Goal: Check status: Check status

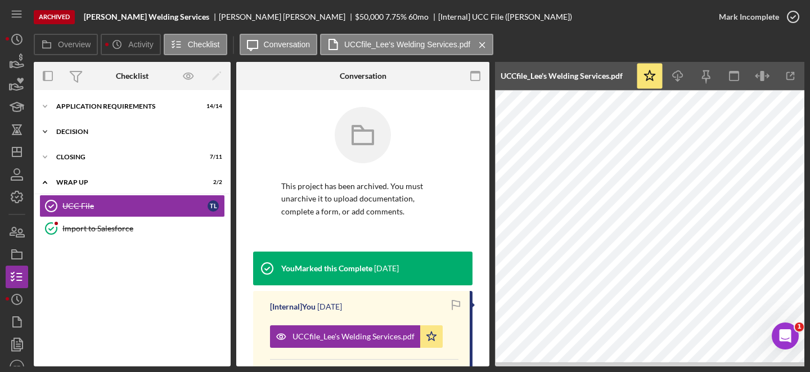
scroll to position [30, 0]
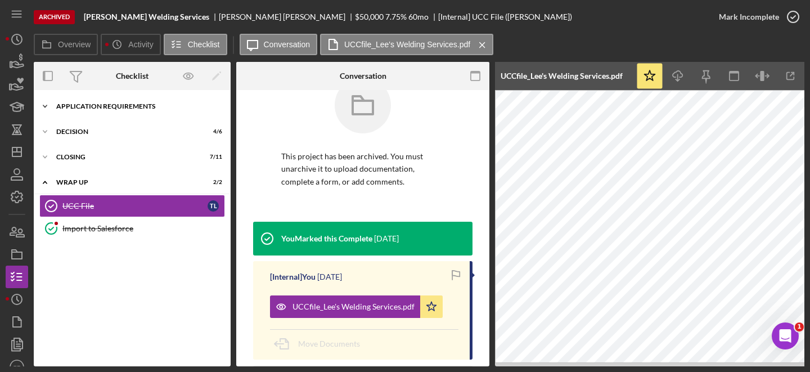
click at [99, 112] on div "Icon/Expander APPLICATION REQUIREMENTS 14 / 14" at bounding box center [132, 106] width 197 height 22
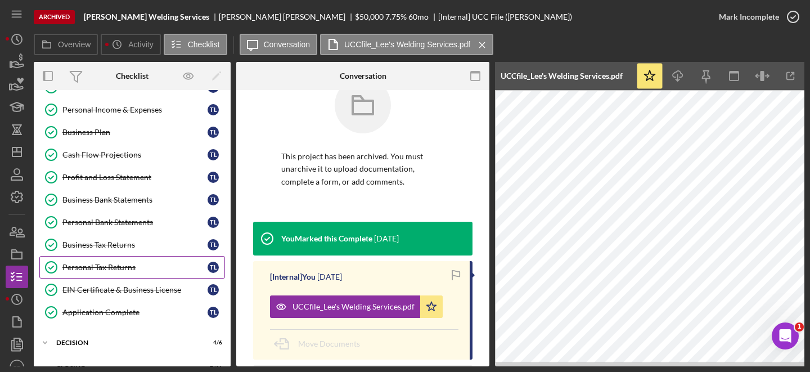
scroll to position [108, 0]
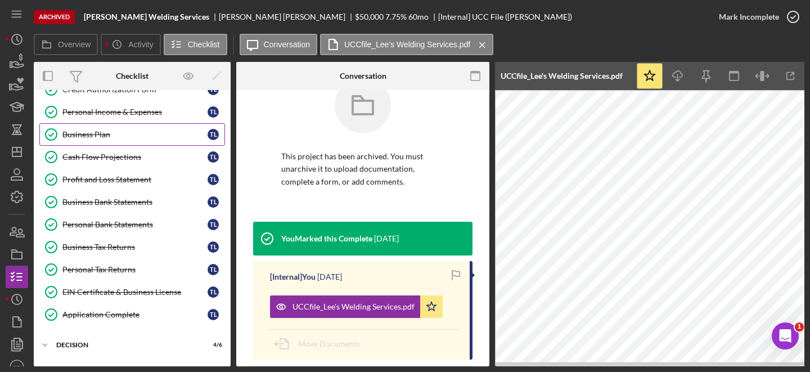
click at [108, 139] on link "Business Plan Business Plan T L" at bounding box center [132, 134] width 186 height 22
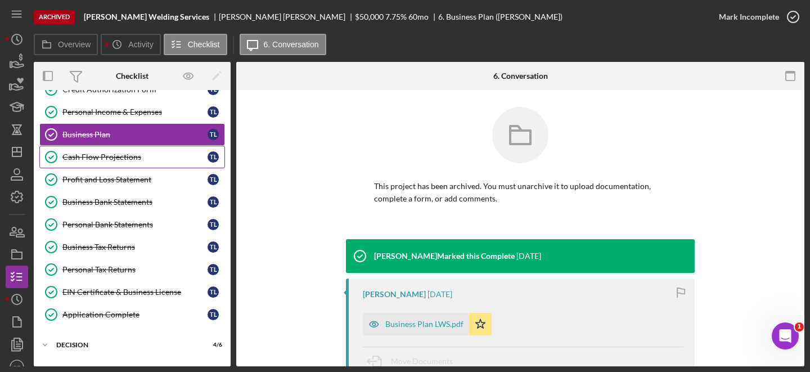
click at [108, 163] on link "Cash Flow Projections Cash Flow Projections T L" at bounding box center [132, 157] width 186 height 22
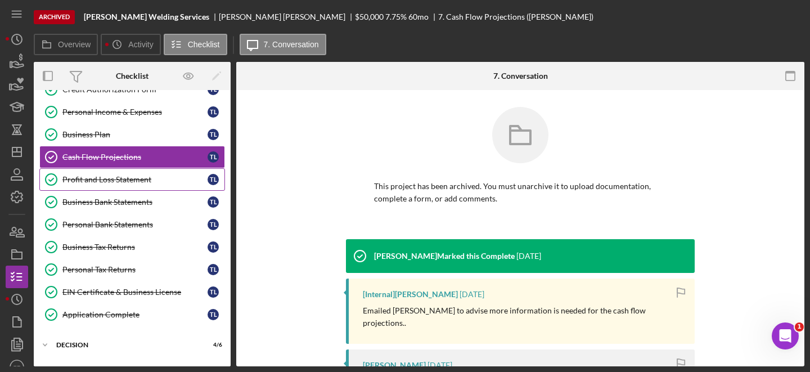
click at [108, 178] on div "Profit and Loss Statement" at bounding box center [134, 179] width 145 height 9
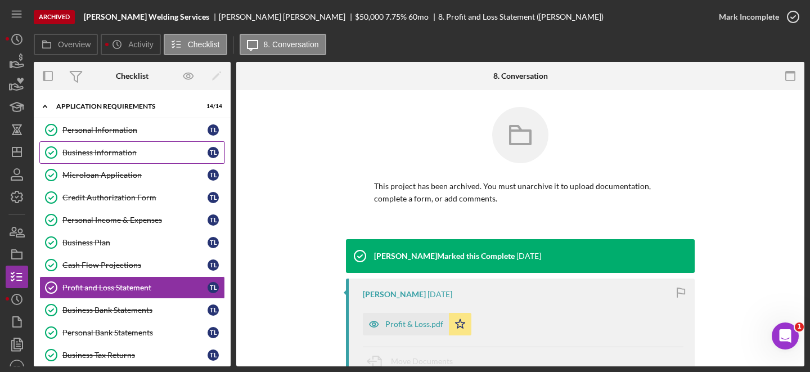
click at [147, 150] on div "Business Information" at bounding box center [134, 152] width 145 height 9
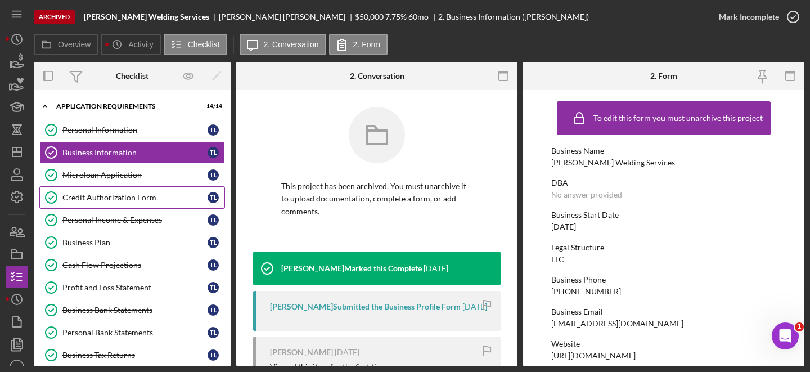
click at [157, 199] on div "Credit Authorization Form" at bounding box center [134, 197] width 145 height 9
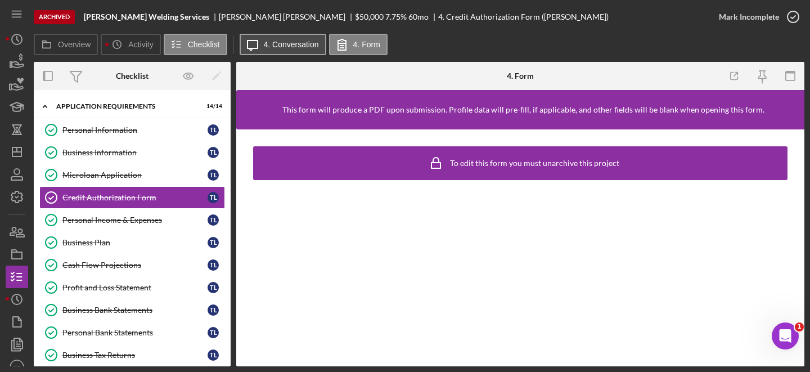
click at [260, 42] on icon "Icon/Message" at bounding box center [252, 44] width 28 height 28
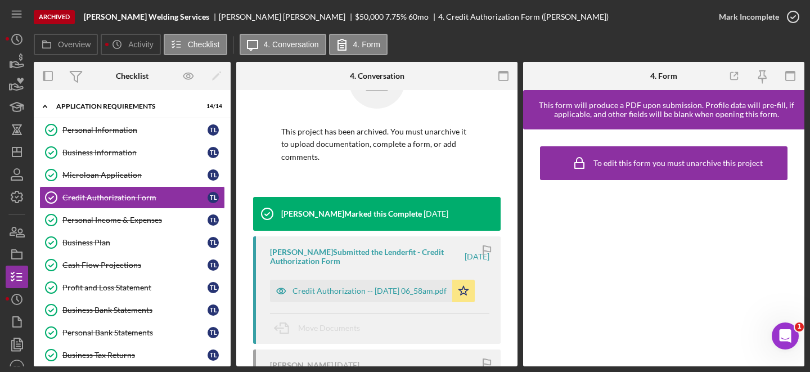
scroll to position [60, 0]
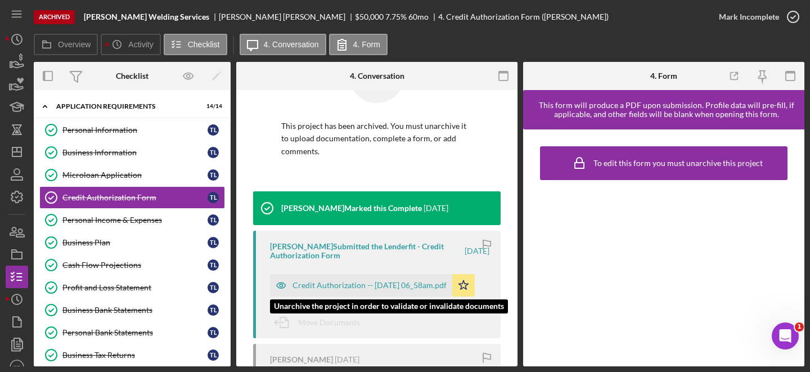
click at [344, 281] on div "Credit Authorization -- 2025-07-01 06_58am.pdf" at bounding box center [369, 285] width 154 height 9
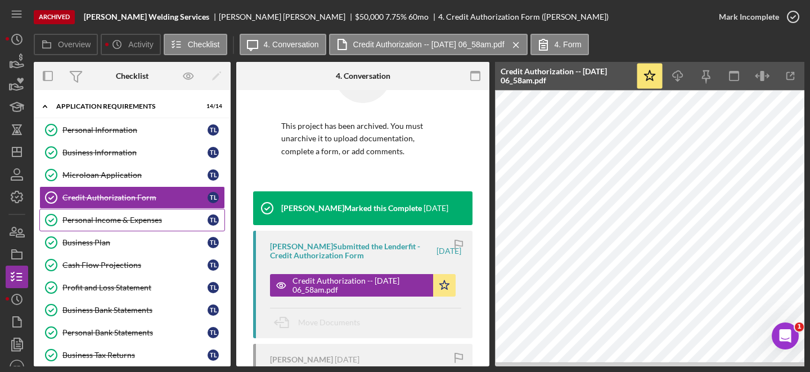
click at [129, 226] on link "Personal Income & Expenses Personal Income & Expenses T L" at bounding box center [132, 220] width 186 height 22
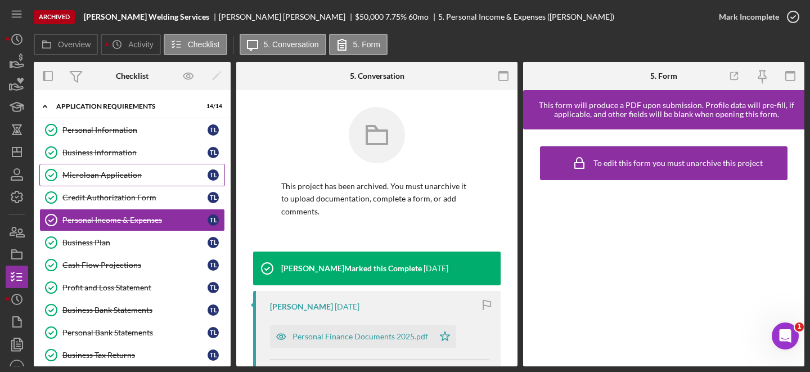
click at [141, 175] on div "Microloan Application" at bounding box center [134, 174] width 145 height 9
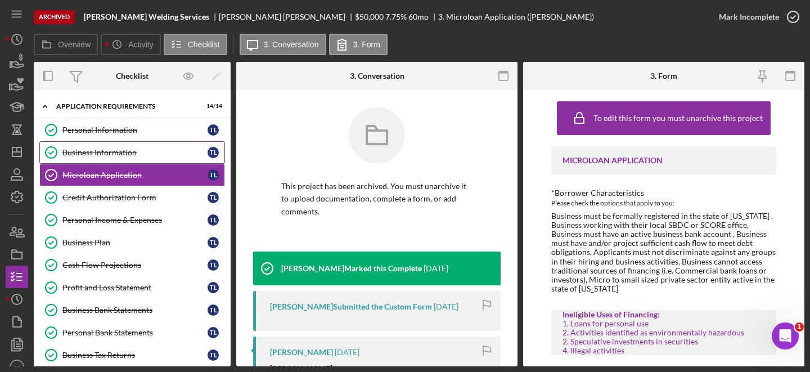
click at [132, 152] on div "Business Information" at bounding box center [134, 152] width 145 height 9
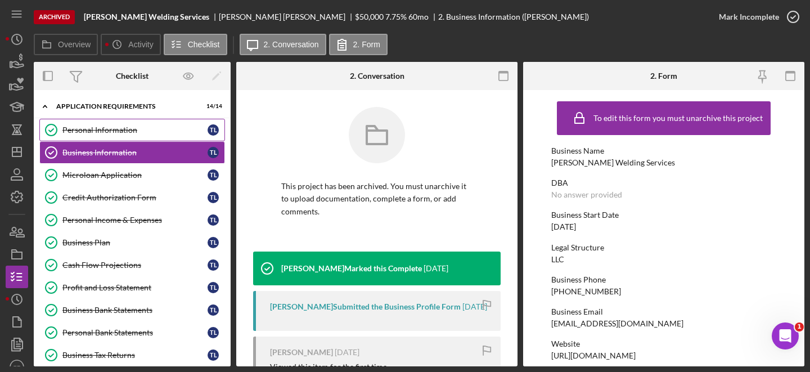
click at [137, 125] on link "Personal Information Personal Information T L" at bounding box center [132, 130] width 186 height 22
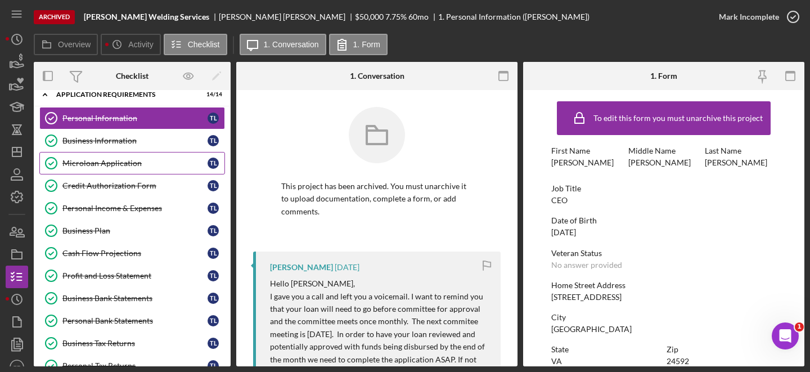
scroll to position [12, 0]
click at [128, 144] on div "Business Information" at bounding box center [134, 140] width 145 height 9
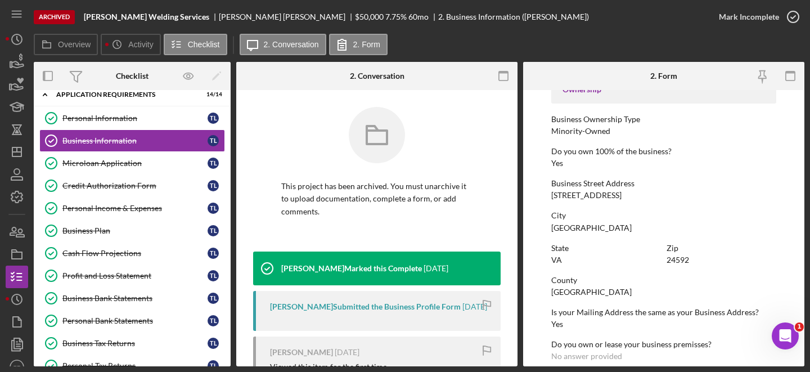
scroll to position [393, 0]
click at [560, 197] on div "1020Fan Park Dr" at bounding box center [586, 194] width 70 height 9
copy div "1020Fan Park Dr"
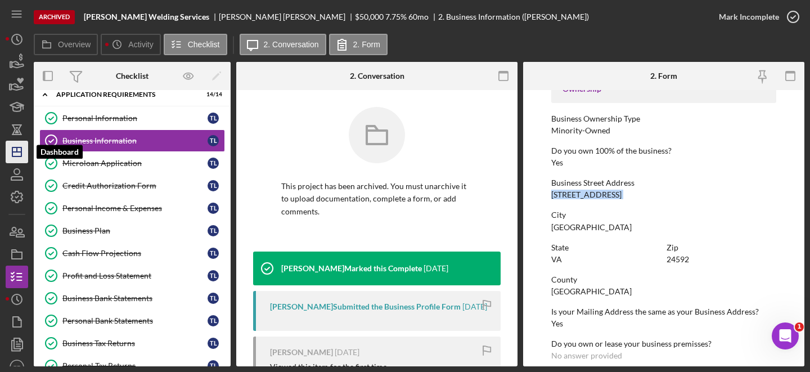
click at [22, 151] on icon "Icon/Dashboard" at bounding box center [17, 152] width 28 height 28
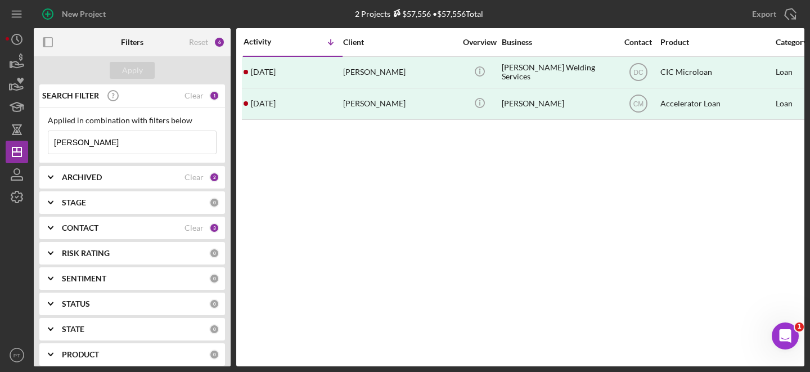
click at [124, 144] on input "lee" at bounding box center [132, 142] width 168 height 22
click at [125, 143] on input "lee" at bounding box center [132, 142] width 168 height 22
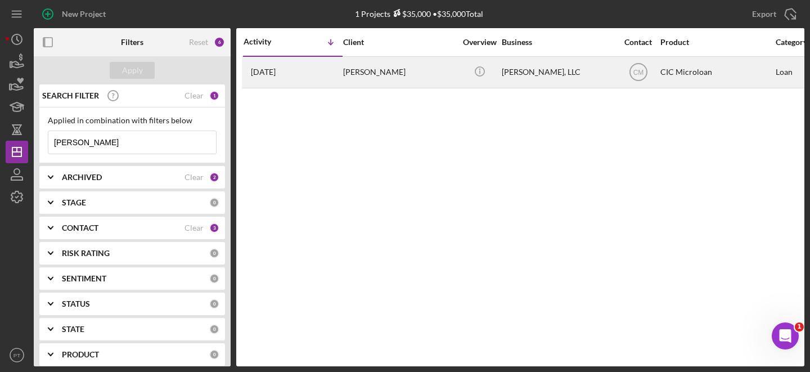
type input "hankus"
click at [543, 73] on div "Hankus, LLC" at bounding box center [558, 72] width 112 height 30
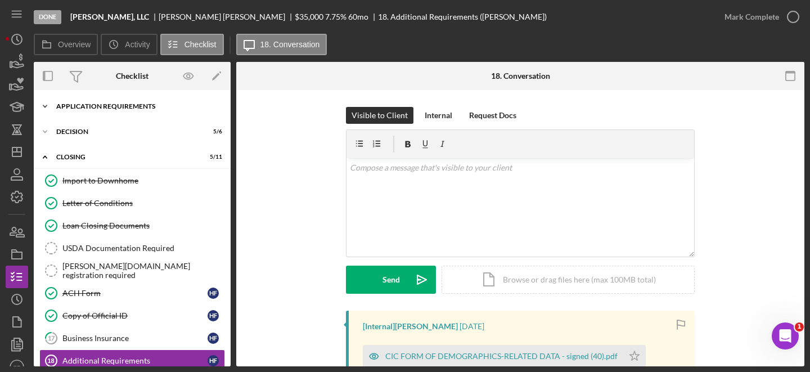
click at [115, 104] on div "APPLICATION REQUIREMENTS" at bounding box center [136, 106] width 160 height 7
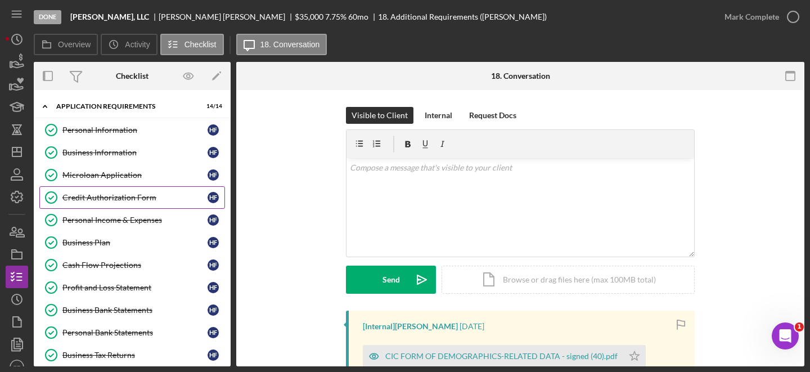
click at [115, 206] on link "Credit Authorization Form Credit Authorization Form H F" at bounding box center [132, 197] width 186 height 22
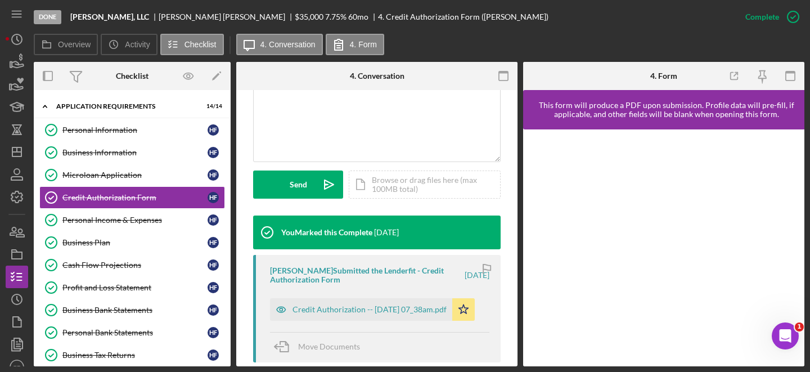
scroll to position [263, 0]
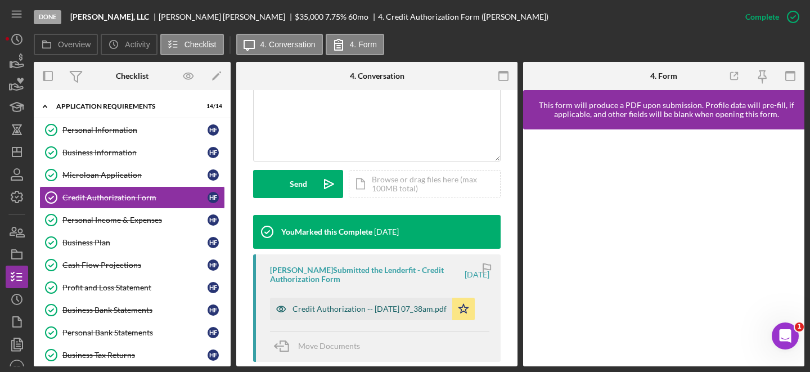
click at [365, 313] on div "Credit Authorization -- 2025-06-30 07_38am.pdf" at bounding box center [369, 308] width 154 height 9
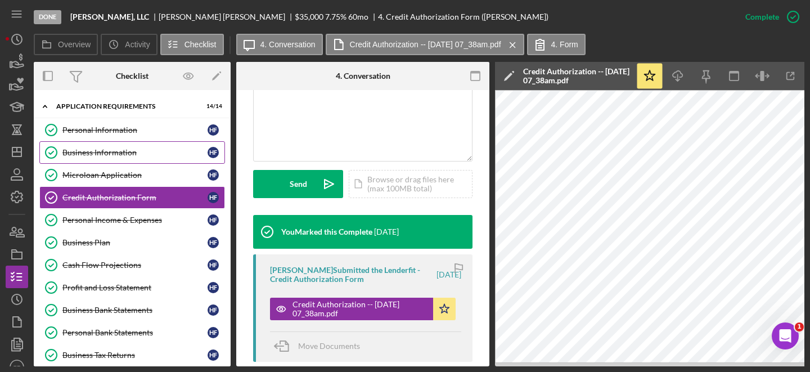
click at [137, 147] on link "Business Information Business Information H F" at bounding box center [132, 152] width 186 height 22
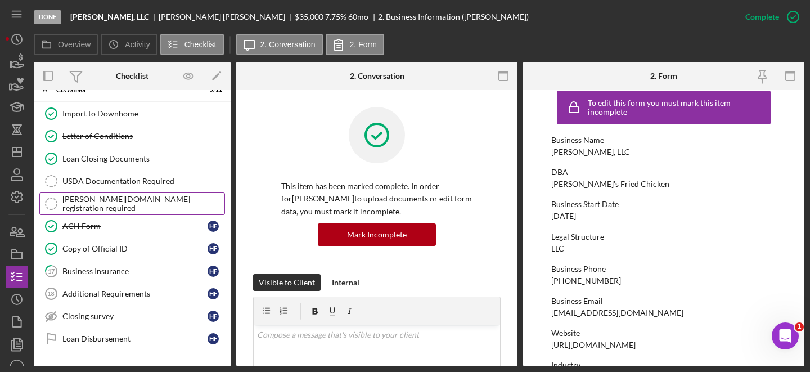
scroll to position [388, 0]
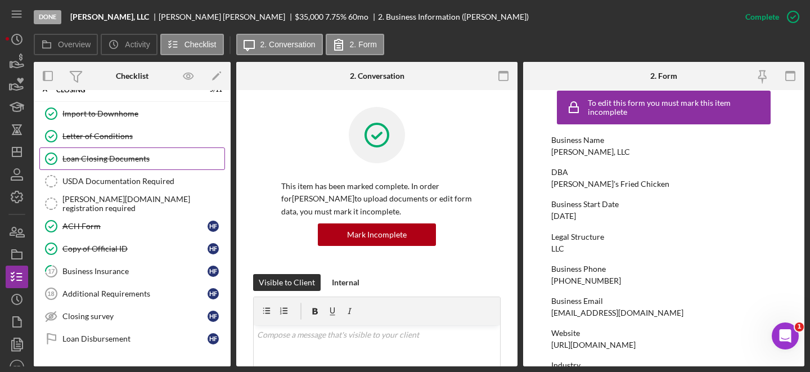
click at [116, 149] on link "Loan Closing Documents Loan Closing Documents" at bounding box center [132, 158] width 186 height 22
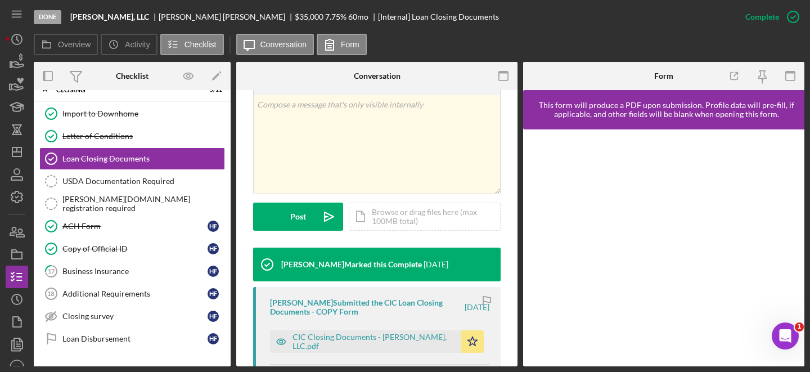
scroll to position [377, 0]
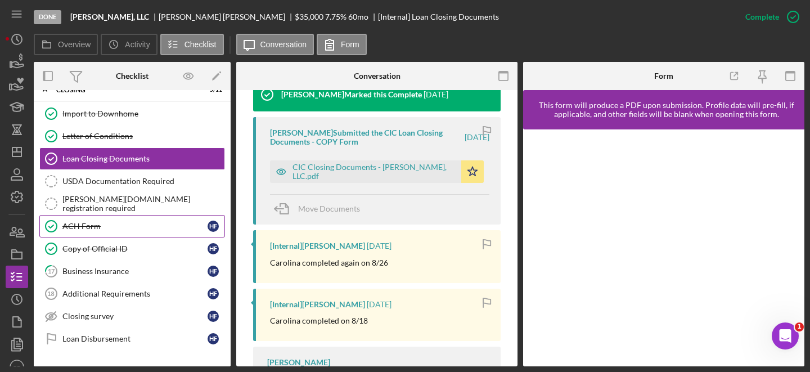
click at [137, 232] on link "ACH Form ACH Form H F" at bounding box center [132, 226] width 186 height 22
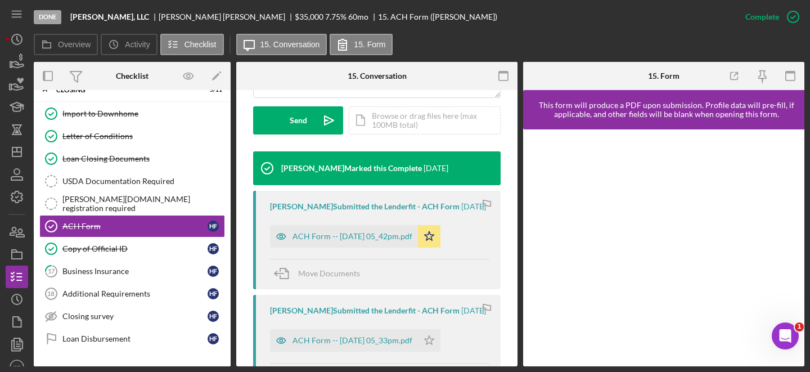
scroll to position [327, 0]
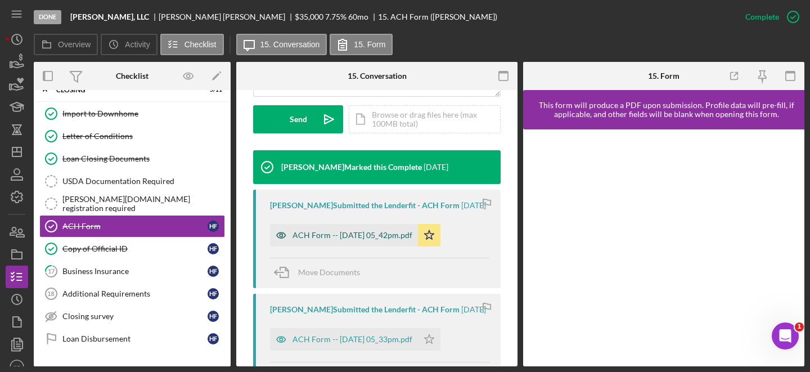
click at [323, 240] on div "ACH Form -- 2025-08-12 05_42pm.pdf" at bounding box center [352, 235] width 120 height 9
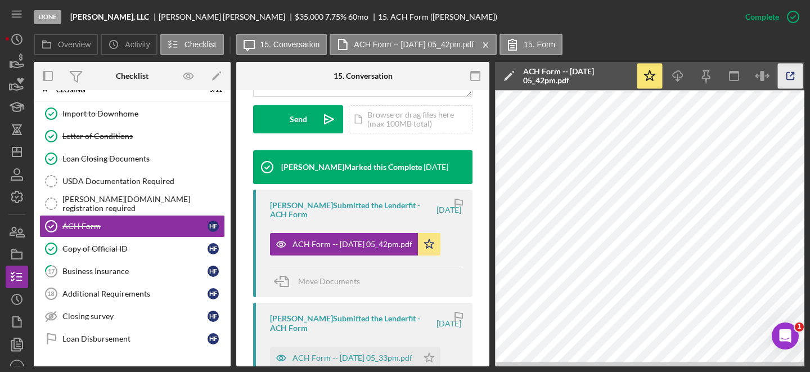
click at [788, 78] on icon "button" at bounding box center [790, 76] width 25 height 25
click at [15, 154] on icon "Icon/Dashboard" at bounding box center [17, 152] width 28 height 28
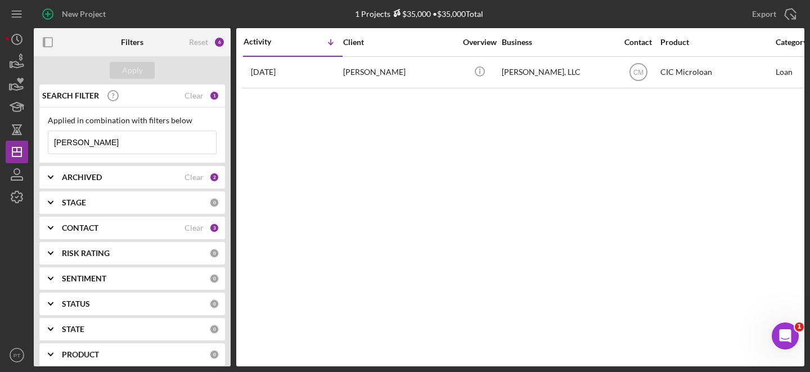
click at [164, 132] on input "hankus" at bounding box center [132, 142] width 168 height 22
click at [162, 142] on input "hankus" at bounding box center [132, 142] width 168 height 22
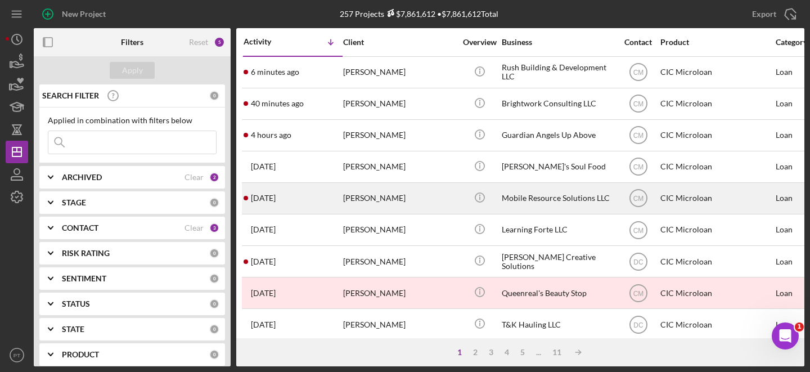
click at [405, 196] on div "Andrew Sawyer" at bounding box center [399, 198] width 112 height 30
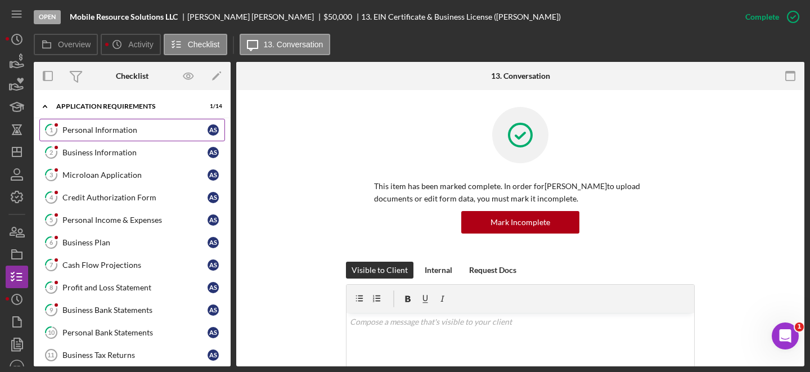
click at [154, 126] on div "Personal Information" at bounding box center [134, 129] width 145 height 9
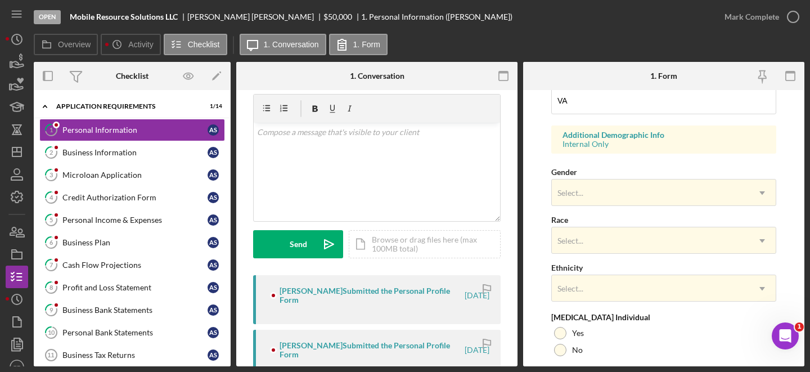
scroll to position [474, 0]
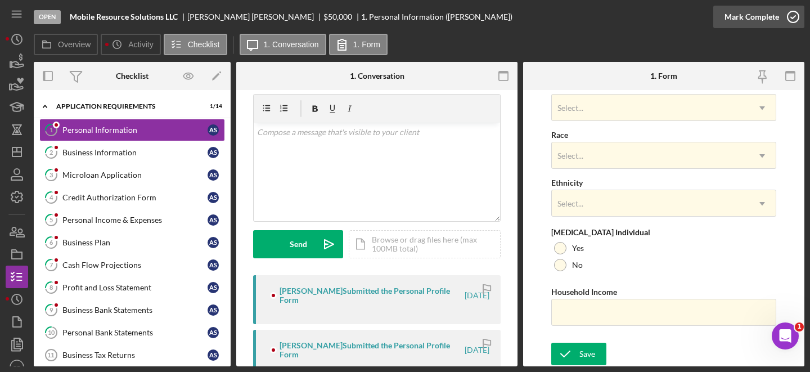
click at [791, 13] on icon "button" at bounding box center [793, 17] width 28 height 28
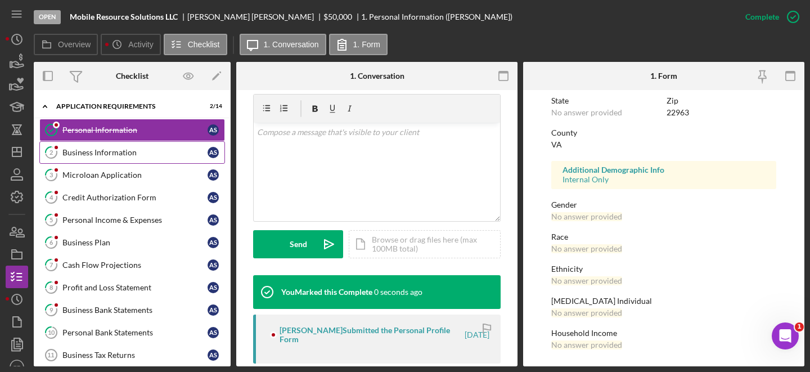
scroll to position [249, 0]
click at [139, 150] on div "Business Information" at bounding box center [134, 152] width 145 height 9
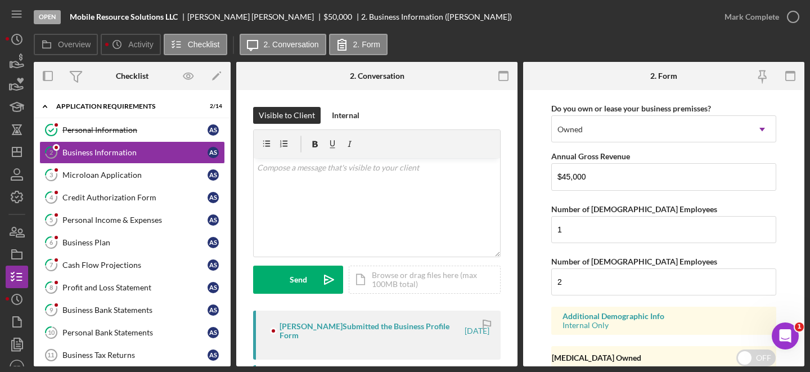
scroll to position [972, 0]
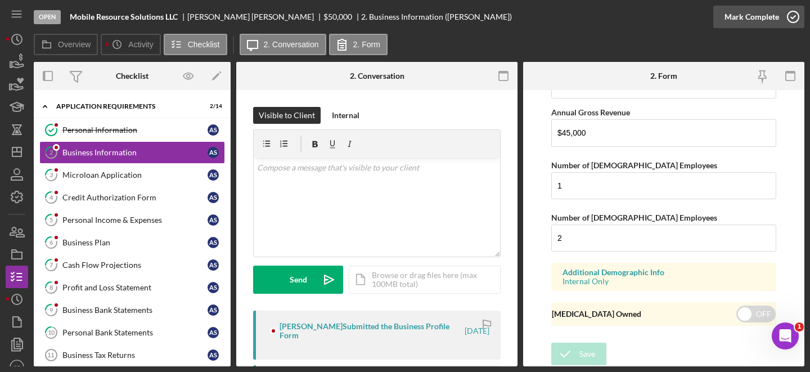
click at [800, 12] on icon "button" at bounding box center [793, 17] width 28 height 28
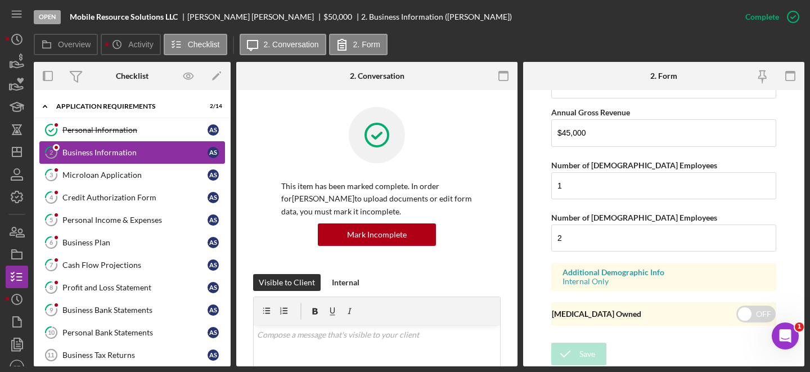
scroll to position [572, 0]
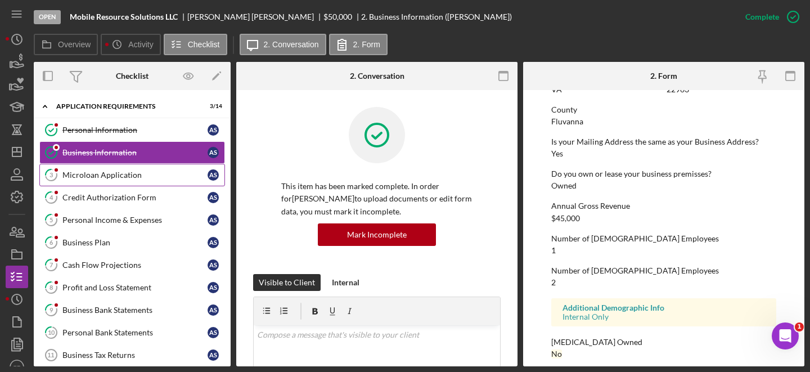
click at [132, 173] on div "Microloan Application" at bounding box center [134, 174] width 145 height 9
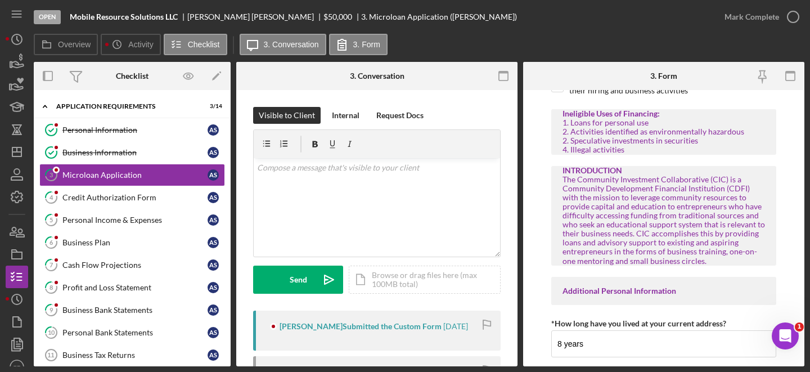
scroll to position [222, 0]
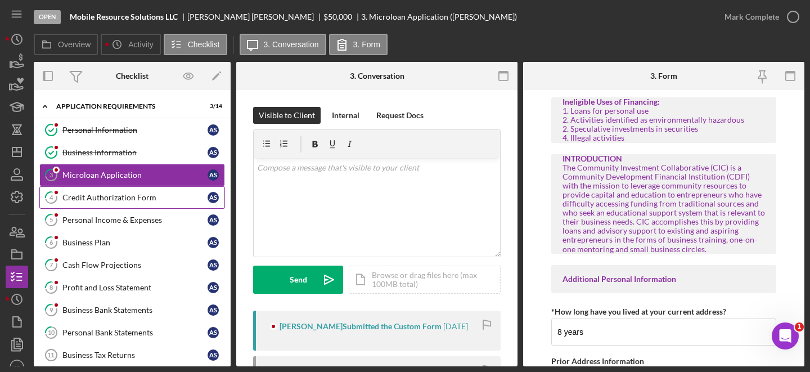
click at [133, 188] on link "4 Credit Authorization Form A S" at bounding box center [132, 197] width 186 height 22
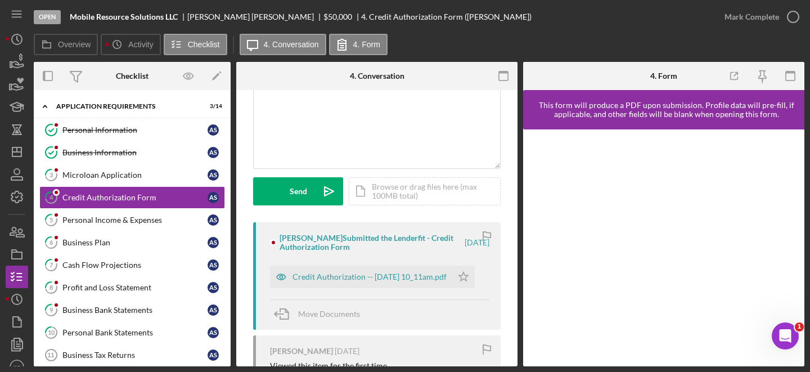
scroll to position [111, 0]
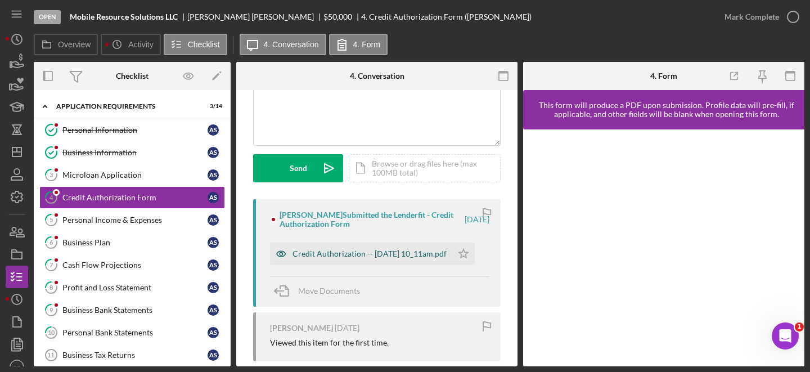
click at [346, 249] on div "Credit Authorization -- 2025-09-30 10_11am.pdf" at bounding box center [369, 253] width 154 height 9
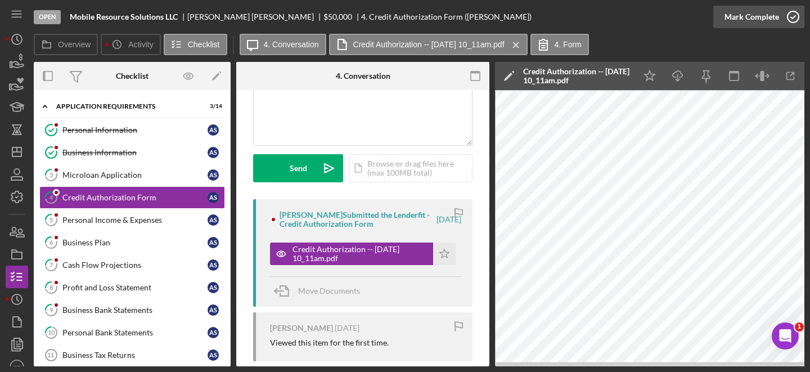
click at [790, 17] on icon "button" at bounding box center [793, 17] width 28 height 28
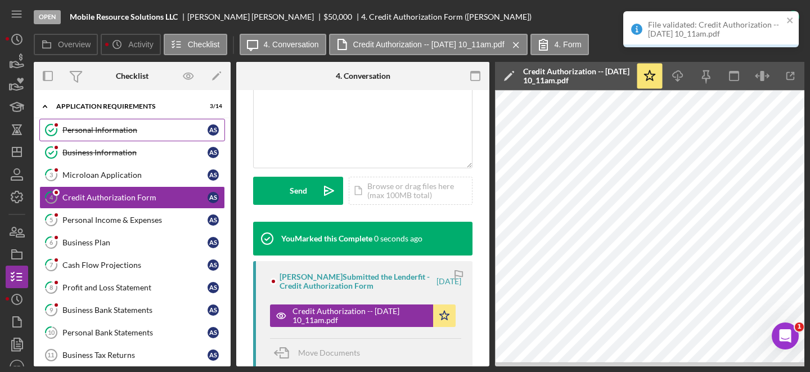
scroll to position [278, 0]
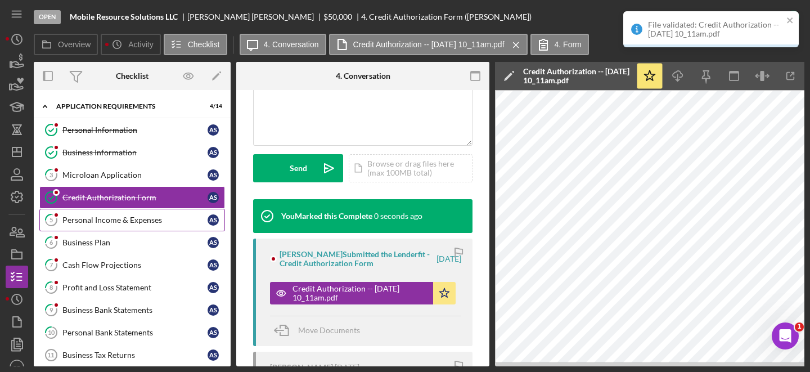
click at [123, 219] on div "Personal Income & Expenses" at bounding box center [134, 219] width 145 height 9
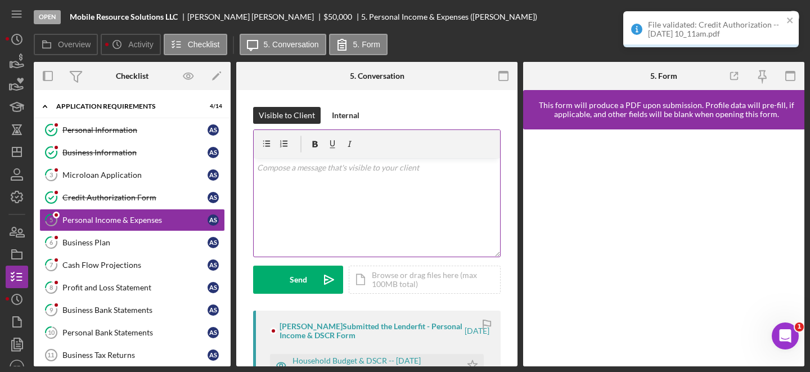
scroll to position [73, 0]
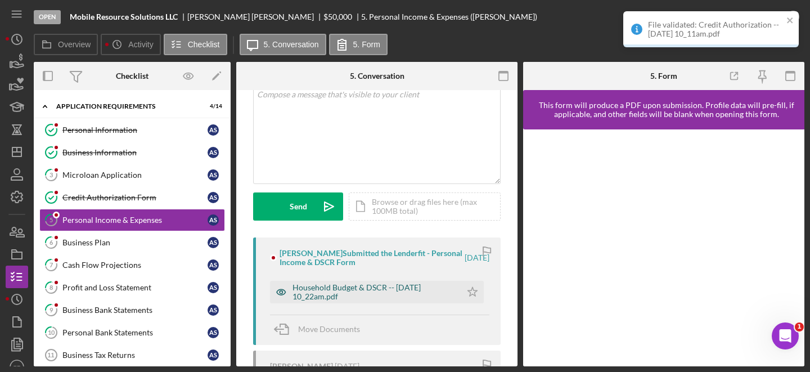
click at [339, 289] on div "Household Budget & DSCR -- 2025-09-30 10_22am.pdf" at bounding box center [373, 292] width 163 height 18
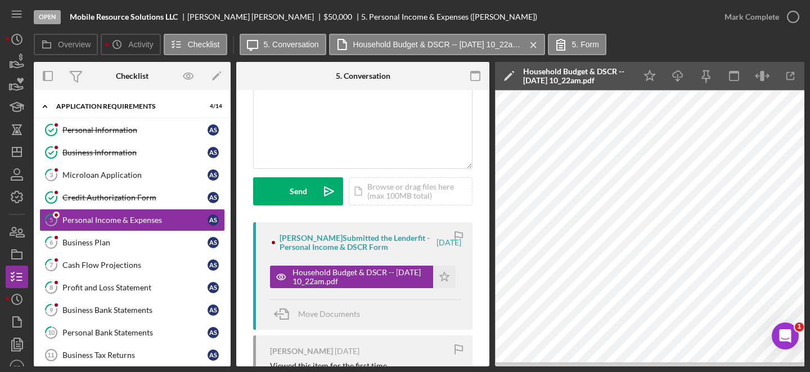
scroll to position [96, 0]
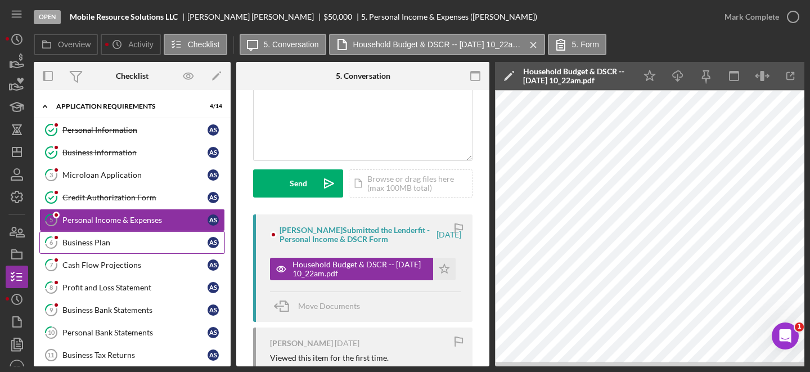
click at [147, 245] on div "Business Plan" at bounding box center [134, 242] width 145 height 9
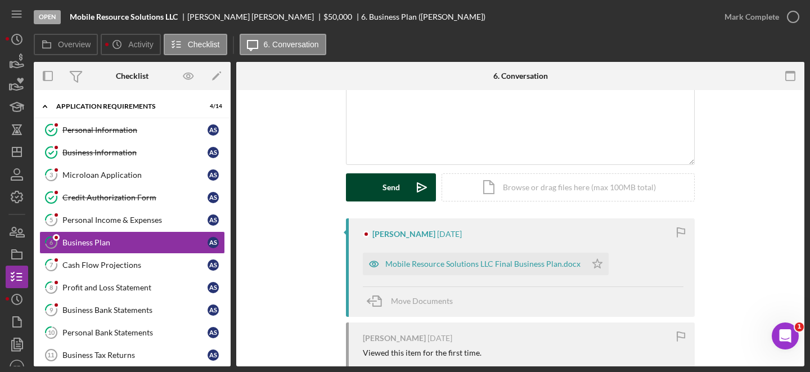
scroll to position [94, 0]
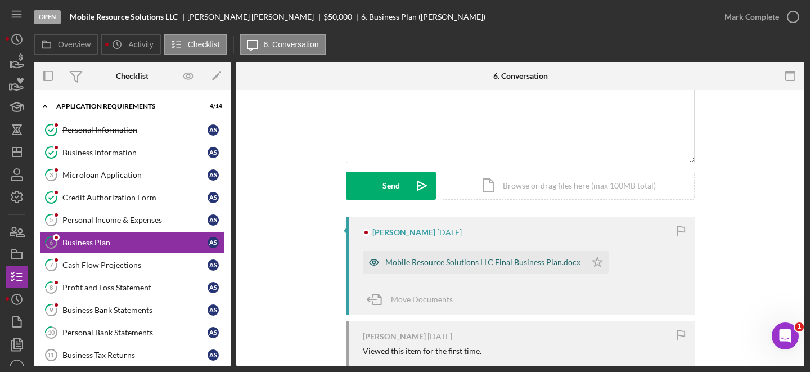
click at [442, 269] on div "Mobile Resource Solutions LLC Final Business Plan.docx" at bounding box center [474, 262] width 223 height 22
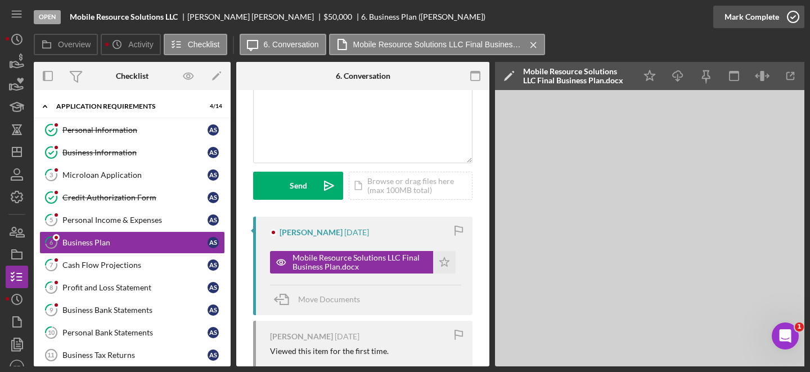
click at [792, 18] on icon "button" at bounding box center [793, 17] width 28 height 28
click at [787, 18] on icon "button" at bounding box center [793, 17] width 28 height 28
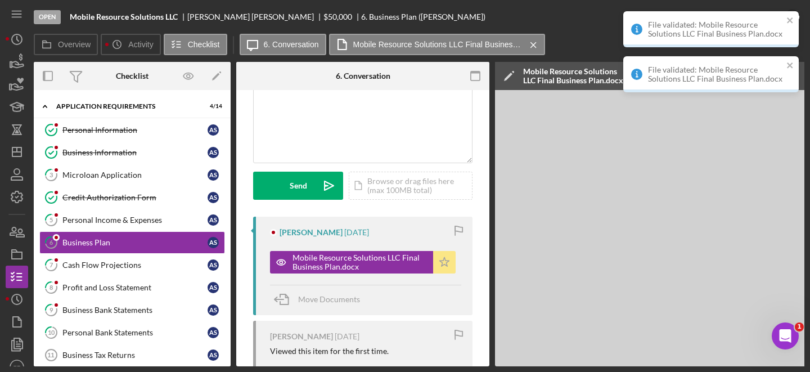
click at [442, 264] on icon "Icon/Star" at bounding box center [444, 262] width 22 height 22
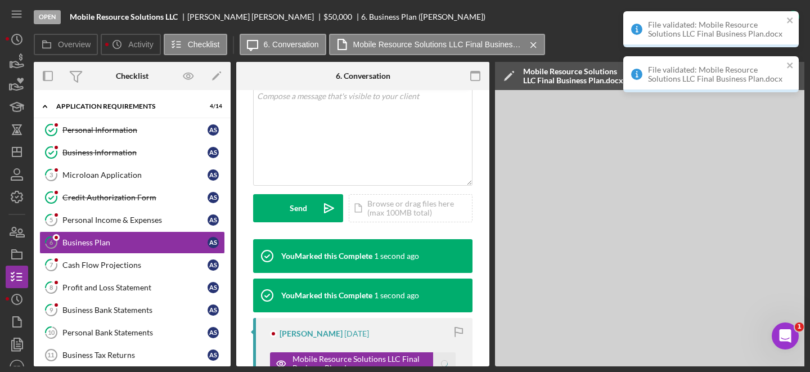
scroll to position [261, 0]
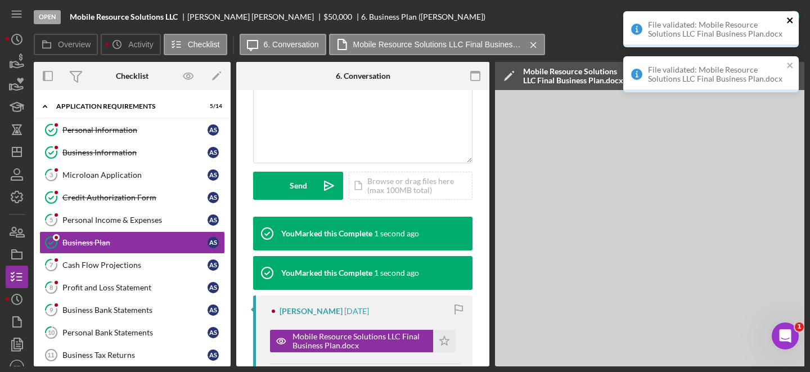
click at [793, 22] on icon "close" at bounding box center [790, 20] width 6 height 6
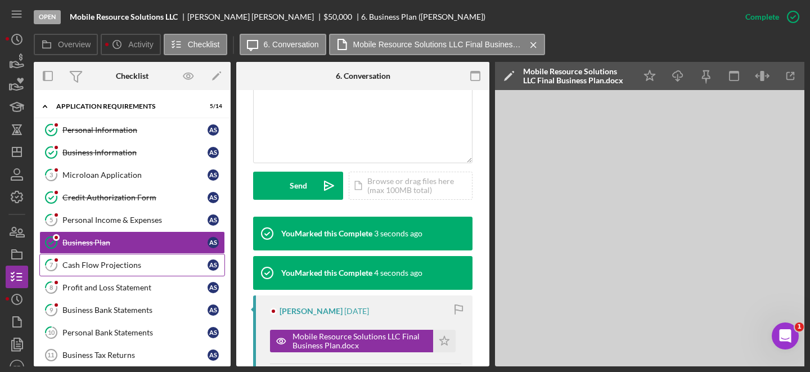
click at [102, 268] on div "Cash Flow Projections" at bounding box center [134, 264] width 145 height 9
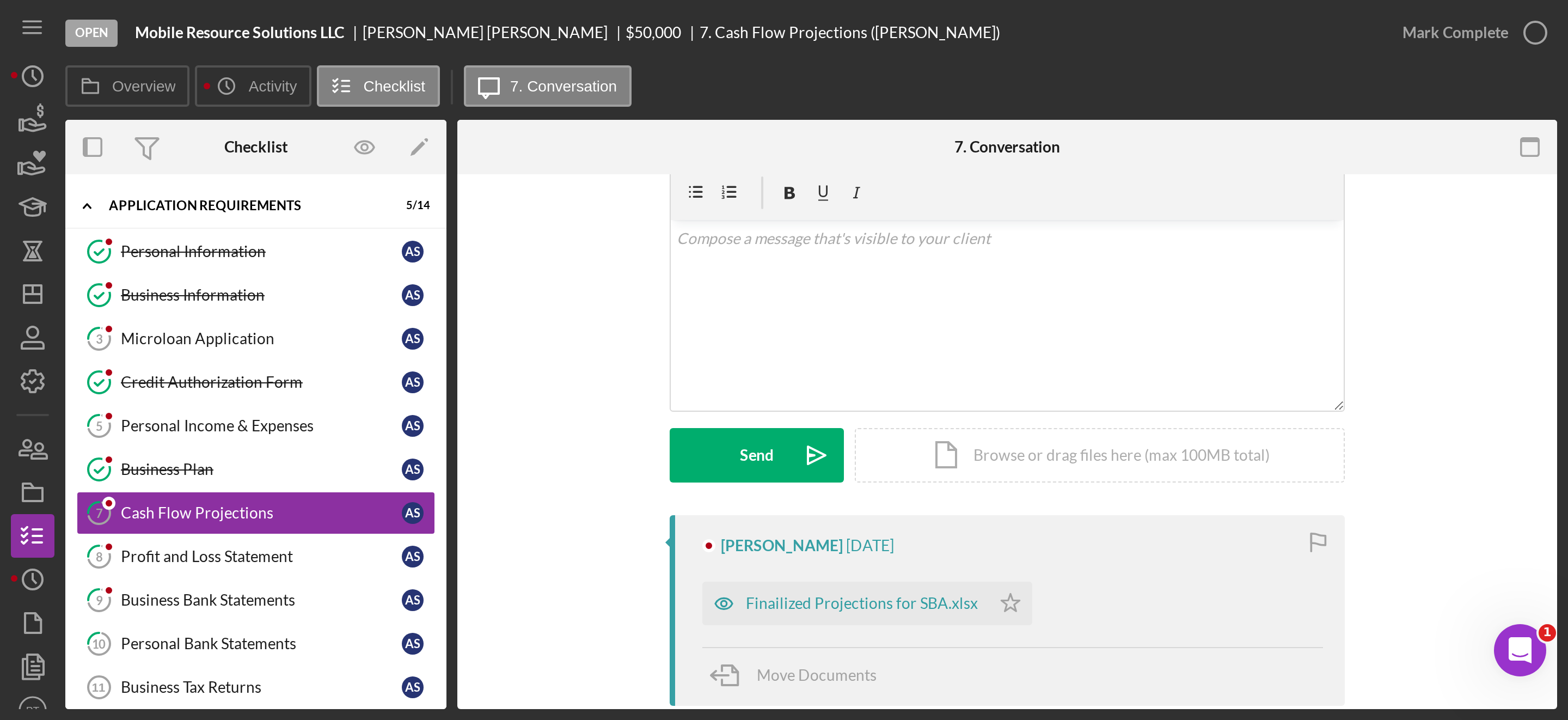
scroll to position [44, 0]
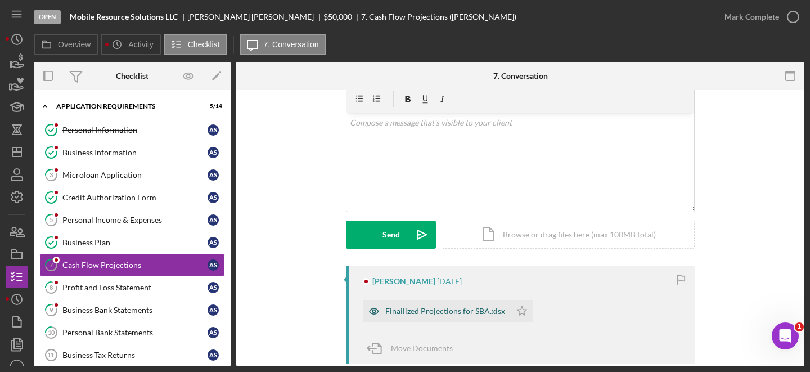
click at [432, 311] on div "Finailized Projections for SBA.xlsx" at bounding box center [445, 311] width 120 height 9
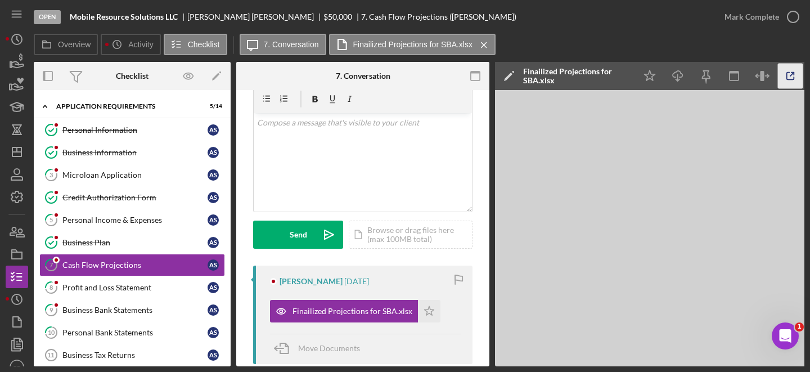
click at [791, 79] on icon "button" at bounding box center [790, 76] width 7 height 7
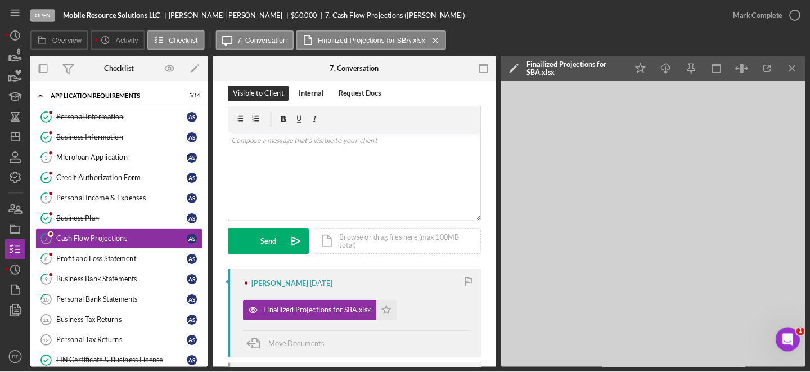
scroll to position [12, 0]
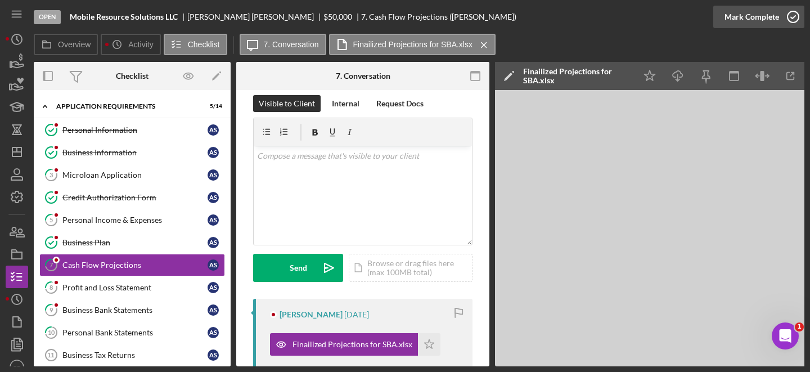
click at [797, 13] on icon "button" at bounding box center [793, 17] width 28 height 28
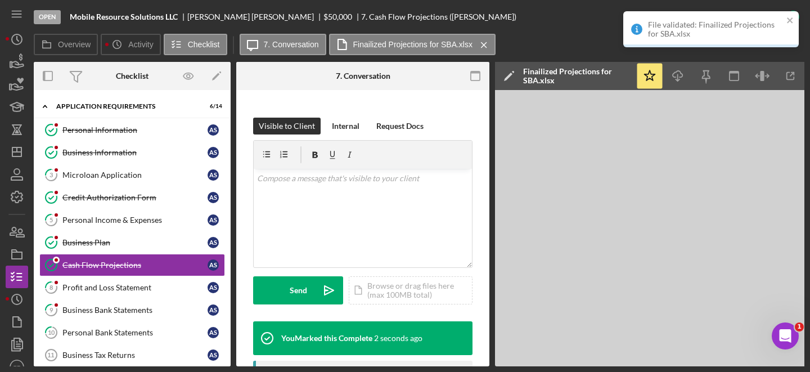
scroll to position [179, 0]
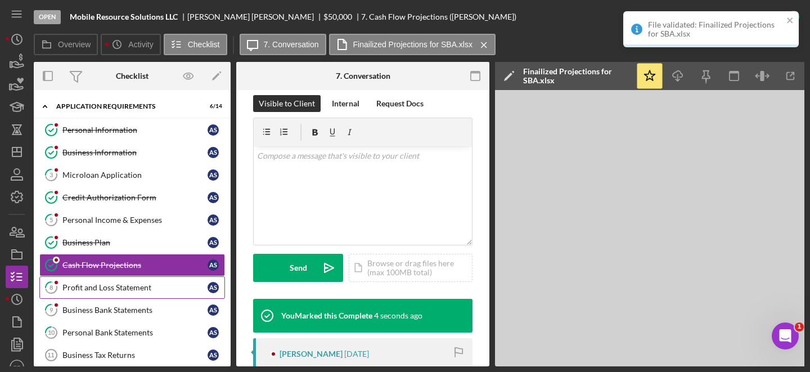
click at [107, 283] on div "Profit and Loss Statement" at bounding box center [134, 287] width 145 height 9
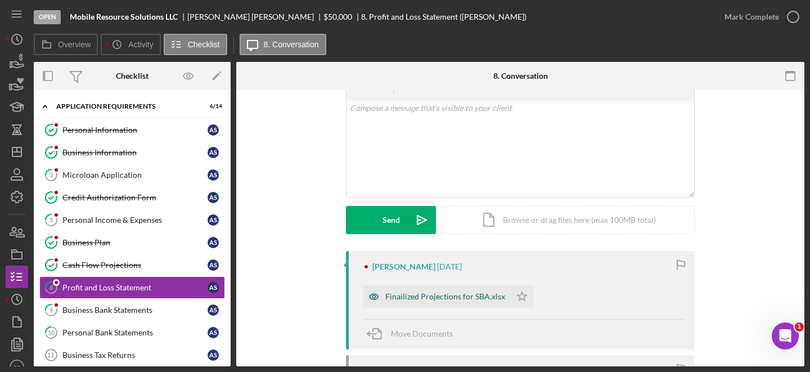
scroll to position [80, 0]
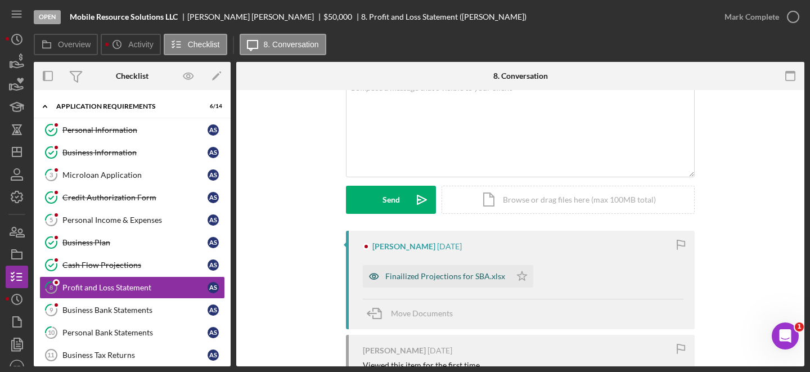
click at [416, 276] on div "Finailized Projections for SBA.xlsx" at bounding box center [445, 276] width 120 height 9
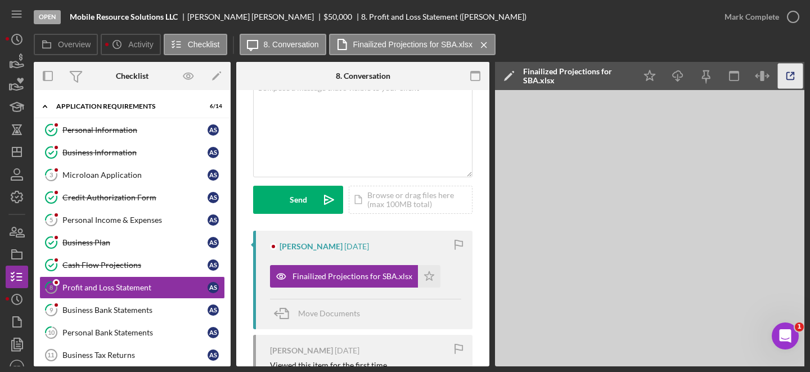
click at [793, 75] on icon "button" at bounding box center [790, 76] width 25 height 25
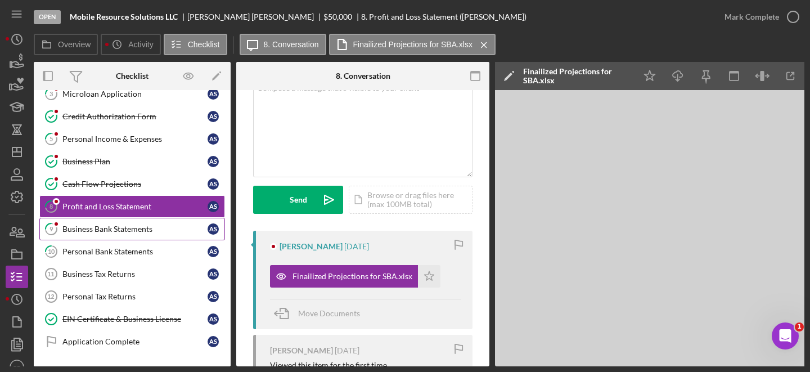
scroll to position [83, 0]
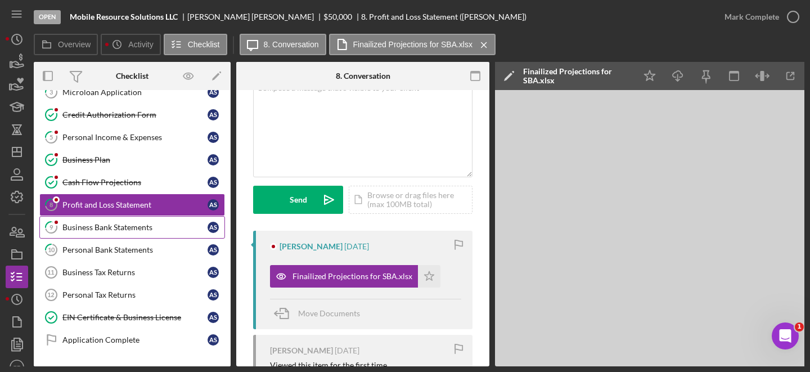
click at [127, 224] on div "Business Bank Statements" at bounding box center [134, 227] width 145 height 9
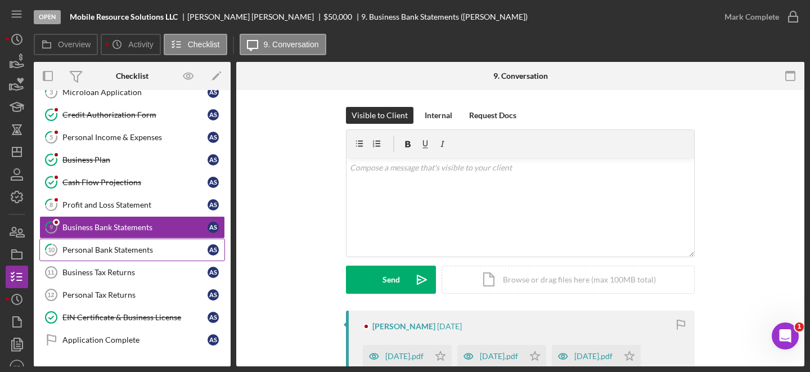
scroll to position [64, 0]
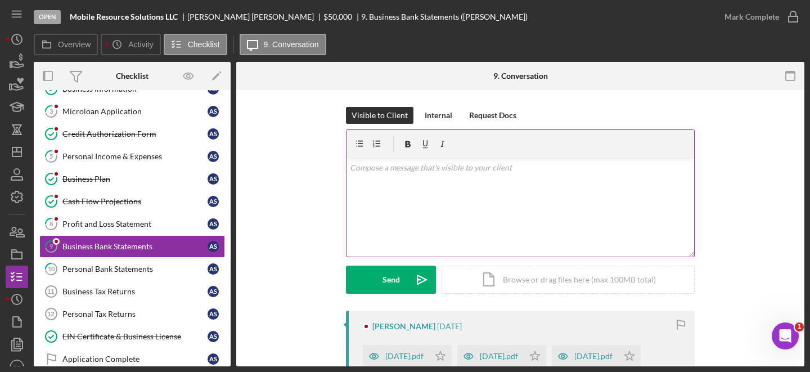
click at [384, 206] on div "v Color teal Color pink Remove color Add row above Add row below Add column bef…" at bounding box center [520, 207] width 348 height 98
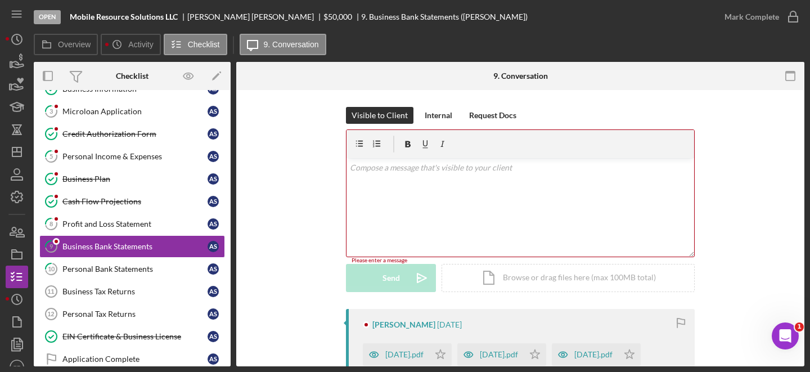
click at [382, 206] on div "v Color teal Color pink Remove color Add row above Add row below Add column bef…" at bounding box center [520, 207] width 348 height 98
click at [292, 134] on div "Visible to Client Internal Request Docs v Color teal Color pink Remove color Ad…" at bounding box center [520, 208] width 534 height 202
click at [449, 201] on div "v Color teal Color pink Remove color Add row above Add row below Add column bef…" at bounding box center [520, 207] width 348 height 98
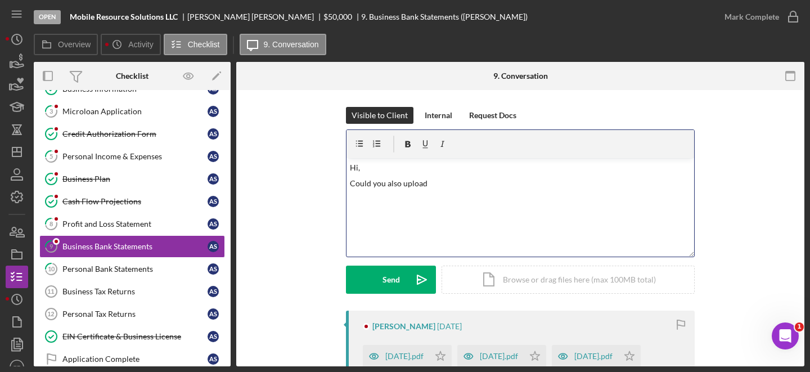
click at [391, 181] on p "Could you also upload" at bounding box center [520, 183] width 341 height 12
click at [418, 184] on p "Could you upload" at bounding box center [520, 183] width 341 height 12
click at [357, 170] on p "Hi," at bounding box center [520, 167] width 341 height 12
click at [396, 200] on p "Thank you," at bounding box center [520, 199] width 341 height 12
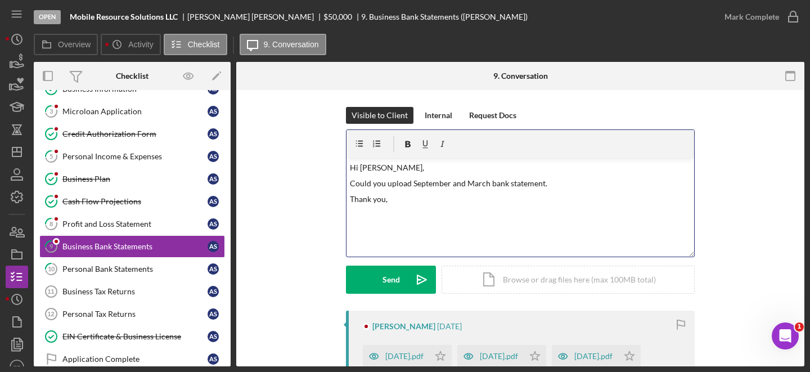
click at [394, 184] on p "Could you upload September and March bank statement." at bounding box center [520, 183] width 341 height 12
click at [386, 200] on p "Thank you," at bounding box center [520, 199] width 341 height 12
click at [394, 181] on p "Could you upload September and March bank statement?" at bounding box center [520, 183] width 341 height 12
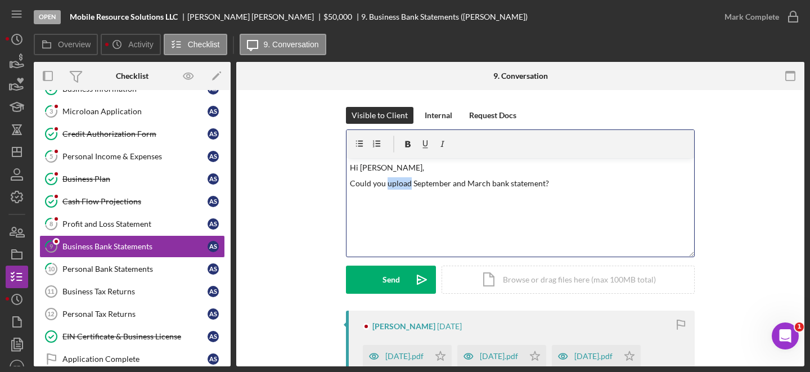
click at [394, 181] on p "Could you upload September and March bank statement?" at bounding box center [520, 183] width 341 height 12
copy p "Could you upload September and March bank statement?"
click at [363, 182] on p "Could you upload September and March bank statement?" at bounding box center [520, 183] width 341 height 12
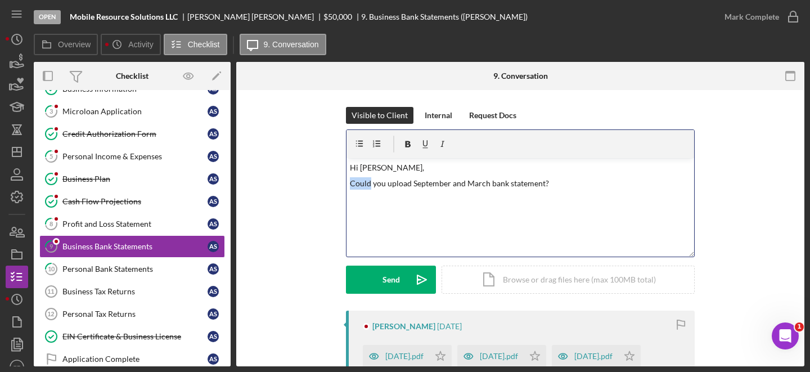
click at [363, 182] on p "Could you upload September and March bank statement?" at bounding box center [520, 183] width 341 height 12
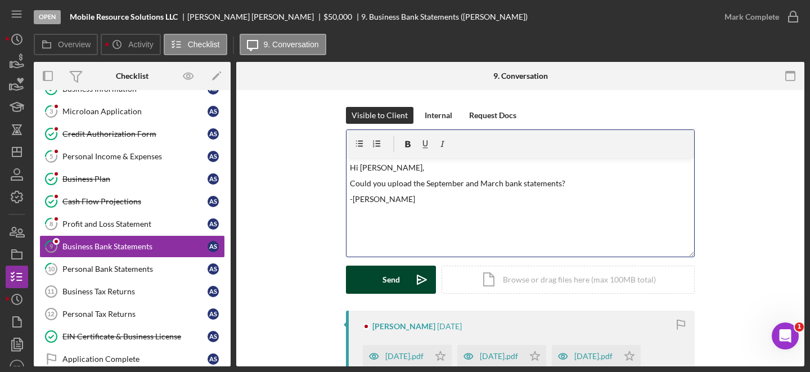
click at [396, 274] on div "Send" at bounding box center [390, 279] width 17 height 28
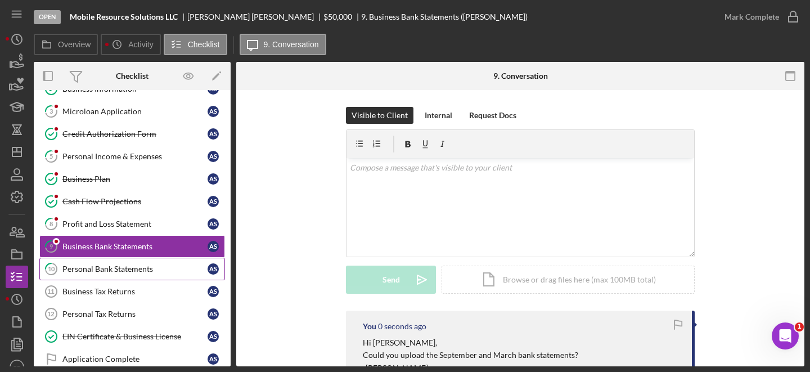
click at [125, 263] on link "10 Personal Bank Statements A S" at bounding box center [132, 269] width 186 height 22
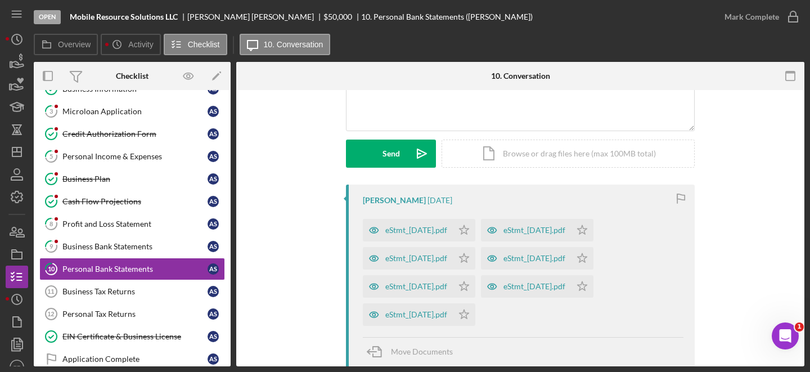
scroll to position [130, 0]
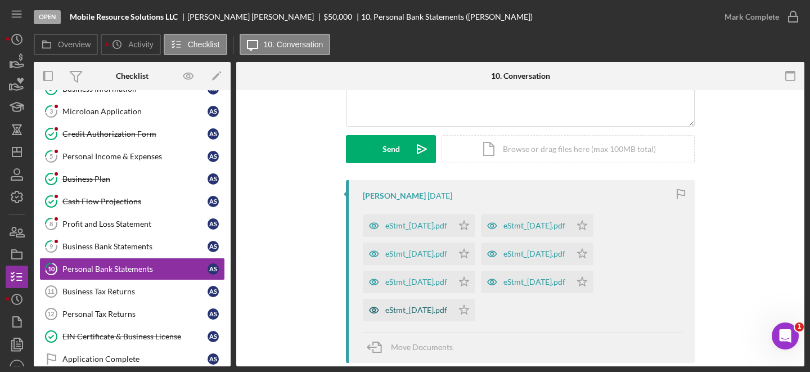
click at [440, 314] on div "eStmt_2025-09-09.pdf" at bounding box center [416, 309] width 62 height 9
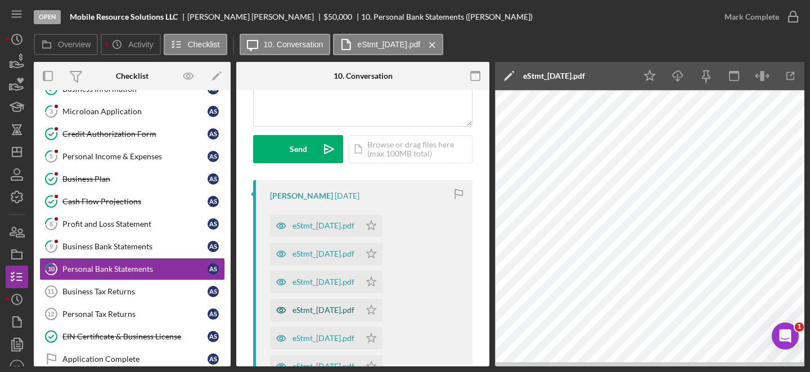
click at [330, 318] on div "eStmt_2025-06-06.pdf" at bounding box center [315, 310] width 90 height 22
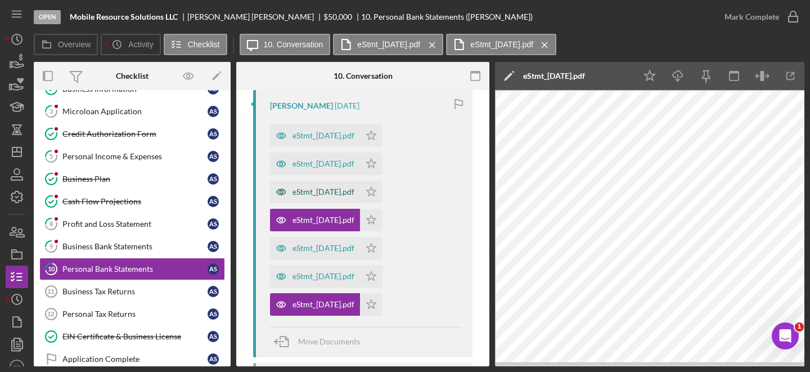
scroll to position [222, 0]
click at [335, 271] on div "eStmt_2025-08-08.pdf" at bounding box center [323, 275] width 62 height 9
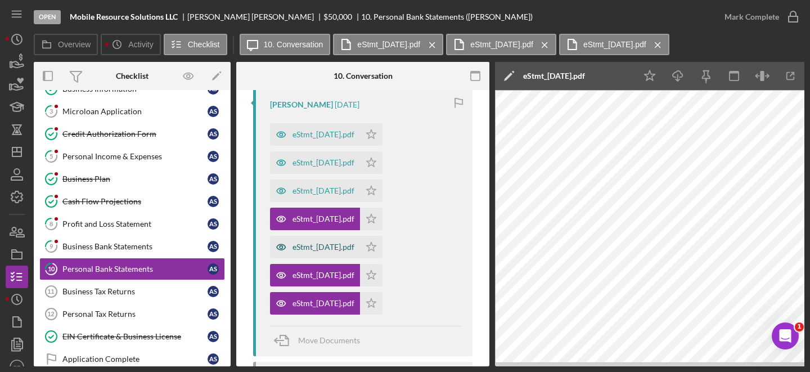
click at [326, 237] on div "eStmt_2025-07-10.pdf" at bounding box center [315, 247] width 90 height 22
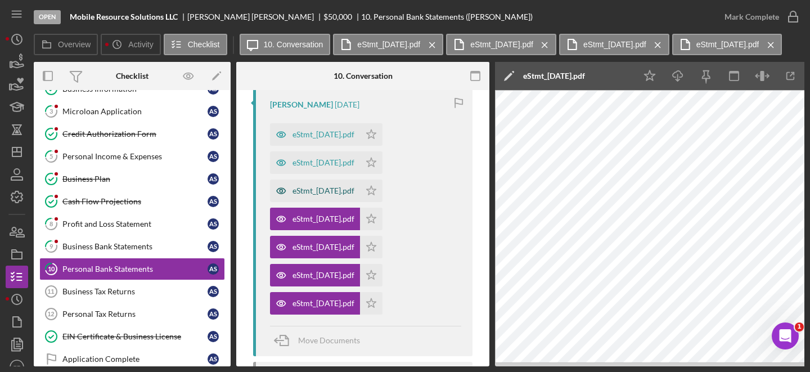
click at [331, 196] on div "eStmt_2025-05-08.pdf" at bounding box center [315, 190] width 90 height 22
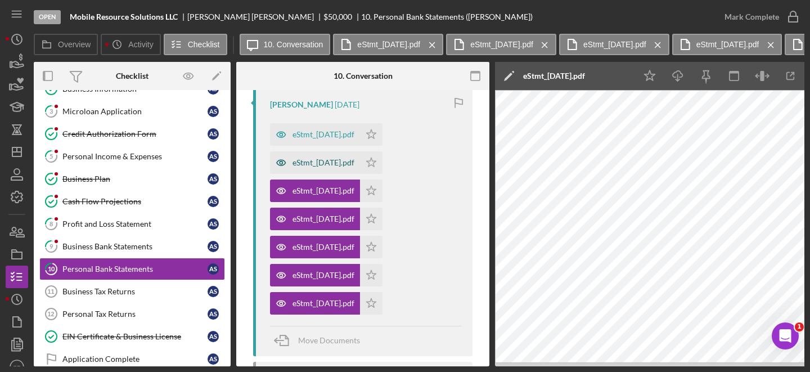
click at [326, 164] on div "eStmt_2025-04-09.pdf" at bounding box center [323, 162] width 62 height 9
click at [319, 142] on div "eStmt_2025-03-10.pdf" at bounding box center [315, 134] width 90 height 22
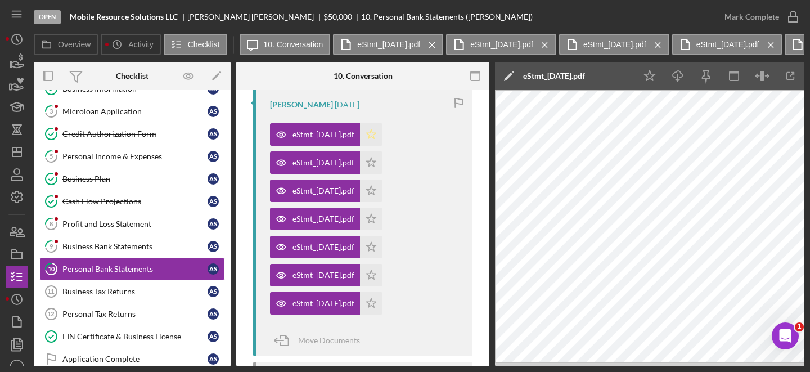
click at [382, 143] on icon "Icon/Star" at bounding box center [371, 134] width 22 height 22
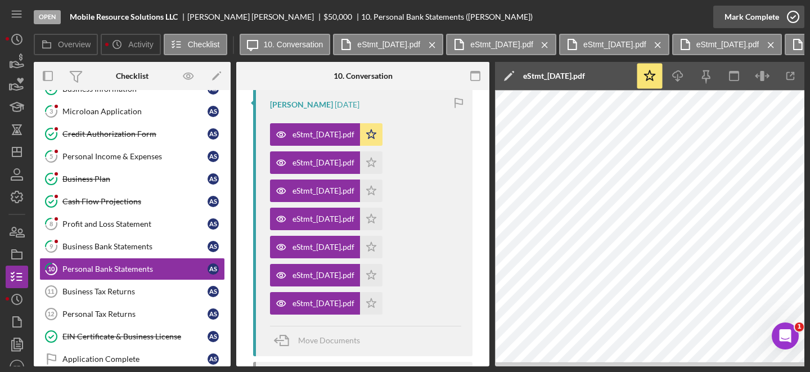
click at [798, 17] on icon "button" at bounding box center [793, 17] width 28 height 28
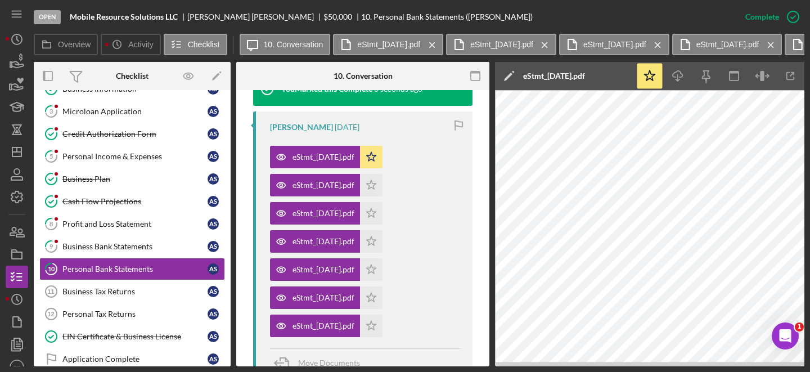
scroll to position [428, 0]
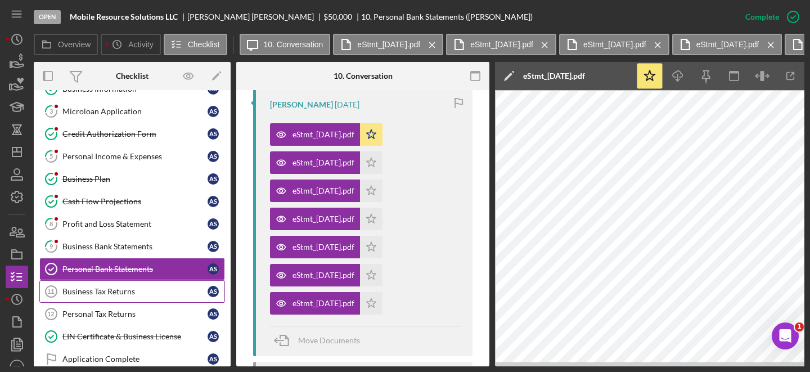
click at [84, 290] on div "Business Tax Returns" at bounding box center [134, 291] width 145 height 9
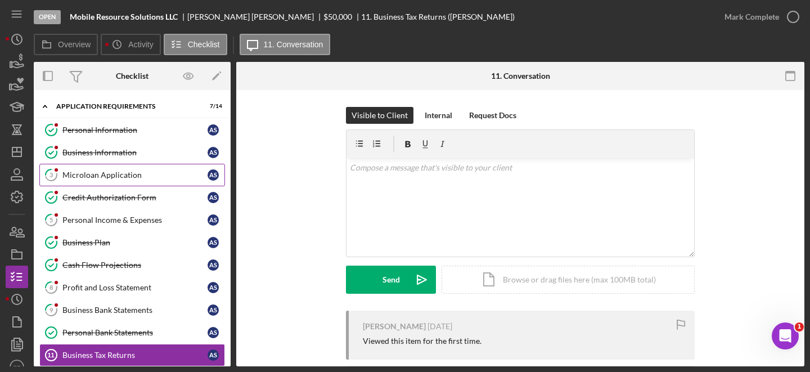
click at [109, 173] on div "Microloan Application" at bounding box center [134, 174] width 145 height 9
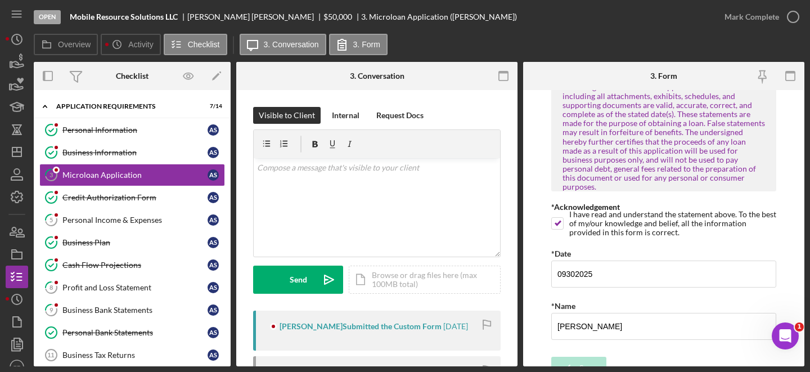
scroll to position [2942, 0]
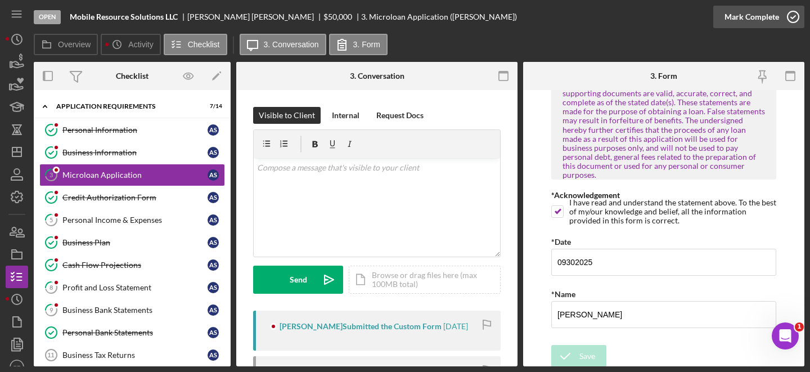
click at [793, 24] on icon "button" at bounding box center [793, 17] width 28 height 28
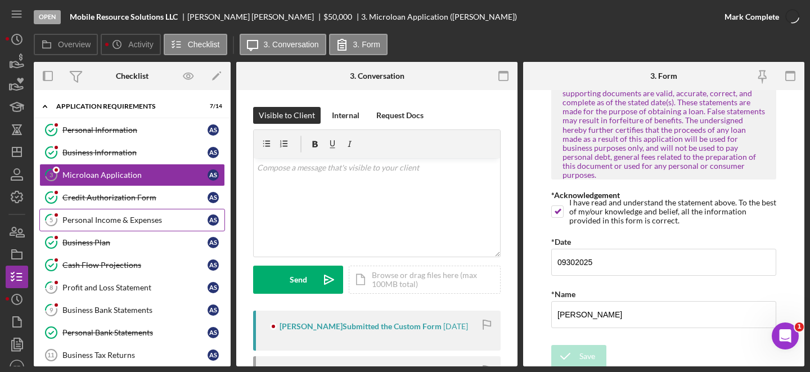
scroll to position [2987, 0]
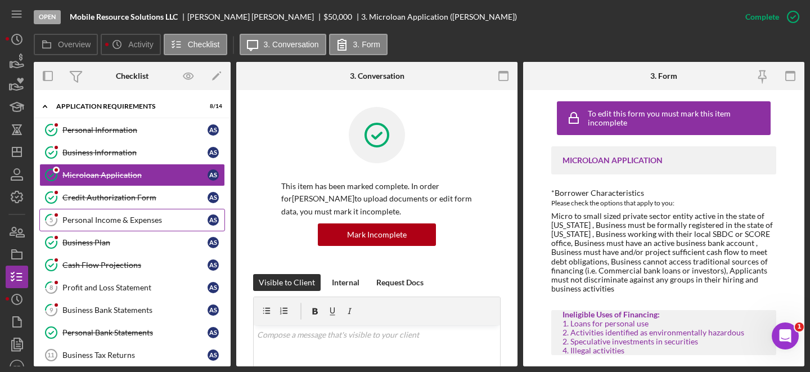
click at [100, 223] on div "Personal Income & Expenses" at bounding box center [134, 219] width 145 height 9
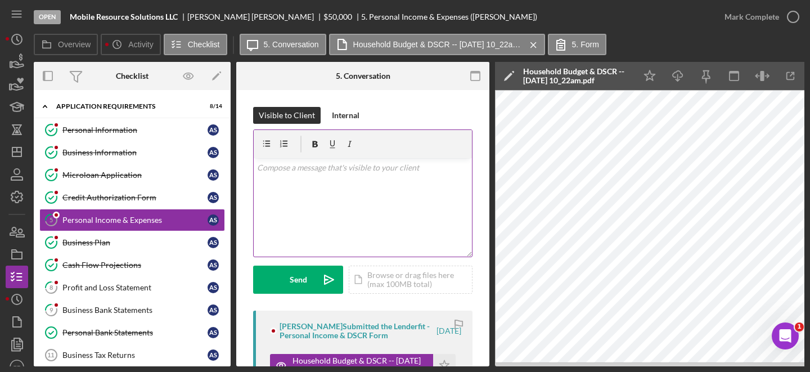
click at [353, 176] on div "v Color teal Color pink Remove color Add row above Add row below Add column bef…" at bounding box center [363, 207] width 218 height 98
click at [276, 181] on p "It looks like the" at bounding box center [363, 183] width 212 height 12
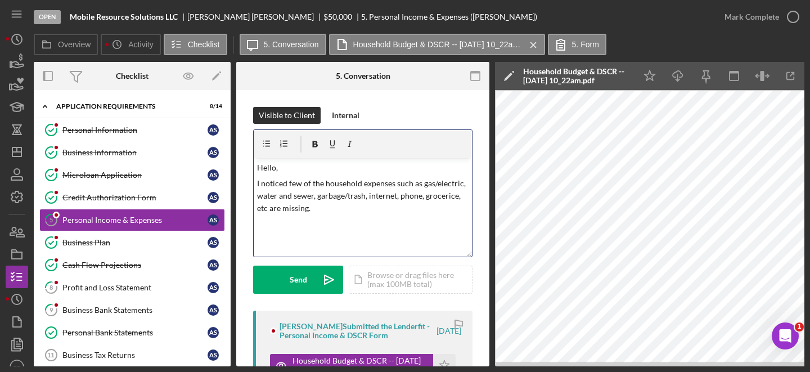
click at [296, 211] on p "I noticed few of the household expenses such as gas/electric, water and sewer, …" at bounding box center [363, 196] width 212 height 38
click at [295, 211] on p "I noticed few of the household expenses such as gas/electric, water and sewer, …" at bounding box center [363, 196] width 212 height 38
click at [287, 209] on p "I noticed few of the household expenses such as gas/electric, water and sewer, …" at bounding box center [363, 196] width 212 height 38
click at [382, 208] on p "I noticed few of the household expenses such as gas/electric, water and sewer, …" at bounding box center [363, 196] width 212 height 38
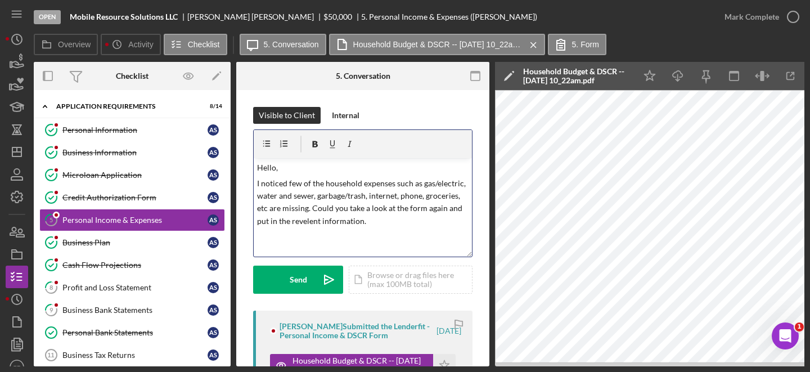
click at [335, 198] on p "I noticed few of the household expenses such as gas/electric, water and sewer, …" at bounding box center [363, 202] width 212 height 51
copy p "I noticed few of the household expenses such as gas/electric, water and sewer, …"
click at [298, 203] on p "I noticed few of the household expenses such as gas/electric, water and sewer, …" at bounding box center [363, 202] width 212 height 51
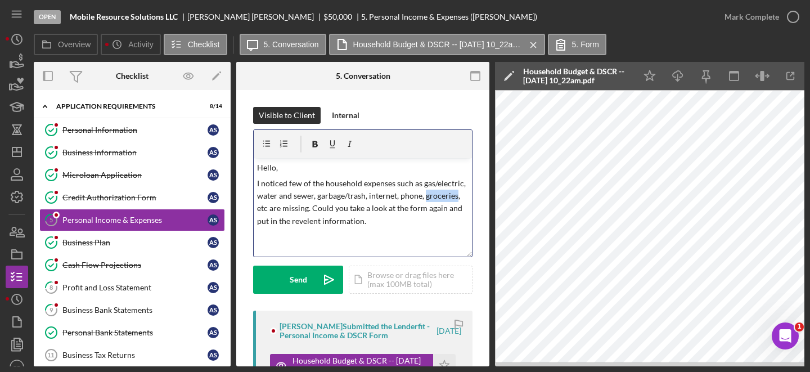
click at [298, 203] on p "I noticed few of the household expenses such as gas/electric, water and sewer, …" at bounding box center [363, 202] width 212 height 51
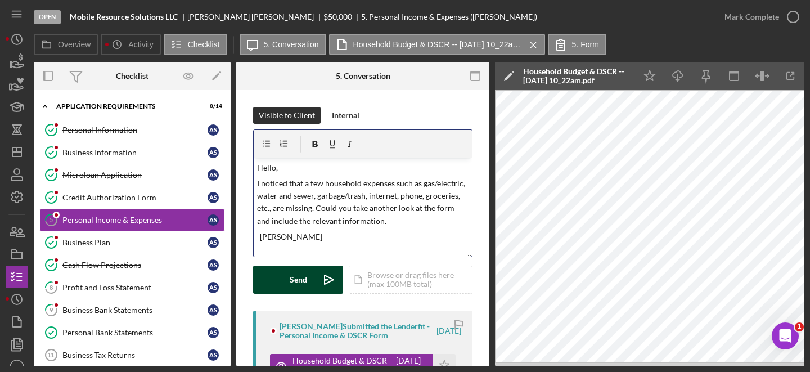
click at [290, 282] on div "Send" at bounding box center [298, 279] width 17 height 28
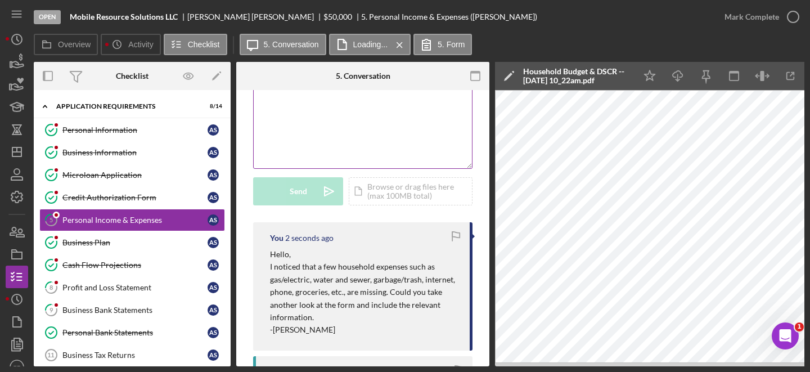
scroll to position [125, 0]
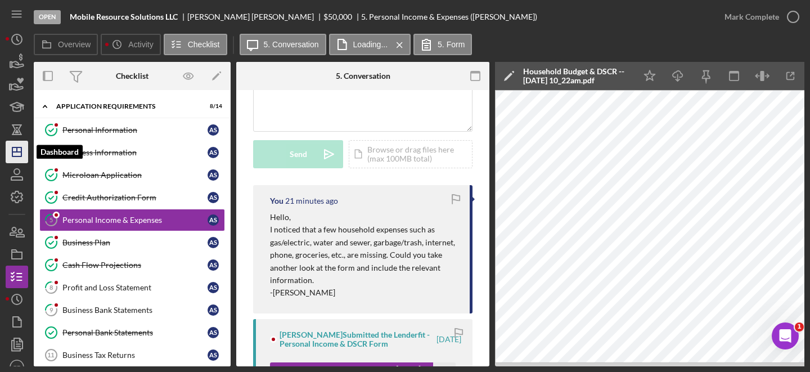
click at [20, 147] on polygon "button" at bounding box center [16, 151] width 9 height 9
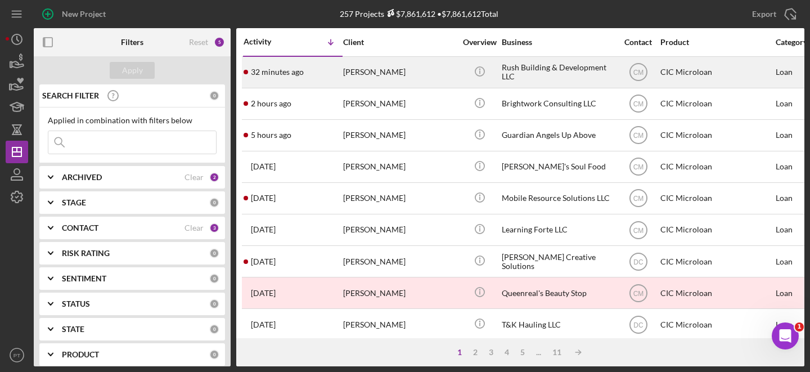
click at [429, 69] on div "Derek Rush" at bounding box center [399, 72] width 112 height 30
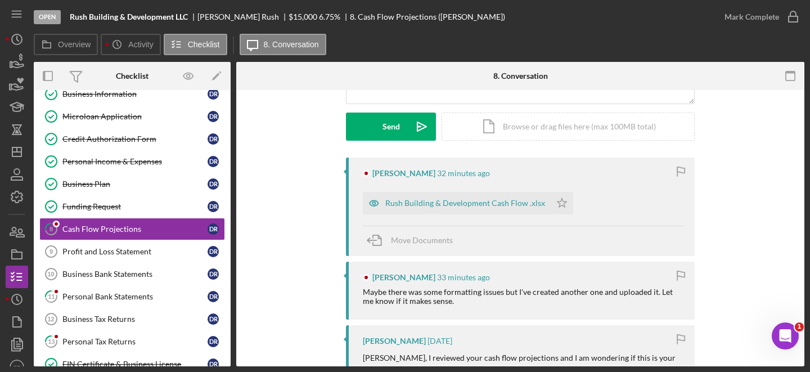
scroll to position [204, 0]
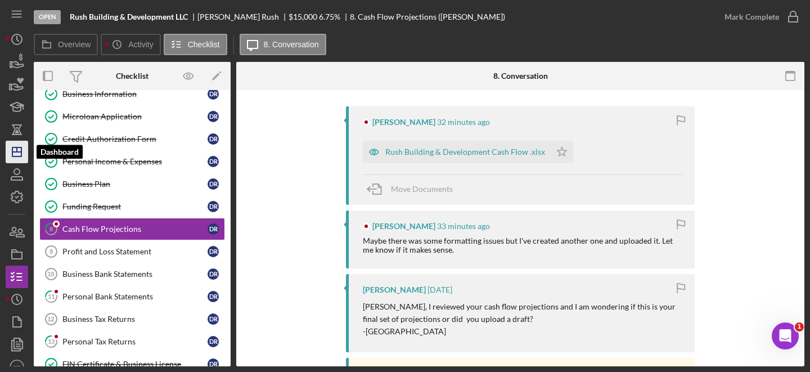
click at [18, 152] on icon "Icon/Dashboard" at bounding box center [17, 152] width 28 height 28
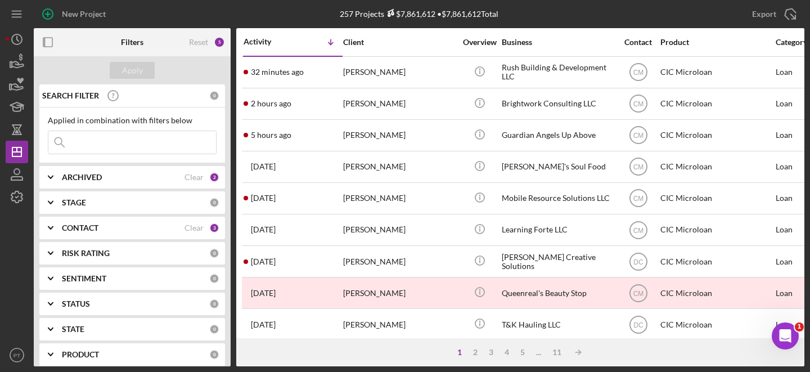
click at [110, 141] on input at bounding box center [132, 142] width 168 height 22
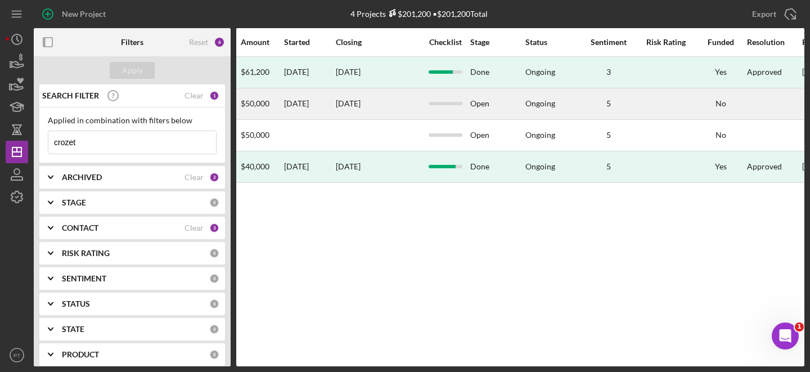
scroll to position [0, 581]
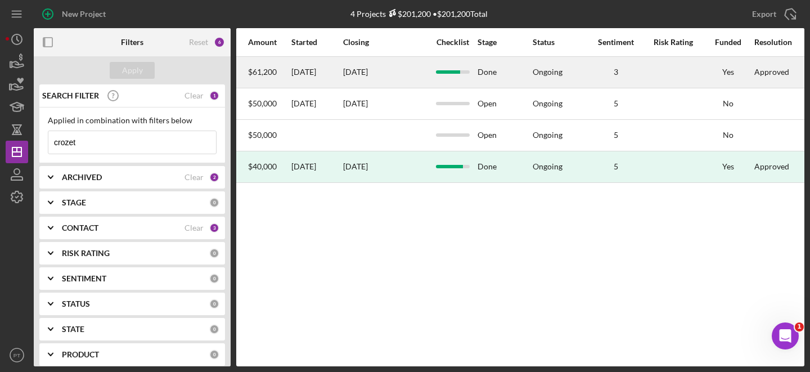
type input "crozet"
click at [390, 68] on div "9/12/25" at bounding box center [385, 72] width 84 height 30
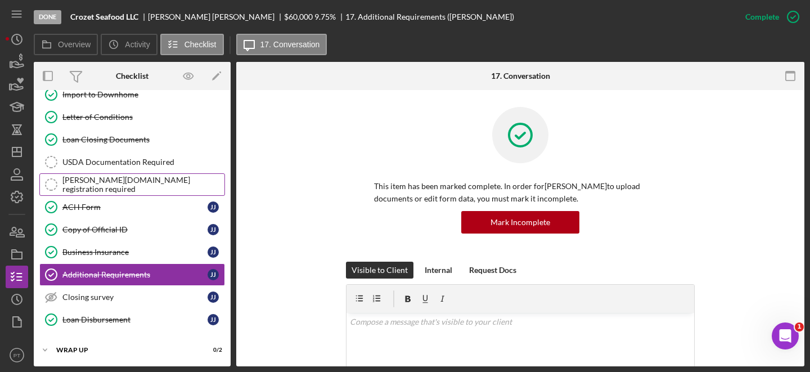
scroll to position [87, 0]
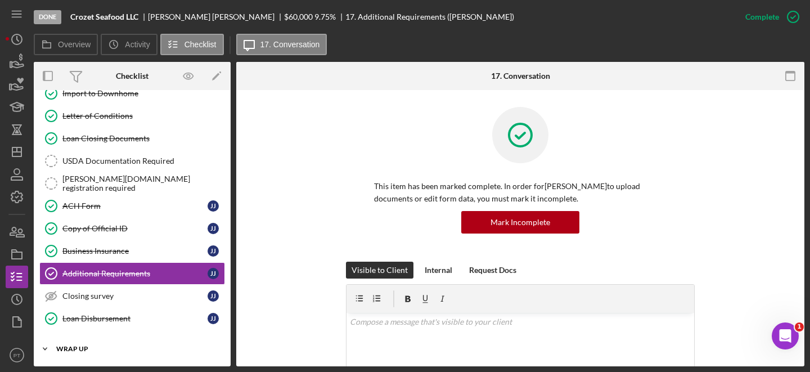
click at [87, 346] on div "Wrap UP" at bounding box center [136, 348] width 160 height 7
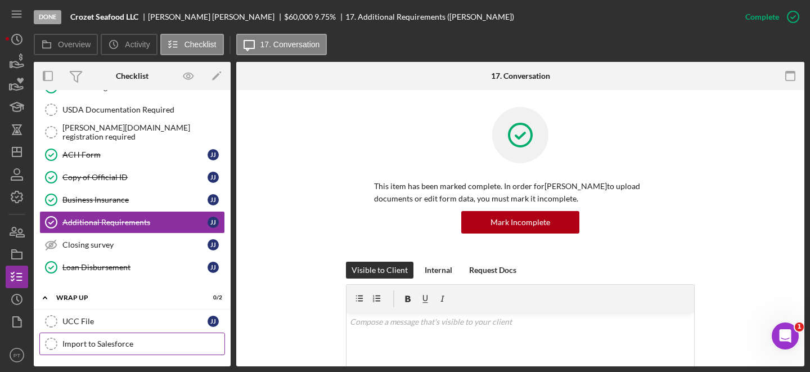
click at [89, 336] on link "Import to Salesforce Import to Salesforce" at bounding box center [132, 343] width 186 height 22
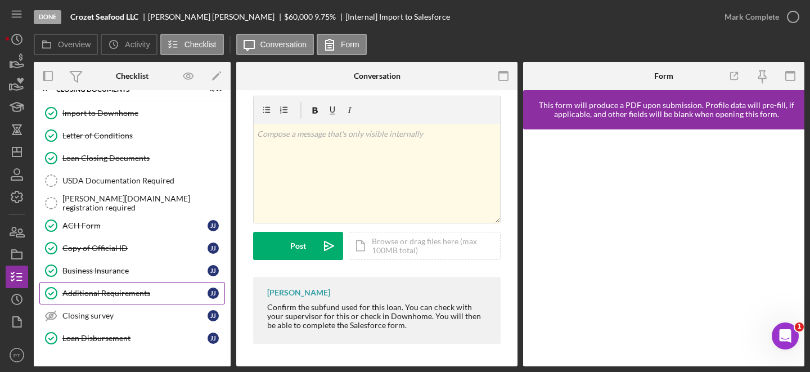
scroll to position [138, 0]
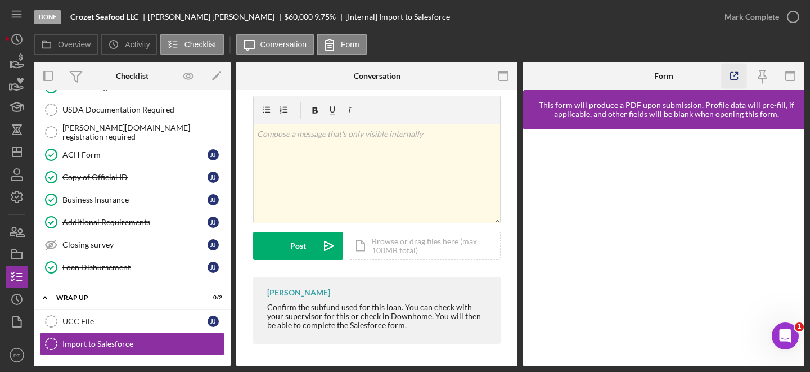
click at [733, 78] on icon "button" at bounding box center [734, 76] width 25 height 25
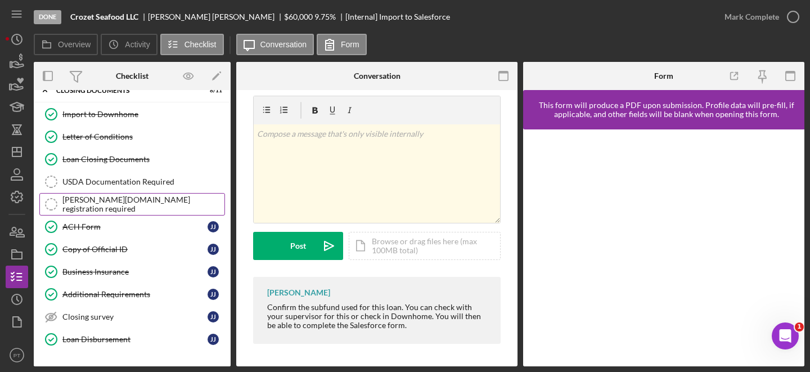
scroll to position [0, 0]
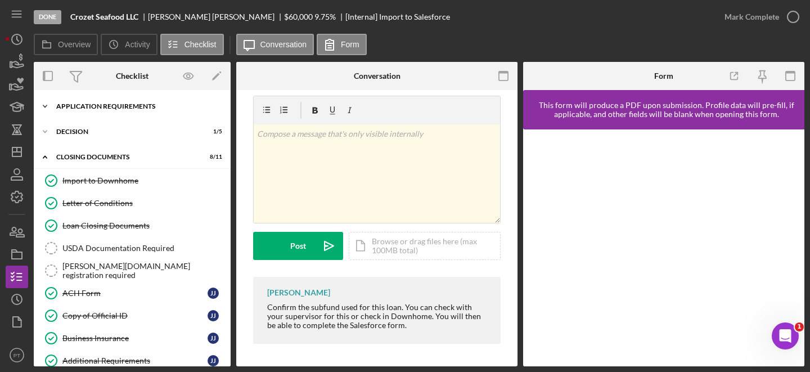
click at [142, 106] on div "Application Requirements" at bounding box center [136, 106] width 160 height 7
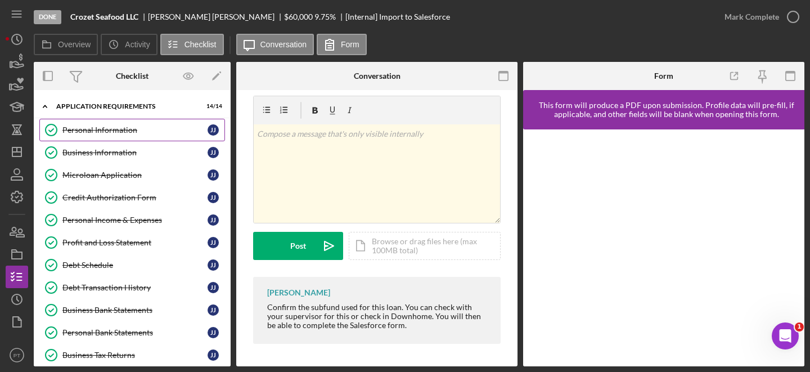
click at [118, 134] on link "Personal Information Personal Information J J" at bounding box center [132, 130] width 186 height 22
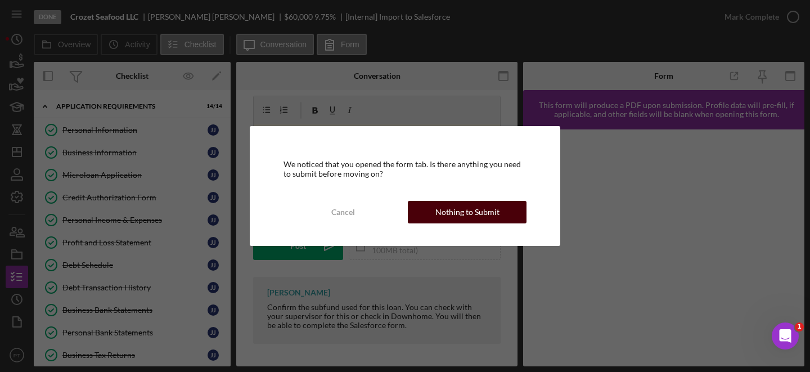
click at [451, 208] on div "Nothing to Submit" at bounding box center [467, 212] width 64 height 22
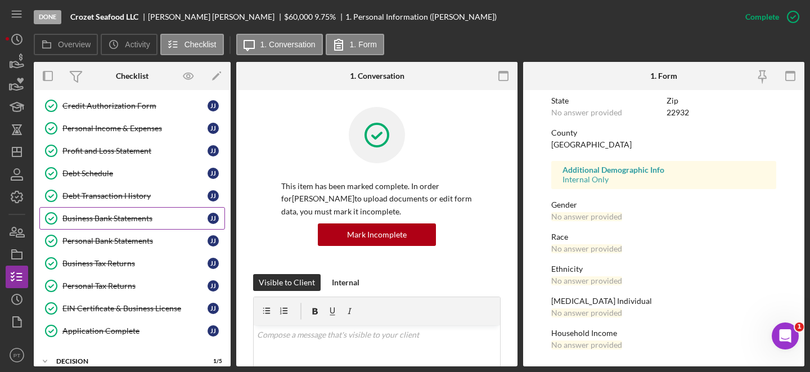
scroll to position [96, 0]
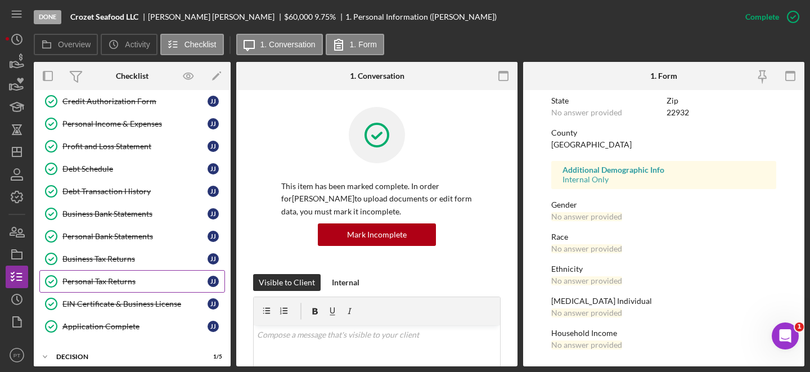
click at [96, 273] on link "Personal Tax Returns Personal Tax Returns J J" at bounding box center [132, 281] width 186 height 22
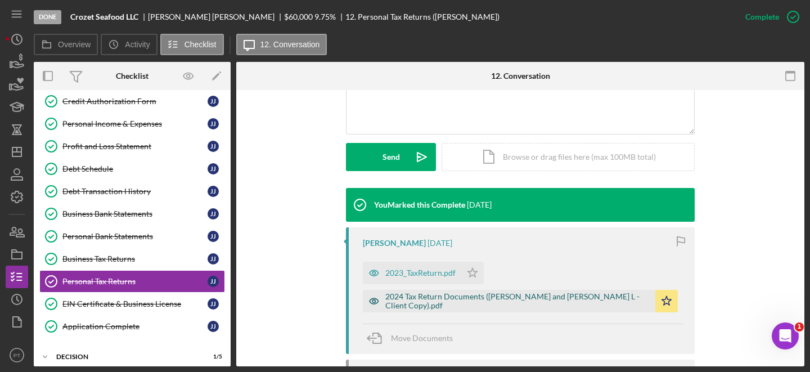
click at [422, 303] on div "2024 Tax Return Documents (JOHNSON JAYSON C and KRISTEN L - Client Copy).pdf" at bounding box center [517, 301] width 264 height 18
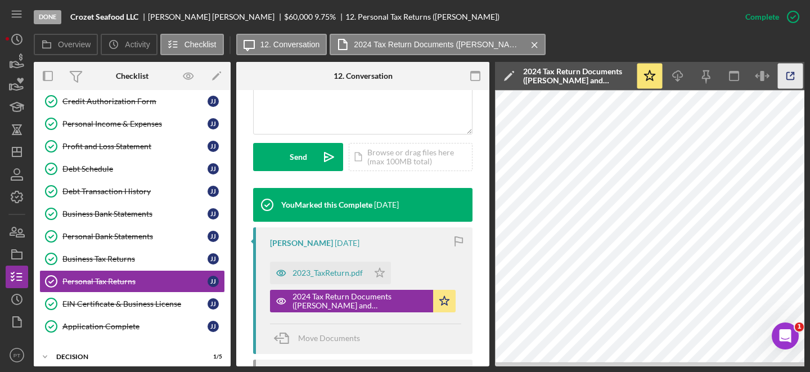
click at [793, 82] on icon "button" at bounding box center [790, 76] width 25 height 25
click at [16, 304] on circle "button" at bounding box center [17, 299] width 10 height 10
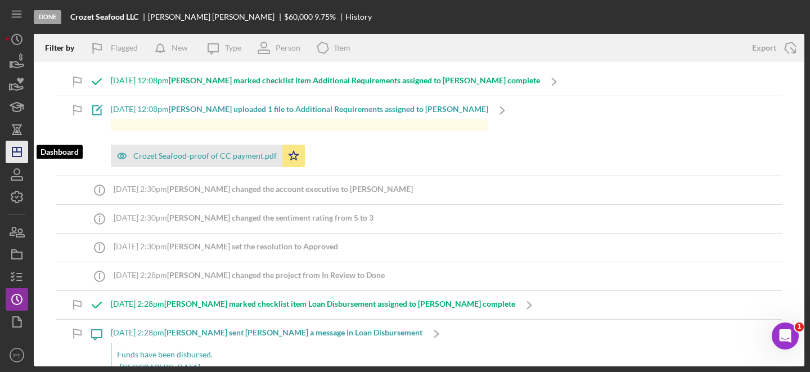
click at [17, 156] on polygon "button" at bounding box center [16, 151] width 9 height 9
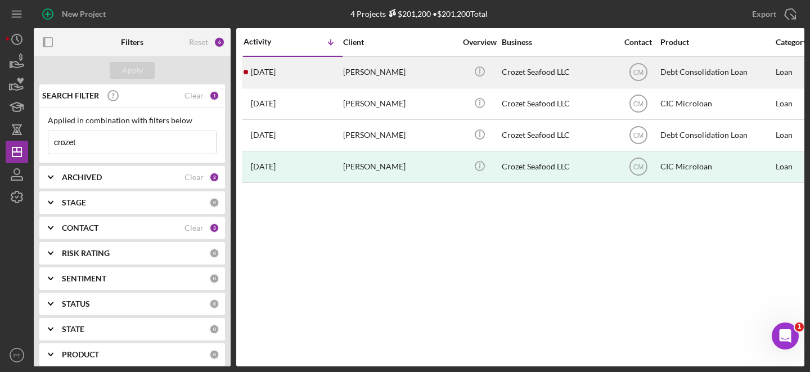
click at [363, 74] on div "Jayson Johnson" at bounding box center [399, 72] width 112 height 30
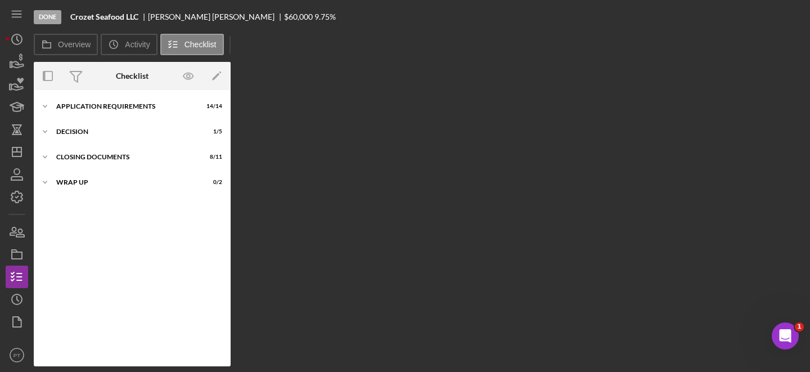
click at [363, 74] on div "Overview Internal Workflow Stage Done Icon/Dropdown Arrow Archive (can unarchiv…" at bounding box center [419, 214] width 771 height 304
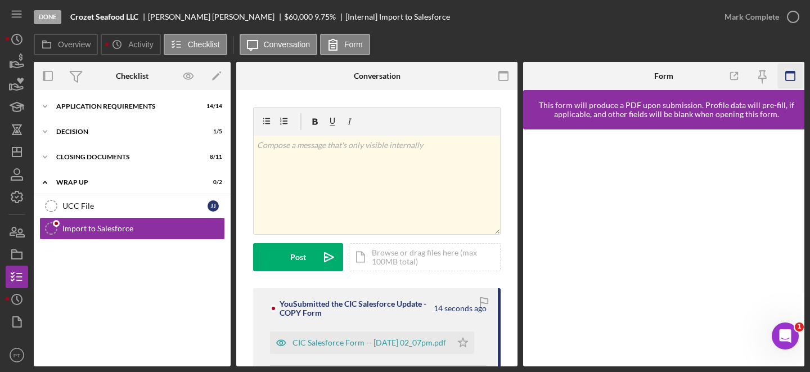
click at [788, 71] on rect "button" at bounding box center [790, 72] width 9 height 2
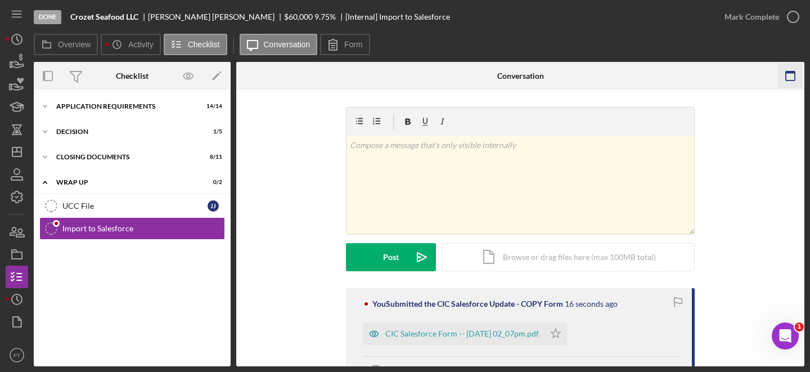
click at [791, 73] on rect "button" at bounding box center [790, 72] width 9 height 2
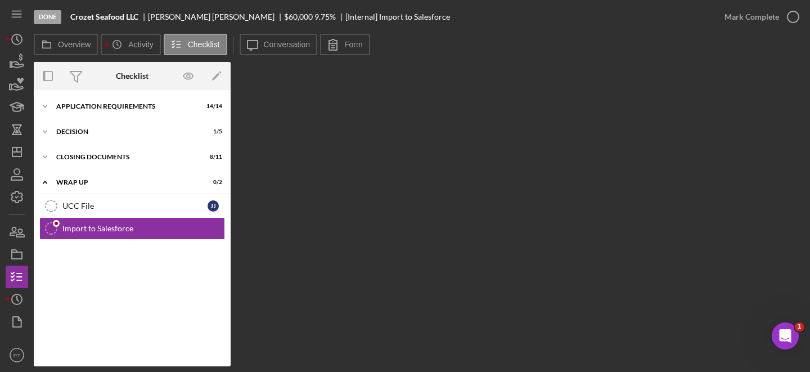
click at [260, 56] on div "Overview Icon/History Activity Checklist Icon/Message Conversation Form Overvie…" at bounding box center [419, 200] width 771 height 332
click at [283, 43] on label "Conversation" at bounding box center [287, 44] width 47 height 9
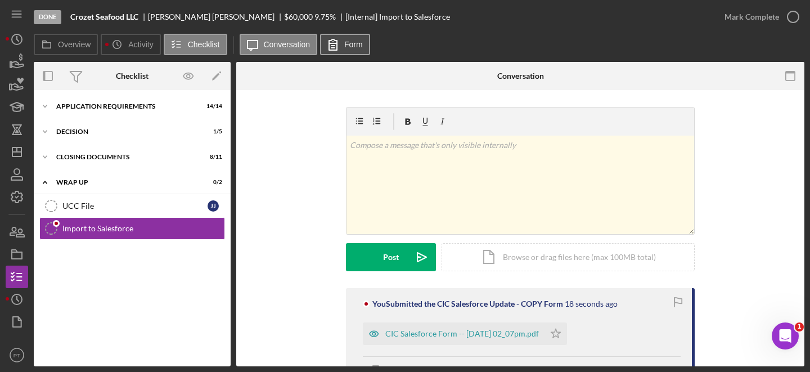
click at [344, 40] on label "Form" at bounding box center [353, 44] width 19 height 9
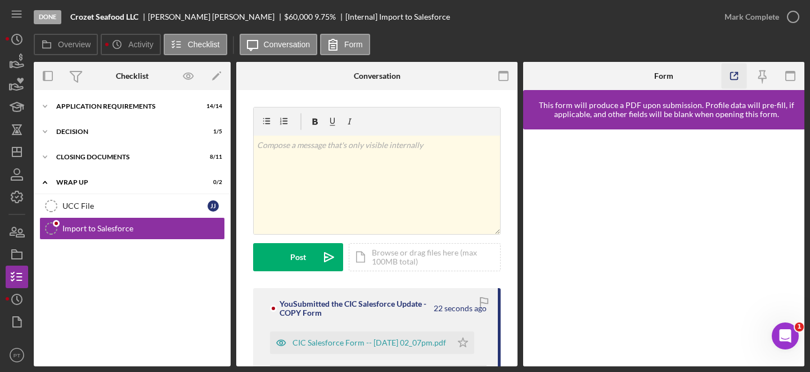
click at [731, 76] on icon "button" at bounding box center [734, 76] width 7 height 7
click at [326, 339] on div "CIC Salesforce Form -- 2025-10-03 02_07pm.pdf" at bounding box center [369, 342] width 154 height 9
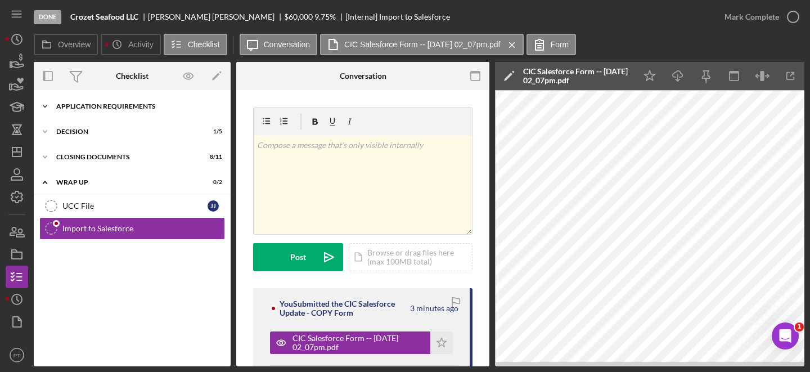
click at [110, 107] on div "Application Requirements" at bounding box center [136, 106] width 160 height 7
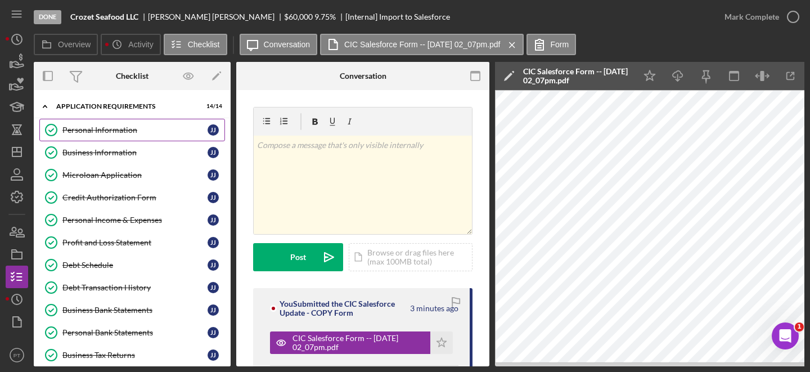
click at [107, 132] on div "Personal Information" at bounding box center [134, 129] width 145 height 9
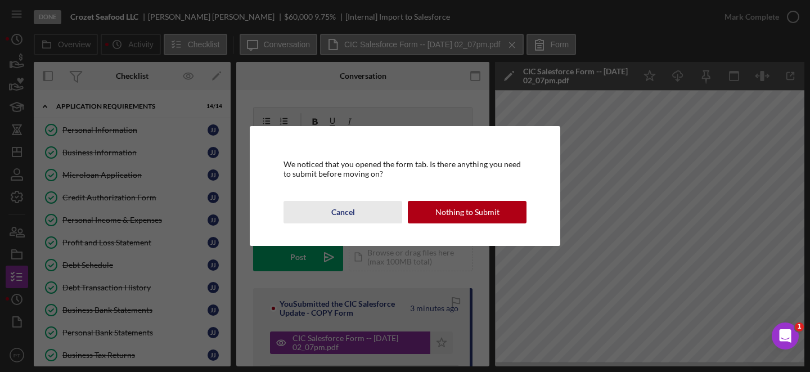
click at [353, 211] on div "Cancel" at bounding box center [343, 212] width 24 height 22
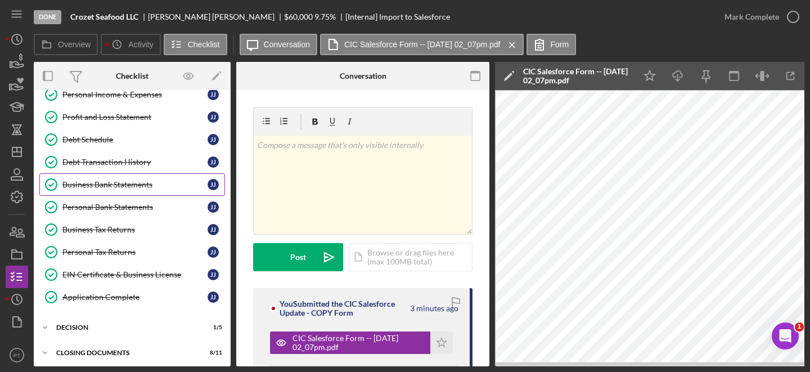
scroll to position [209, 0]
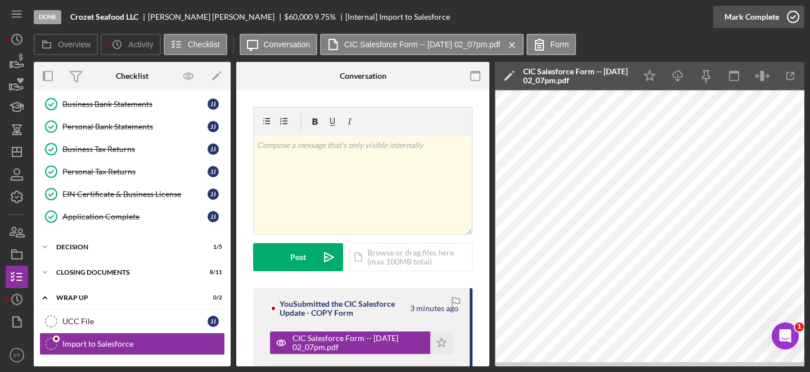
click at [793, 20] on icon "button" at bounding box center [793, 17] width 28 height 28
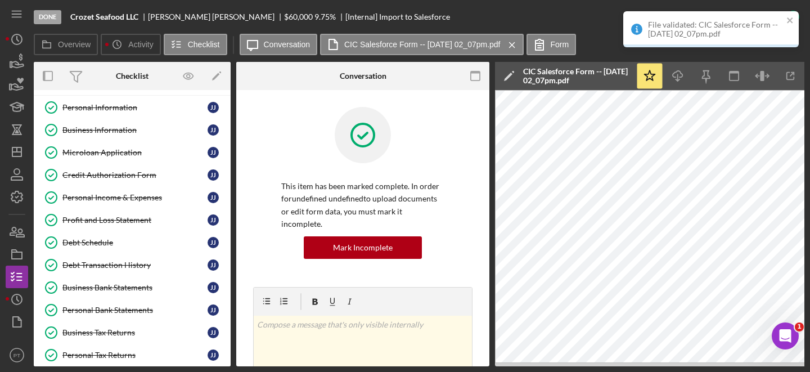
scroll to position [0, 0]
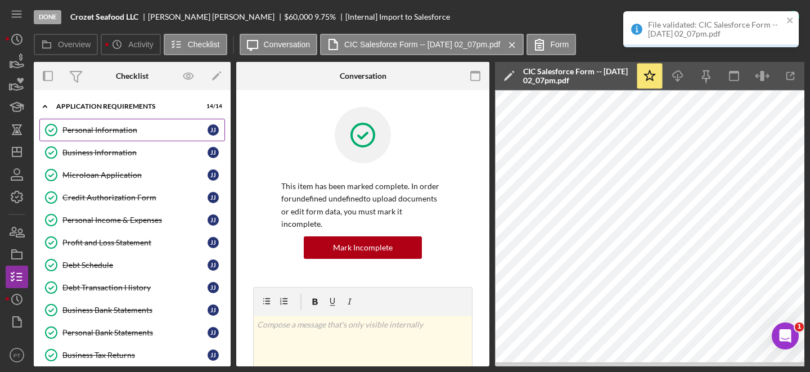
click at [148, 127] on div "Personal Information" at bounding box center [134, 129] width 145 height 9
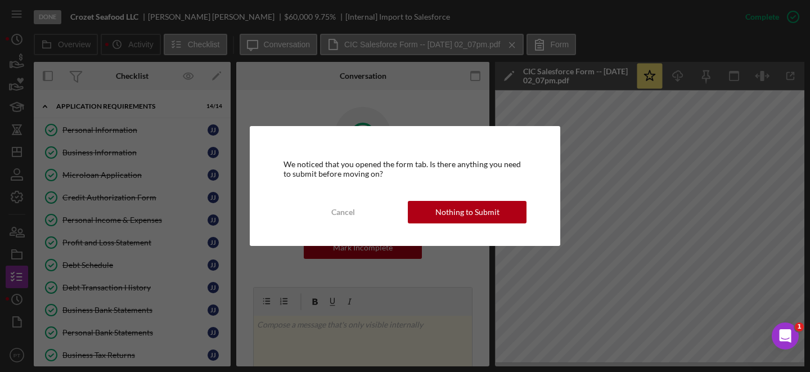
click at [474, 196] on div "We noticed that you opened the form tab. Is there anything you need to submit b…" at bounding box center [405, 185] width 310 height 119
click at [469, 204] on div "Nothing to Submit" at bounding box center [467, 212] width 64 height 22
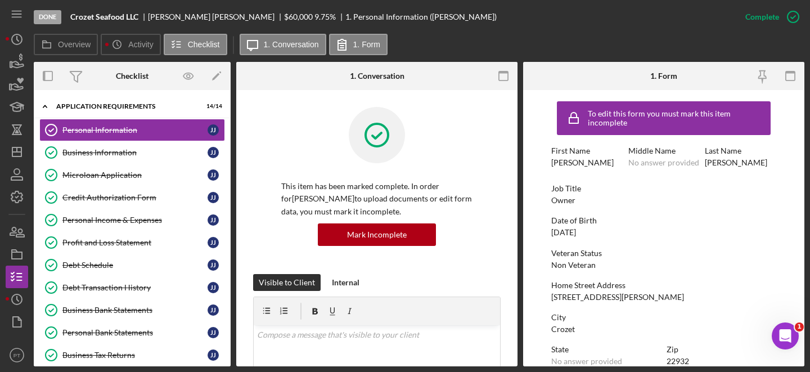
scroll to position [249, 0]
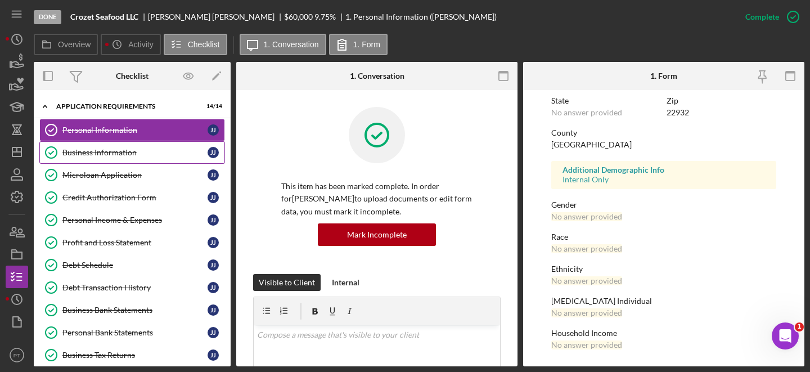
click at [115, 149] on div "Business Information" at bounding box center [134, 152] width 145 height 9
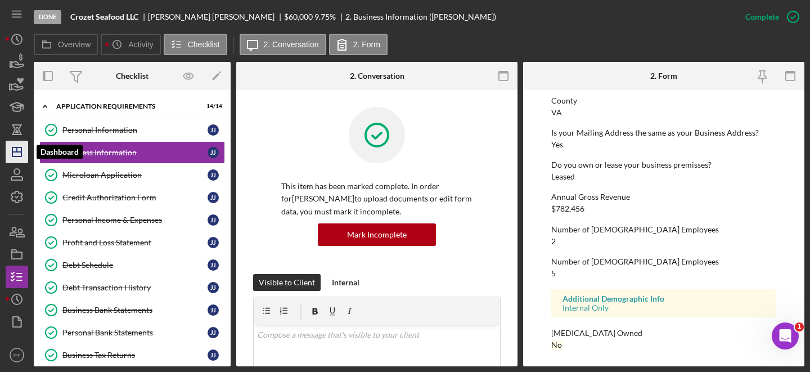
click at [19, 156] on polygon "button" at bounding box center [16, 151] width 9 height 9
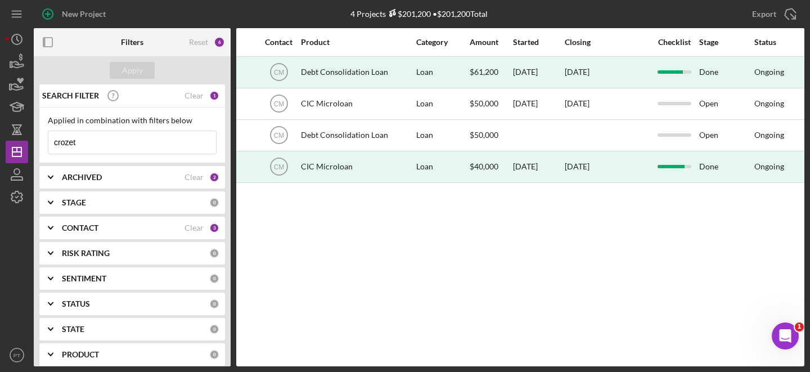
scroll to position [0, 370]
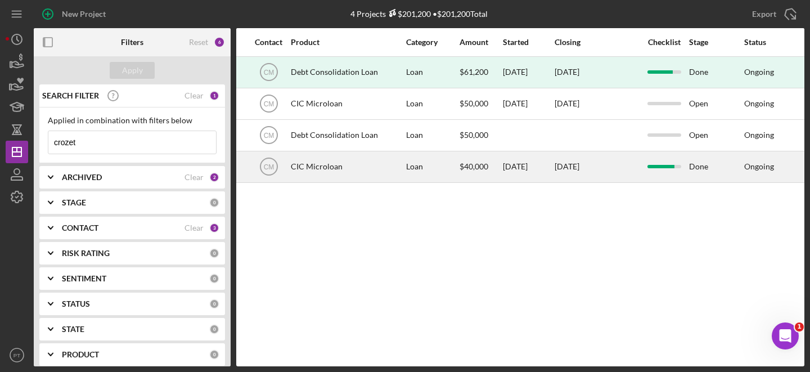
click at [380, 175] on div "CIC Microloan" at bounding box center [347, 167] width 112 height 30
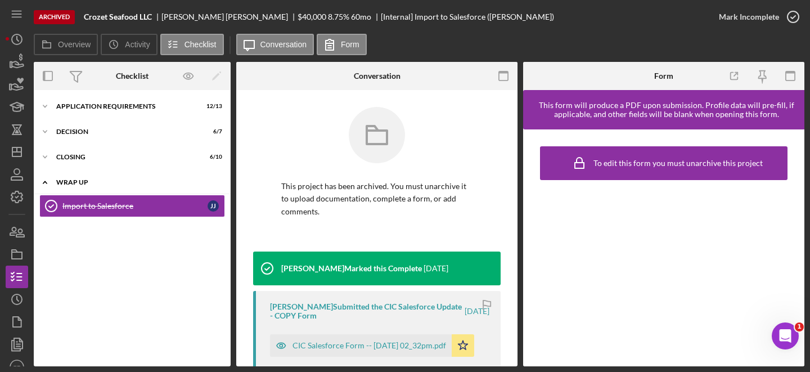
click at [105, 181] on div "WRAP UP" at bounding box center [136, 182] width 160 height 7
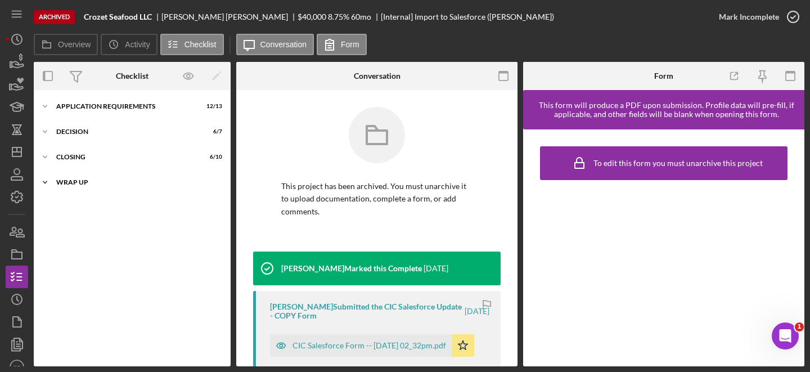
click at [91, 184] on div "WRAP UP" at bounding box center [136, 182] width 160 height 7
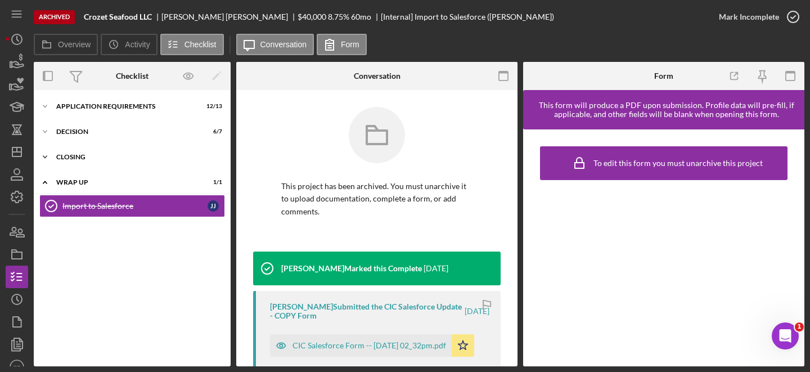
click at [94, 163] on div "Icon/Expander CLOSING 6 / 10" at bounding box center [132, 157] width 197 height 22
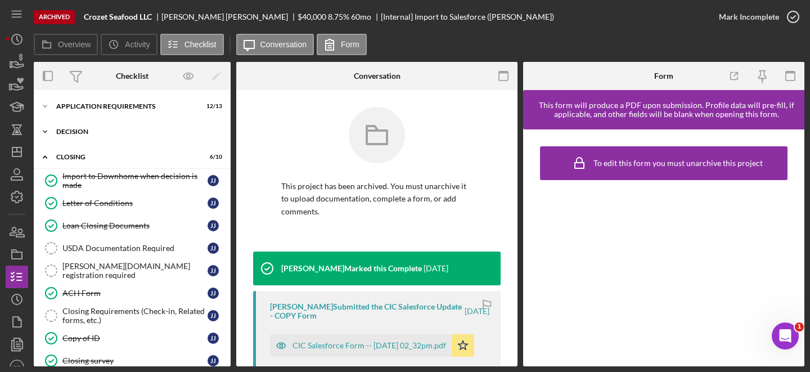
click at [107, 138] on div "Icon/Expander Decision 6 / 7" at bounding box center [132, 131] width 197 height 22
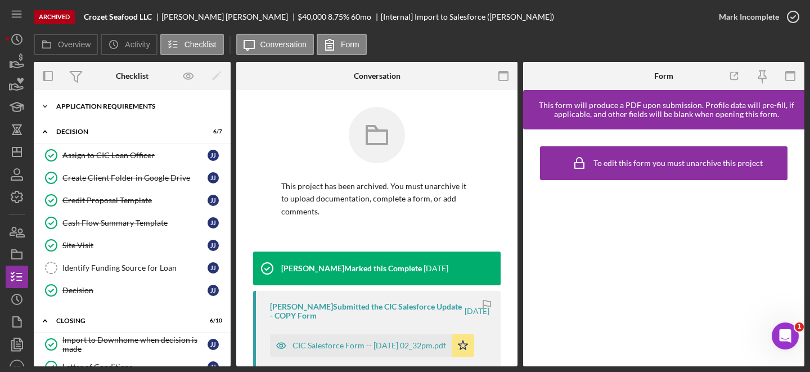
click at [119, 104] on div "APPLICATION REQUIREMENTS" at bounding box center [136, 106] width 160 height 7
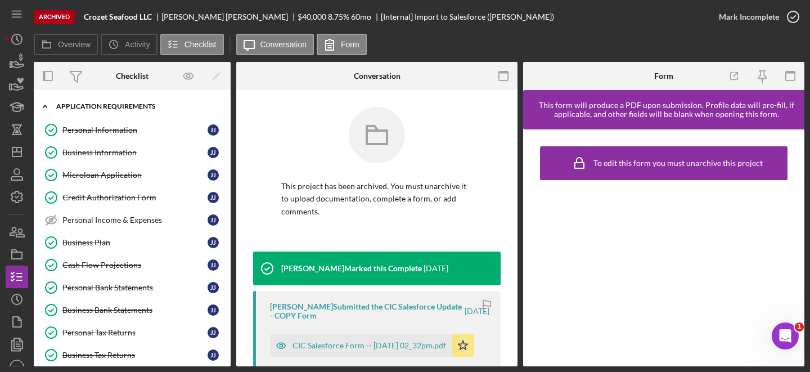
click at [119, 103] on div "APPLICATION REQUIREMENTS" at bounding box center [136, 106] width 160 height 7
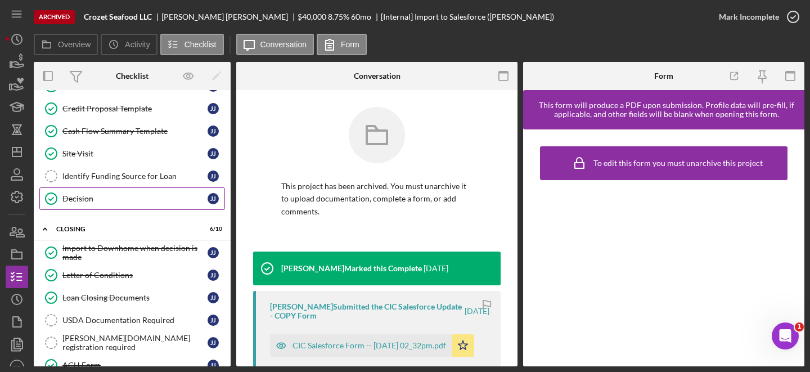
scroll to position [96, 0]
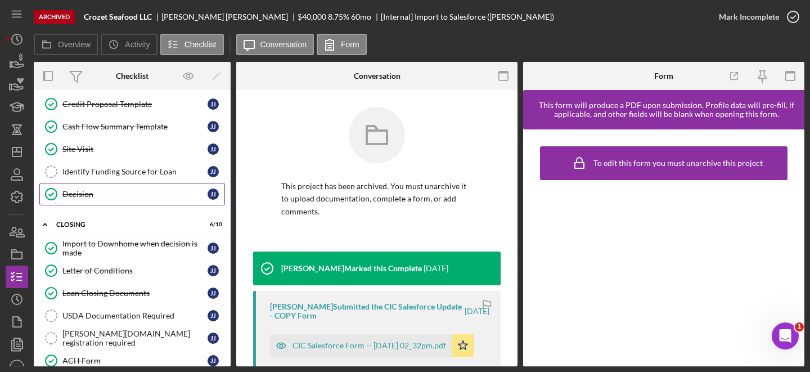
click at [88, 193] on div "Decision" at bounding box center [134, 194] width 145 height 9
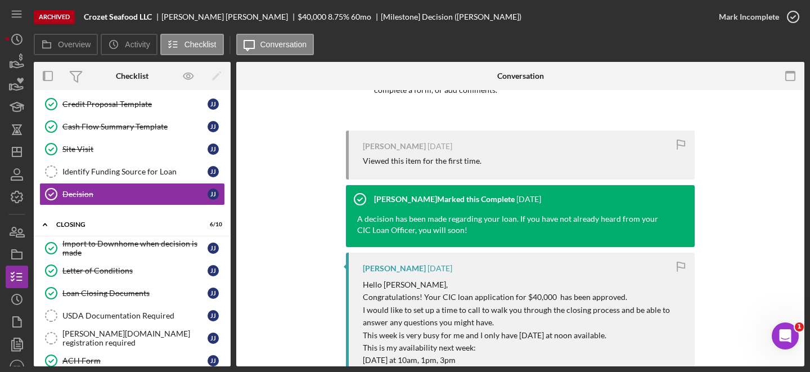
scroll to position [141, 0]
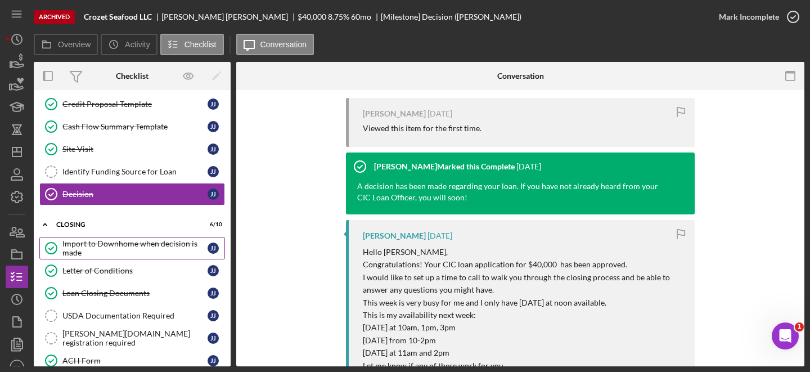
click at [118, 246] on div "Import to Downhome when decision is made" at bounding box center [134, 248] width 145 height 18
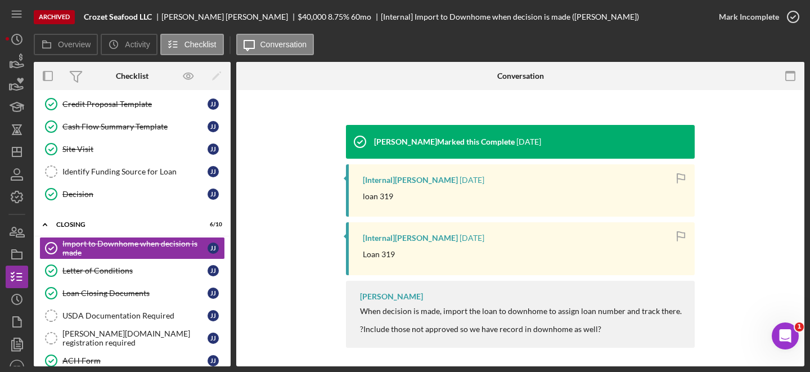
scroll to position [118, 0]
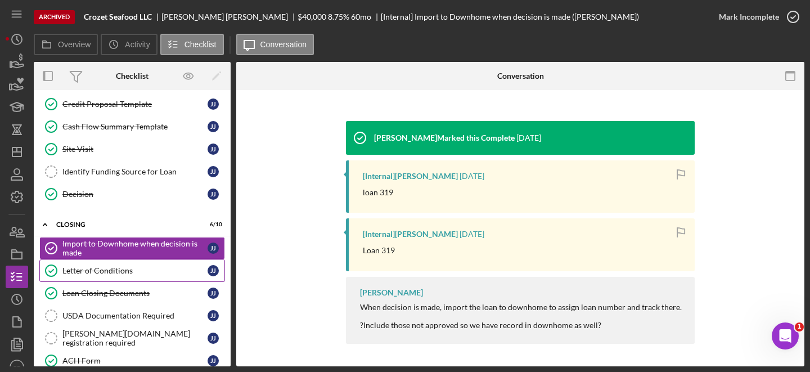
click at [118, 271] on div "Letter of Conditions" at bounding box center [134, 270] width 145 height 9
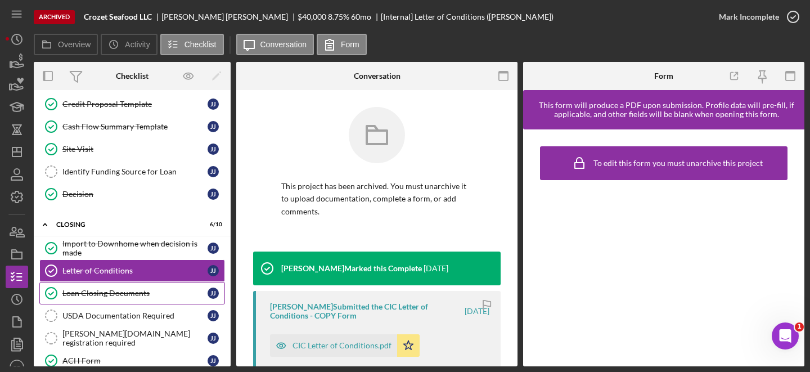
click at [125, 290] on div "Loan Closing Documents" at bounding box center [134, 293] width 145 height 9
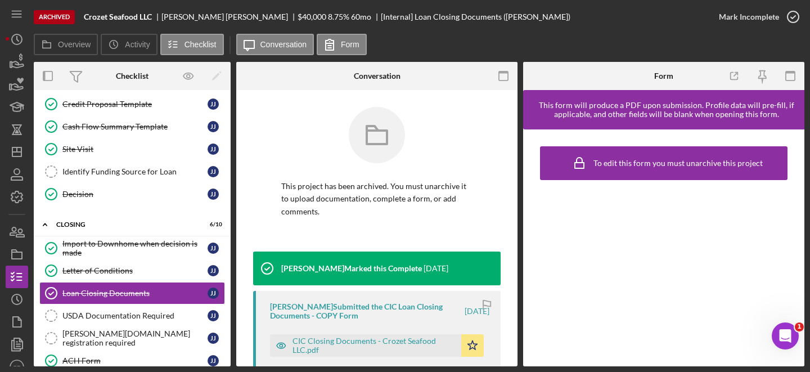
scroll to position [162, 0]
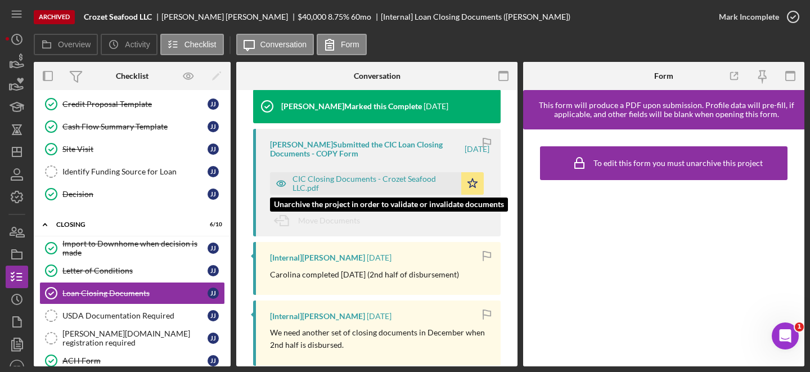
click at [340, 187] on div "CIC Closing Documents - Crozet Seafood LLC.pdf" at bounding box center [373, 183] width 163 height 18
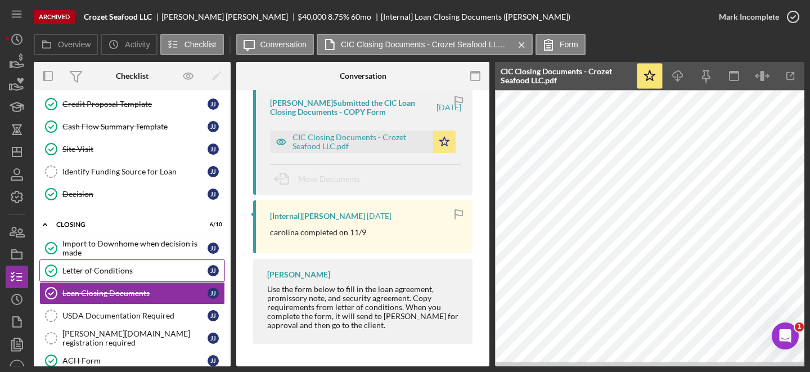
scroll to position [137, 0]
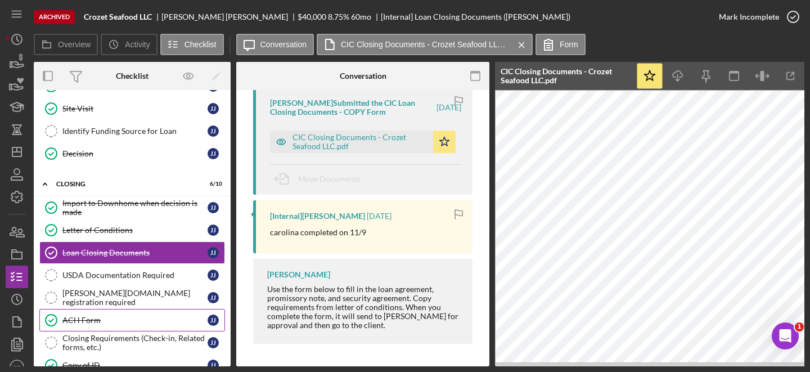
click at [114, 317] on div "ACH Form" at bounding box center [134, 320] width 145 height 9
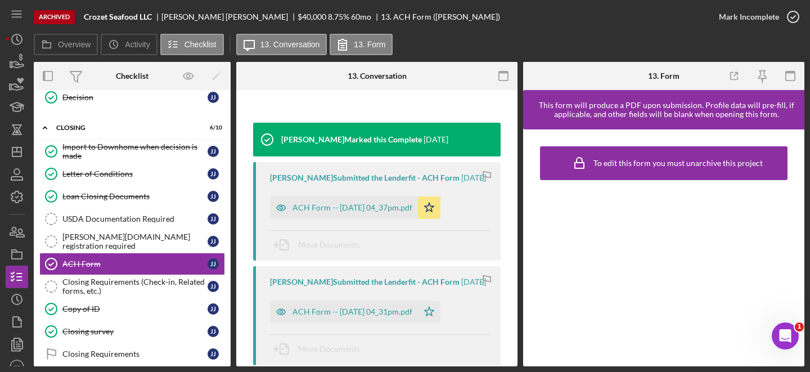
scroll to position [156, 0]
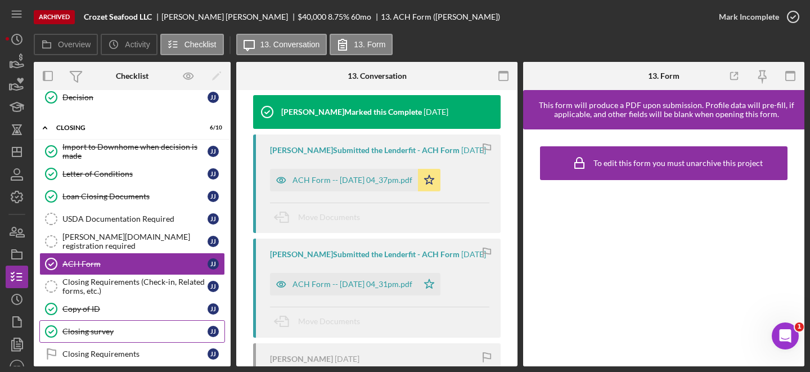
click at [102, 335] on div "Closing survey" at bounding box center [134, 331] width 145 height 9
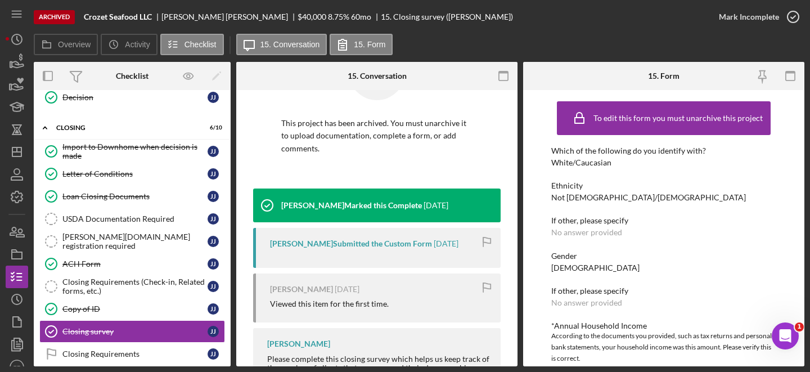
scroll to position [64, 0]
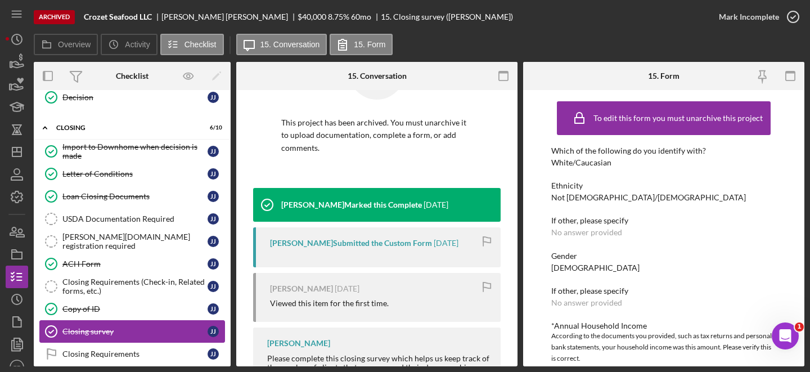
click at [146, 321] on link "Closing survey Closing survey J J" at bounding box center [132, 331] width 186 height 22
click at [147, 305] on div "Copy of ID" at bounding box center [134, 308] width 145 height 9
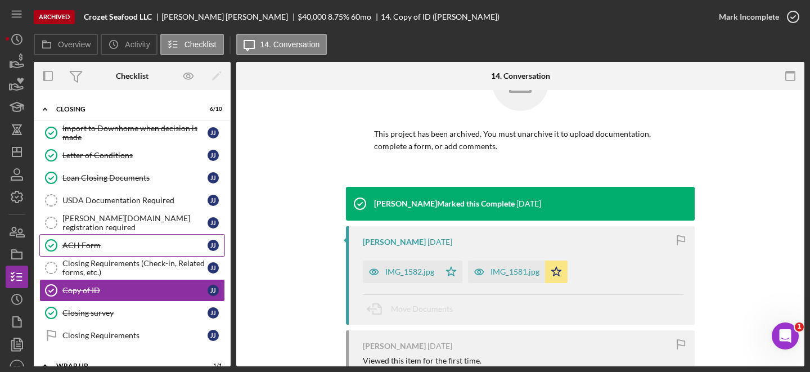
scroll to position [217, 0]
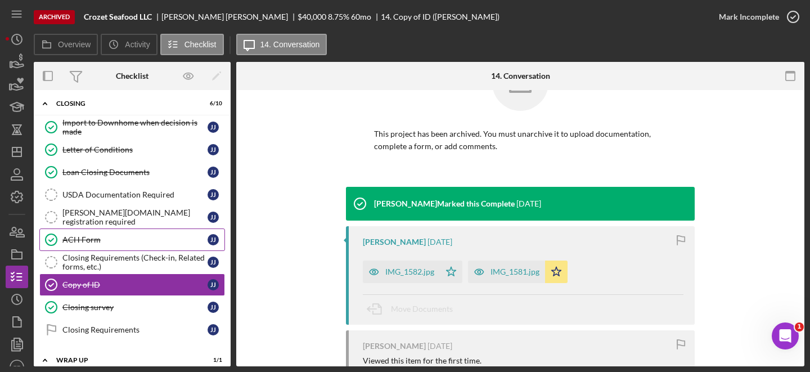
click at [108, 244] on div "ACH Form" at bounding box center [134, 239] width 145 height 9
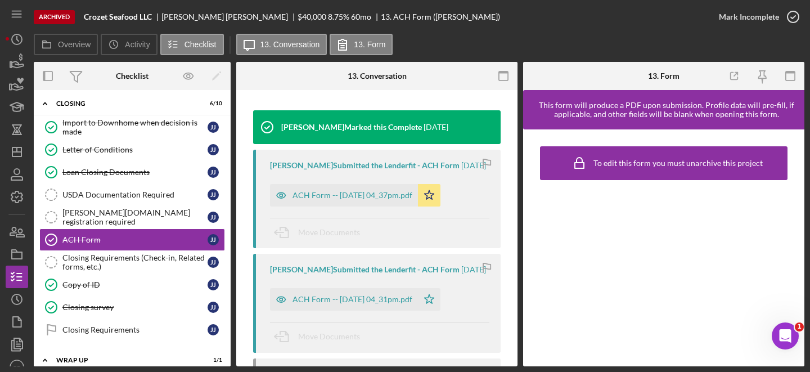
scroll to position [156, 0]
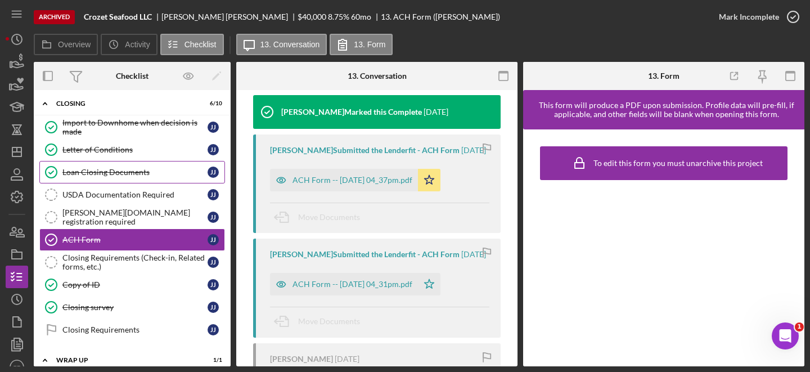
click at [135, 169] on div "Loan Closing Documents" at bounding box center [134, 172] width 145 height 9
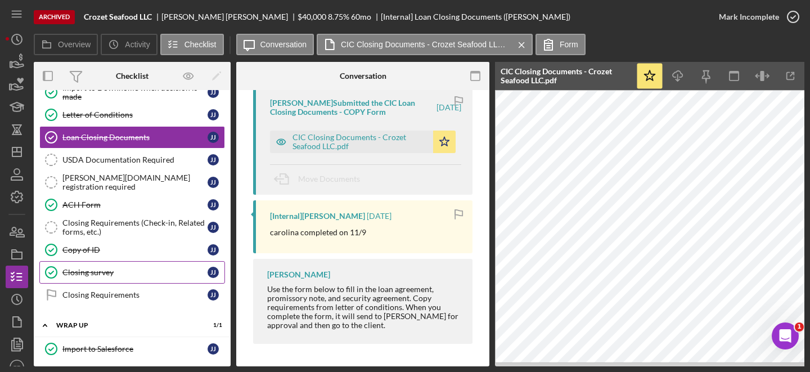
scroll to position [260, 0]
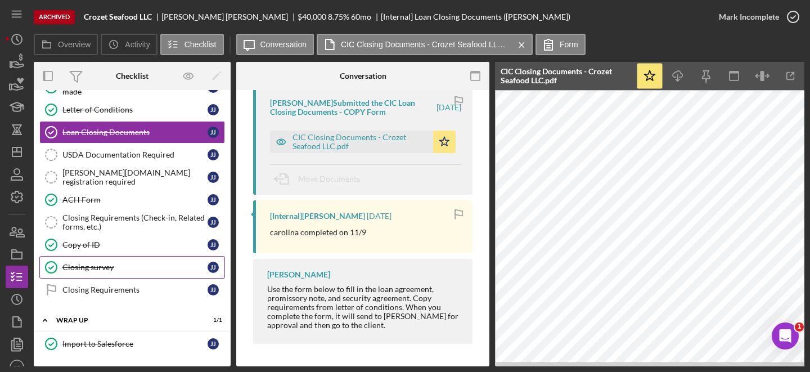
click at [113, 266] on div "Closing survey" at bounding box center [134, 267] width 145 height 9
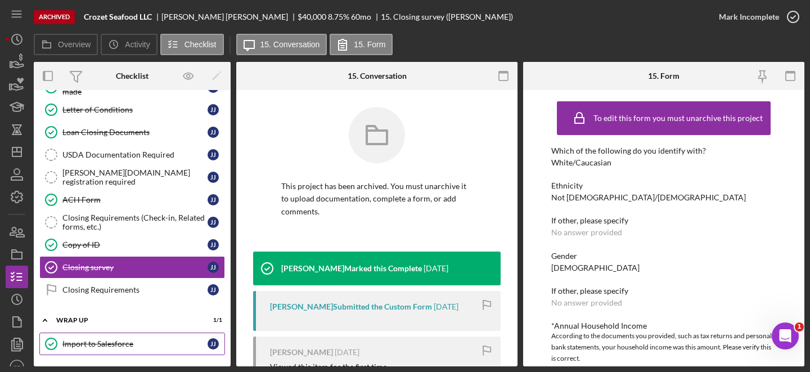
click at [93, 346] on div "Import to Salesforce" at bounding box center [134, 343] width 145 height 9
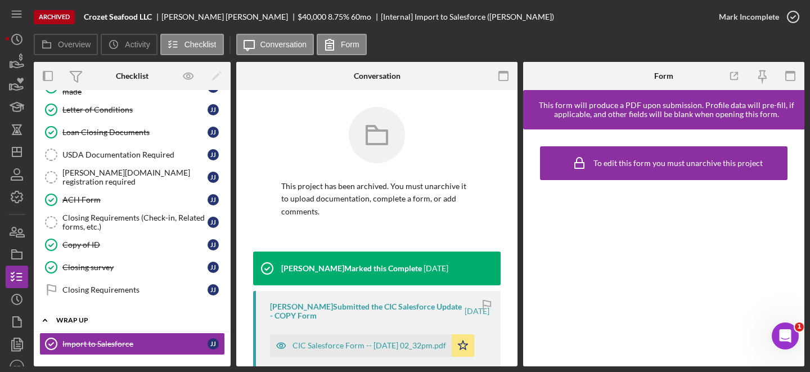
click at [93, 330] on div "Icon/Expander WRAP UP 1 / 1" at bounding box center [132, 320] width 197 height 23
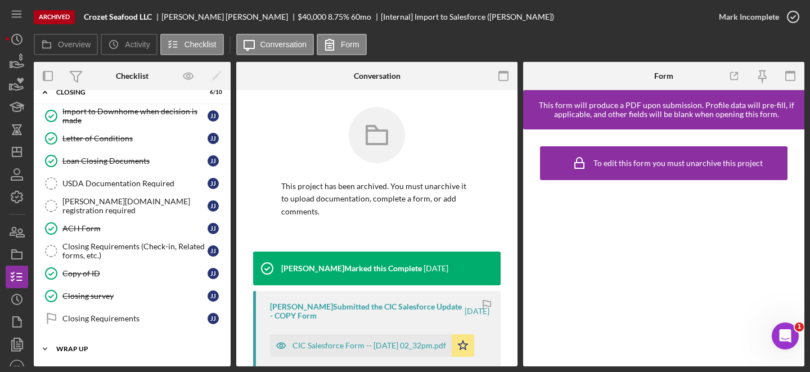
scroll to position [228, 0]
click at [15, 156] on polygon "button" at bounding box center [16, 151] width 9 height 9
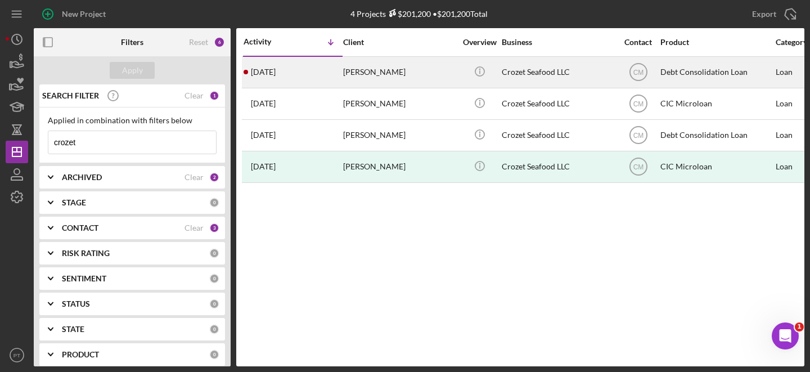
click at [388, 69] on div "Jayson Johnson" at bounding box center [399, 72] width 112 height 30
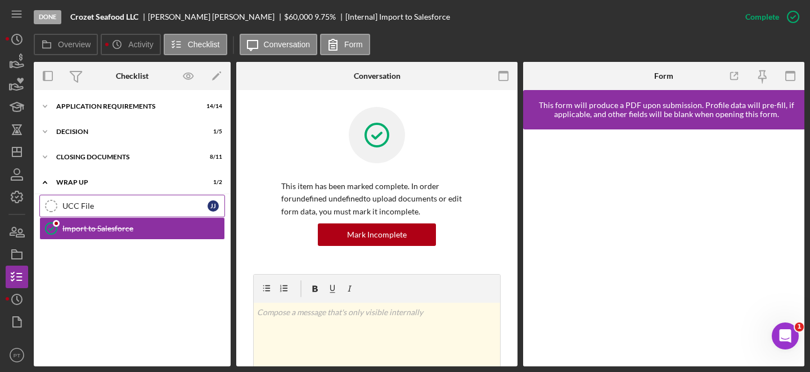
click at [167, 214] on link "UCC File UCC File J J" at bounding box center [132, 206] width 186 height 22
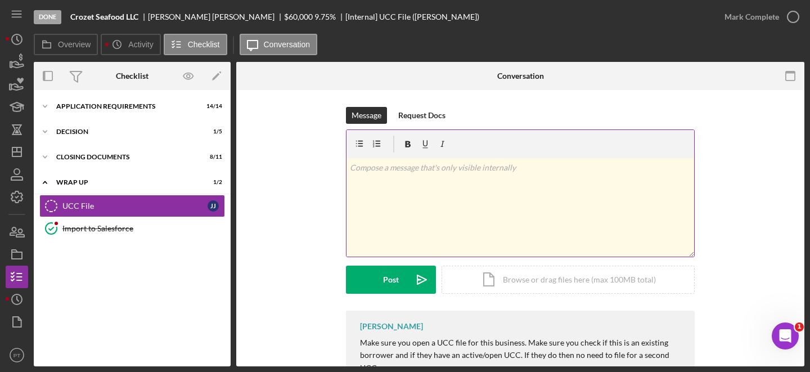
click at [460, 211] on div "v Color teal Color pink Remove color Add row above Add row below Add column bef…" at bounding box center [520, 207] width 348 height 98
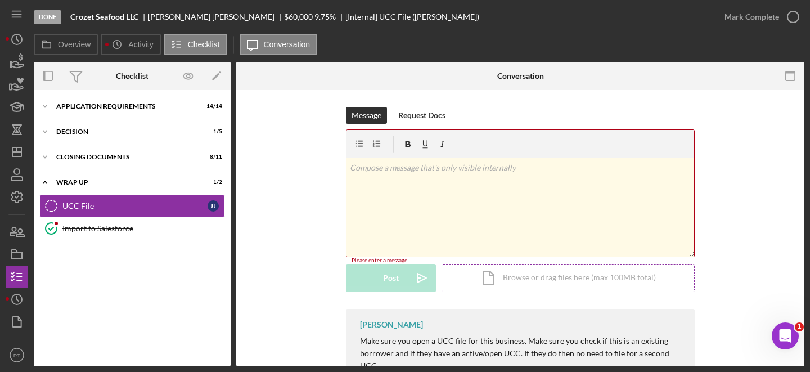
click at [506, 289] on div "Icon/Document Browse or drag files here (max 100MB total) Tap to choose files o…" at bounding box center [568, 278] width 253 height 28
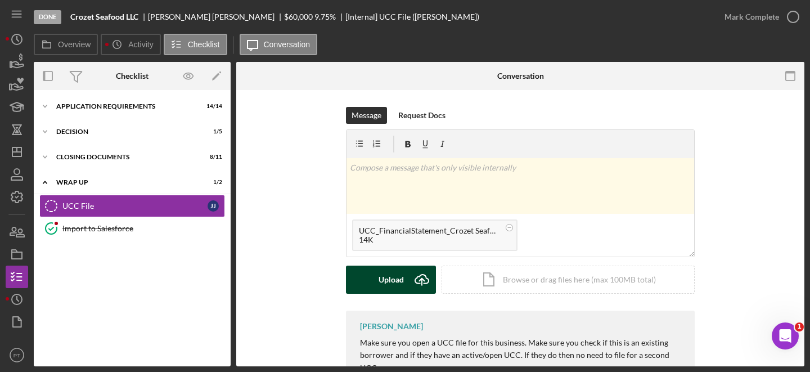
click at [381, 279] on div "Upload" at bounding box center [391, 279] width 25 height 28
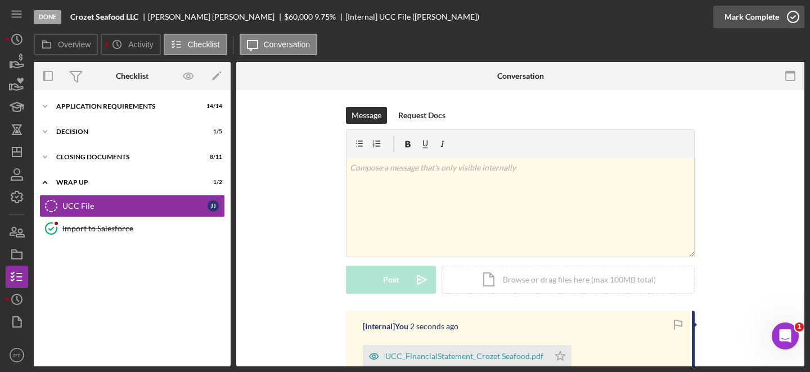
click at [797, 16] on icon "button" at bounding box center [793, 17] width 28 height 28
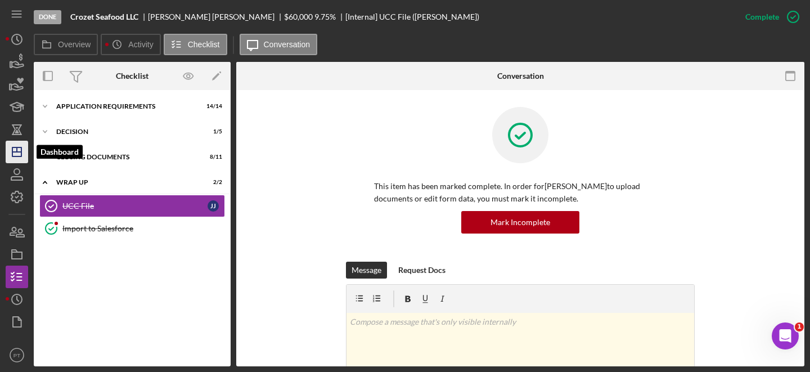
click at [20, 152] on icon "Icon/Dashboard" at bounding box center [17, 152] width 28 height 28
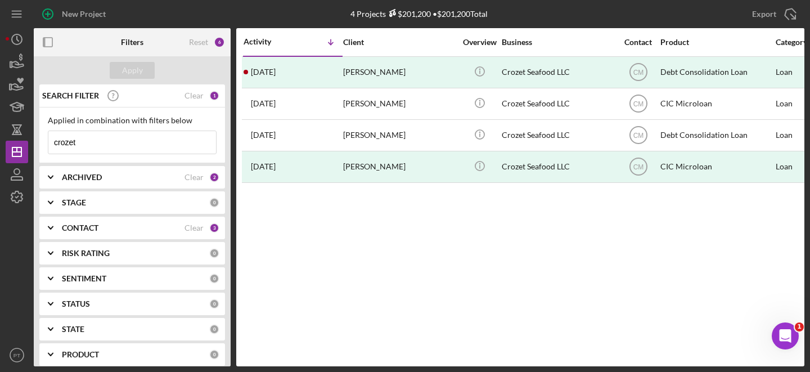
click at [100, 139] on input "crozet" at bounding box center [132, 142] width 168 height 22
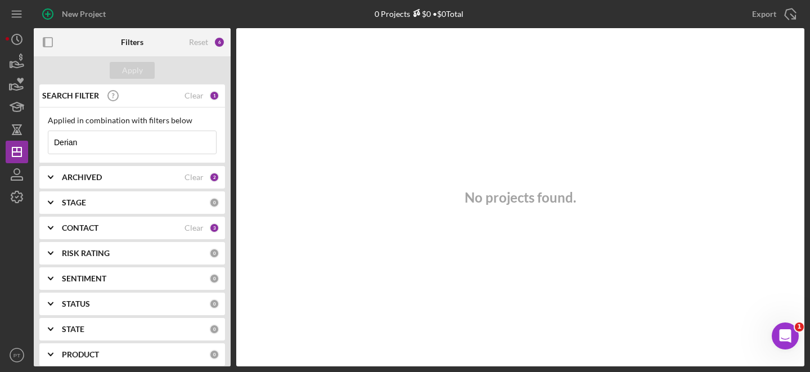
click at [152, 139] on input "Derian" at bounding box center [132, 142] width 168 height 22
click at [127, 145] on input "Darin's" at bounding box center [132, 142] width 168 height 22
type input "Darin morgan"
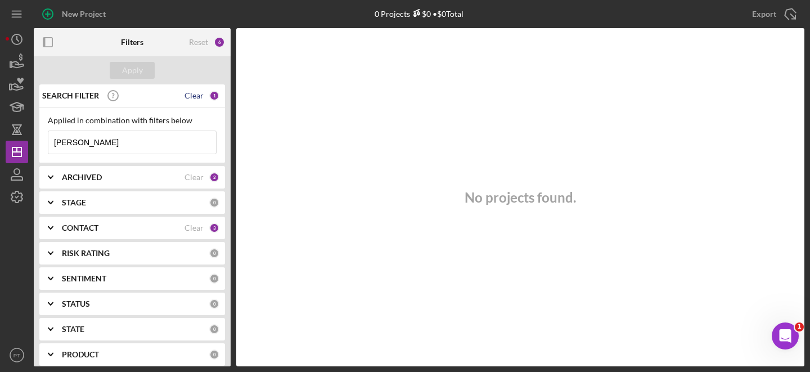
click at [187, 94] on div "Clear" at bounding box center [193, 95] width 19 height 9
click at [184, 94] on div "SEARCH FILTER" at bounding box center [124, 96] width 170 height 28
click at [100, 179] on b "ARCHIVED" at bounding box center [82, 177] width 40 height 9
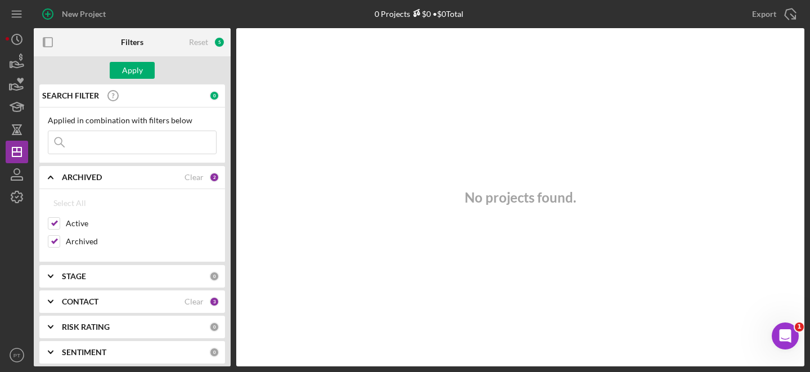
click at [111, 176] on div "ARCHIVED" at bounding box center [123, 177] width 123 height 9
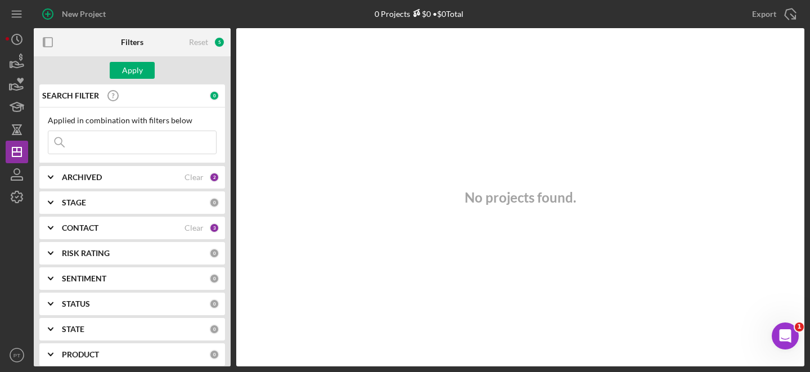
click at [115, 147] on input at bounding box center [132, 142] width 168 height 22
type input "Darin"
click at [106, 230] on div "CONTACT" at bounding box center [123, 227] width 123 height 9
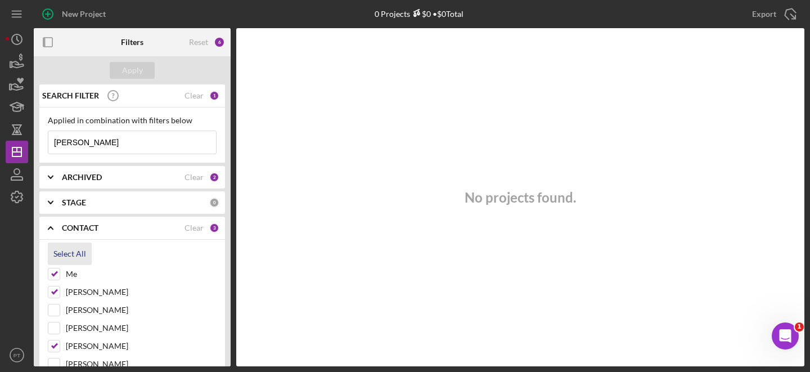
click at [73, 251] on div "Select All" at bounding box center [69, 253] width 33 height 22
checkbox input "true"
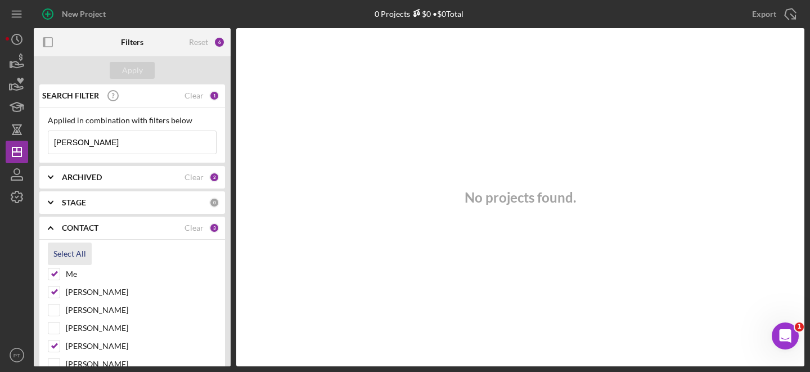
checkbox input "true"
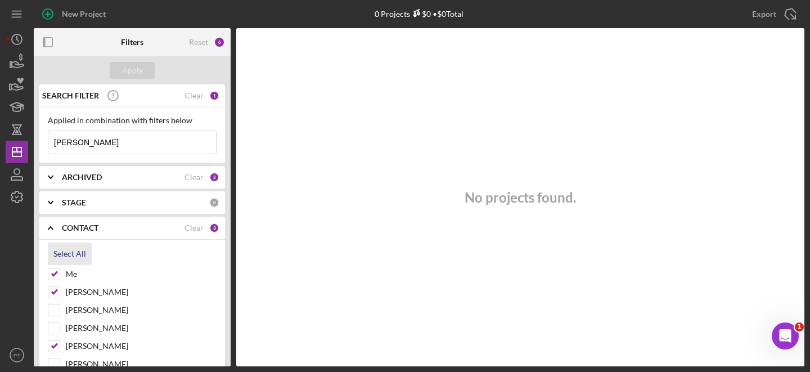
checkbox input "true"
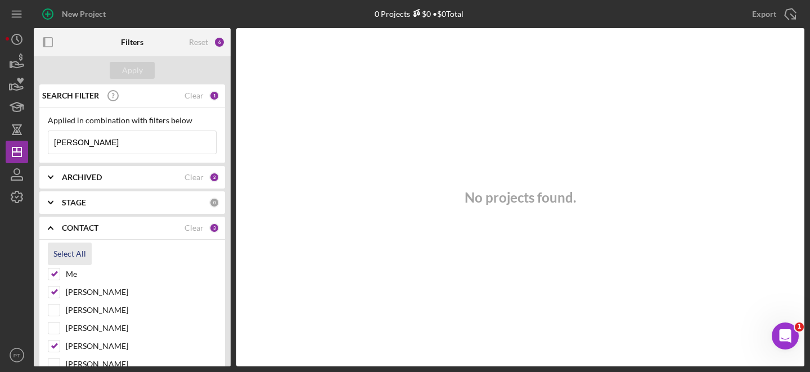
checkbox input "true"
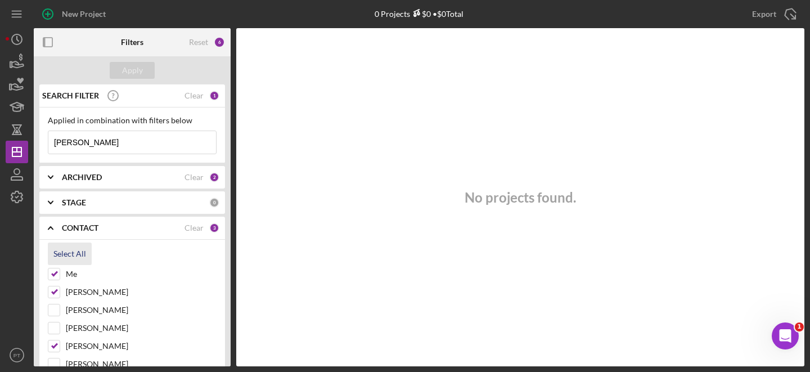
checkbox input "true"
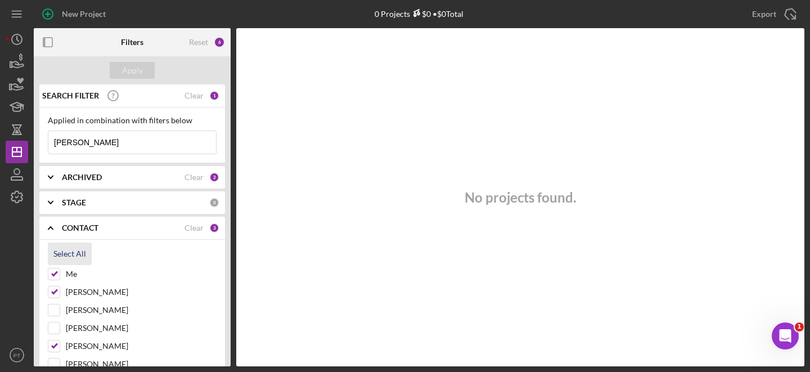
checkbox input "true"
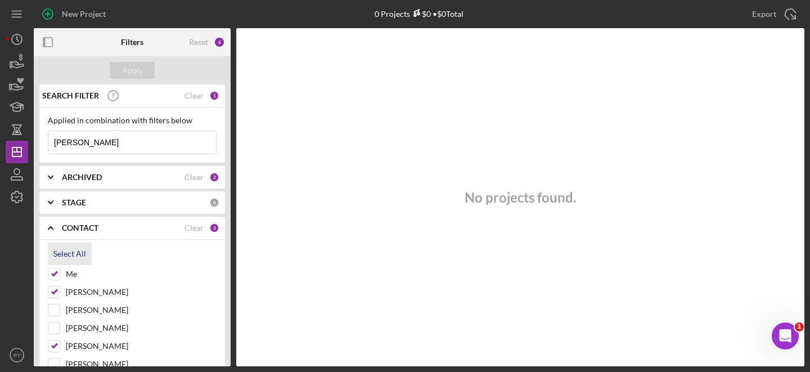
checkbox input "true"
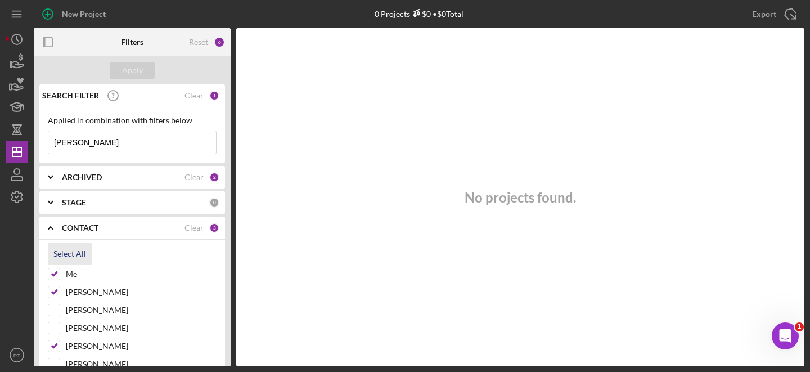
checkbox input "true"
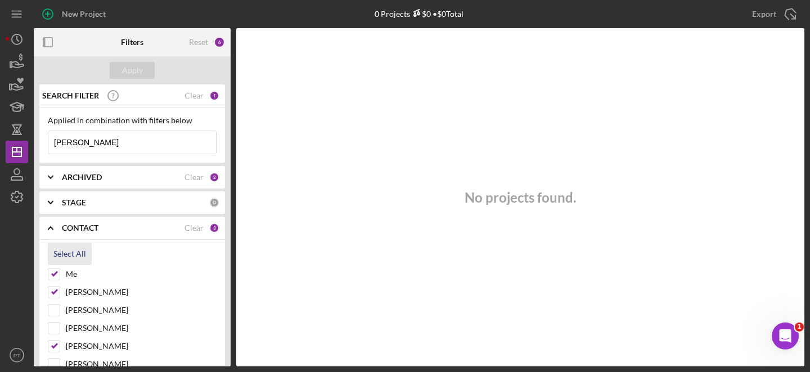
checkbox input "true"
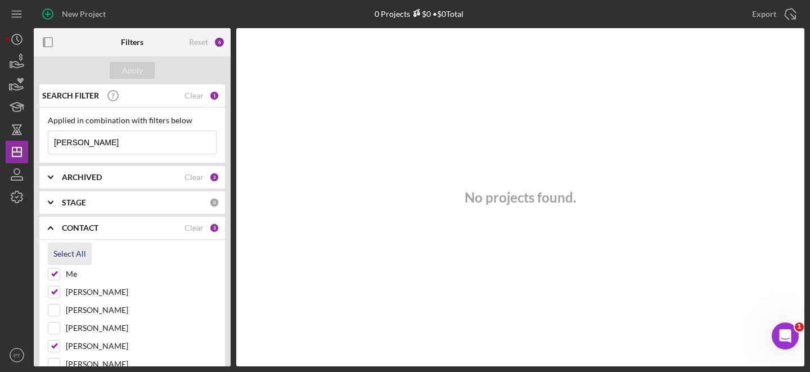
checkbox input "true"
click at [103, 210] on div "STAGE 0" at bounding box center [140, 202] width 157 height 22
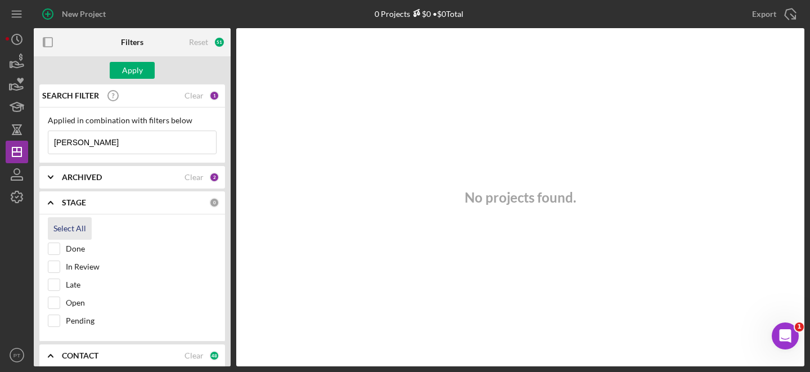
click at [71, 231] on div "Select All" at bounding box center [69, 228] width 33 height 22
checkbox input "true"
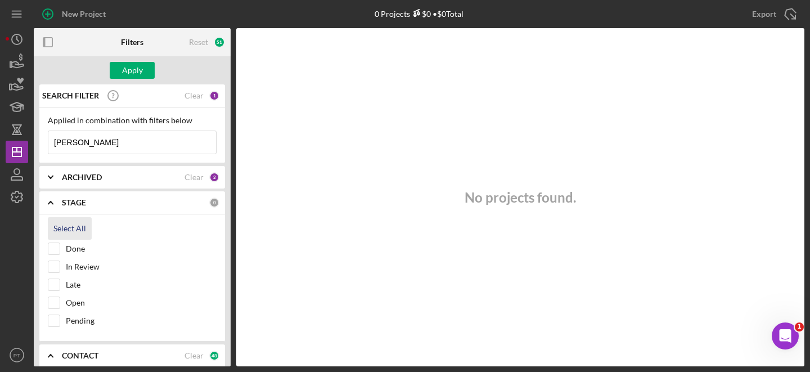
checkbox input "true"
click at [142, 70] on button "Apply" at bounding box center [132, 70] width 45 height 17
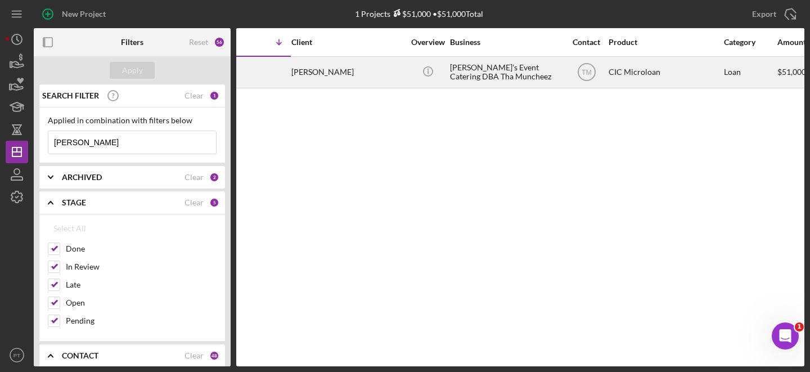
scroll to position [0, 30]
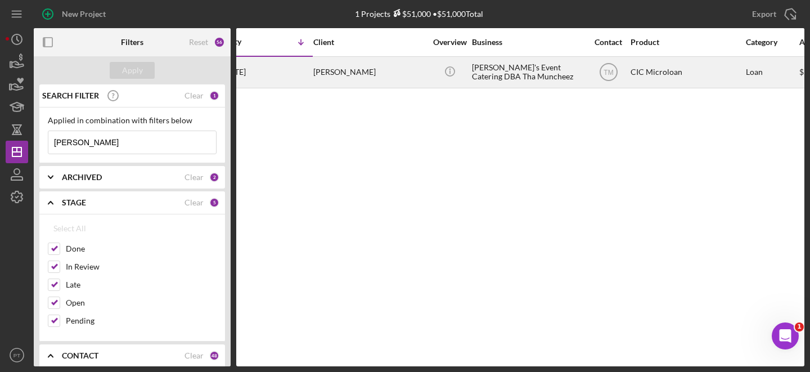
click at [321, 69] on div "Darin Morgan" at bounding box center [369, 72] width 112 height 30
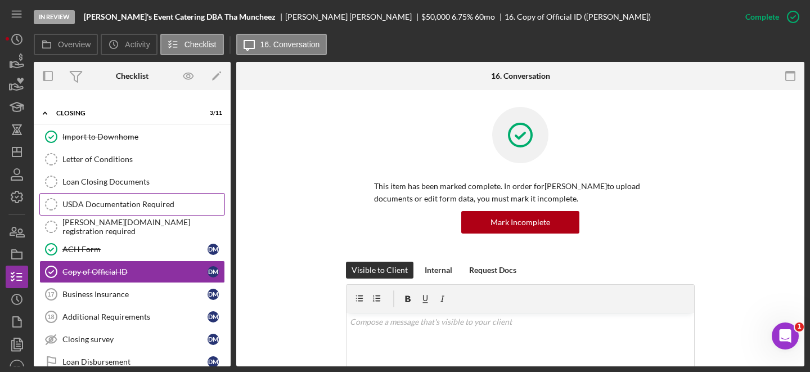
scroll to position [43, 0]
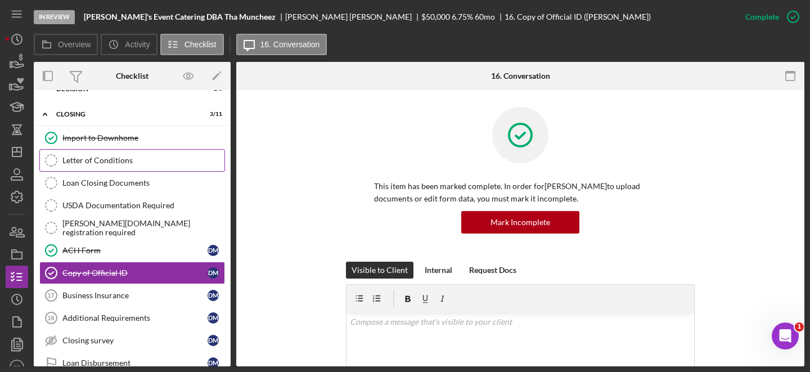
click at [120, 156] on div "Letter of Conditions" at bounding box center [143, 160] width 162 height 9
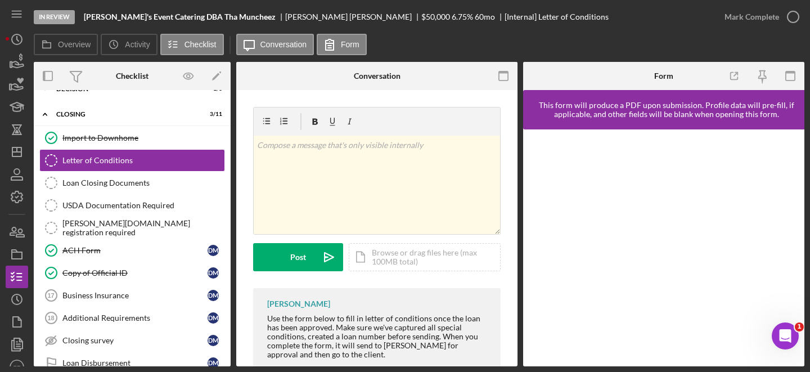
scroll to position [29, 0]
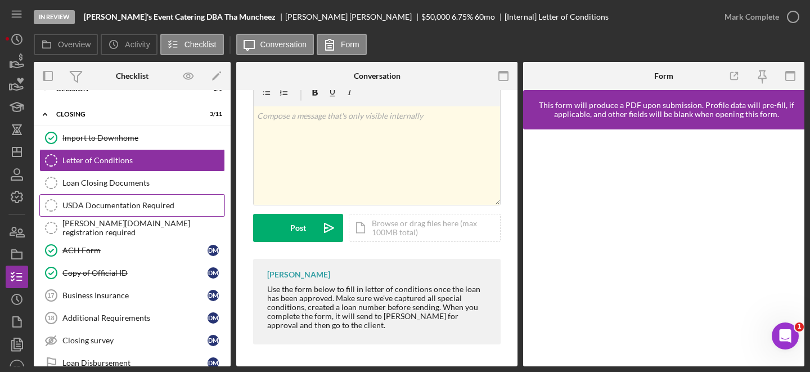
click at [89, 194] on link "USDA Documentation Required USDA Documentation Required" at bounding box center [132, 205] width 186 height 22
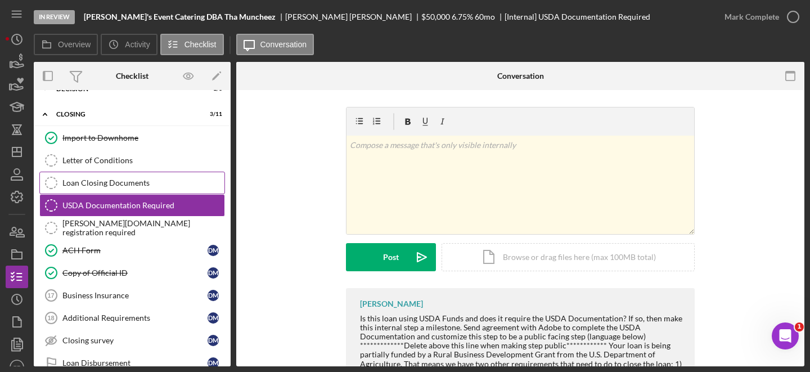
click at [94, 181] on div "Loan Closing Documents" at bounding box center [143, 182] width 162 height 9
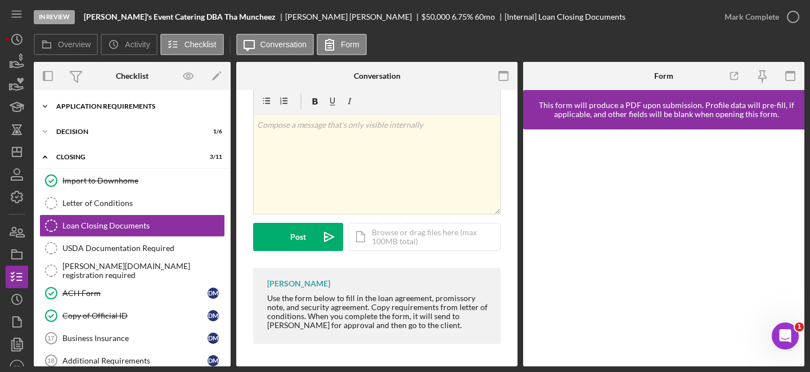
click at [161, 103] on div "APPLICATION REQUIREMENTS" at bounding box center [136, 106] width 160 height 7
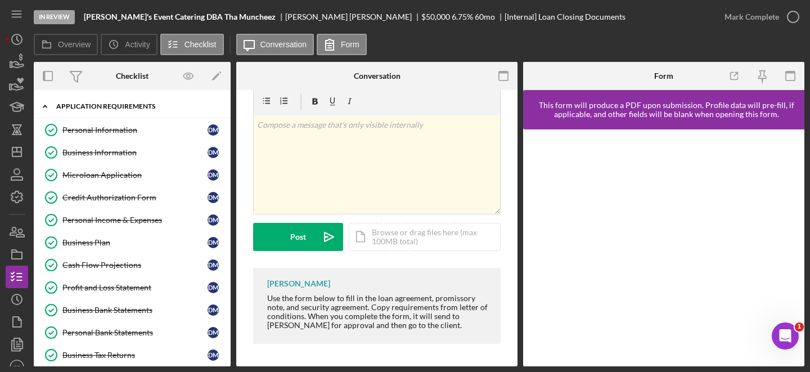
click at [161, 101] on div "Icon/Expander APPLICATION REQUIREMENTS 14 / 14" at bounding box center [132, 106] width 197 height 23
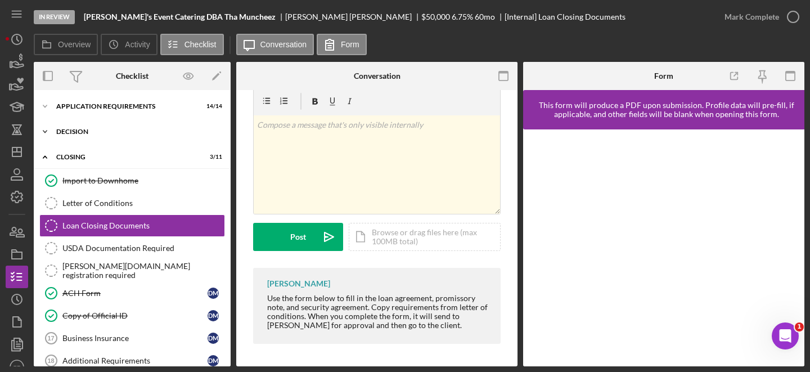
click at [123, 132] on div "Decision" at bounding box center [136, 131] width 160 height 7
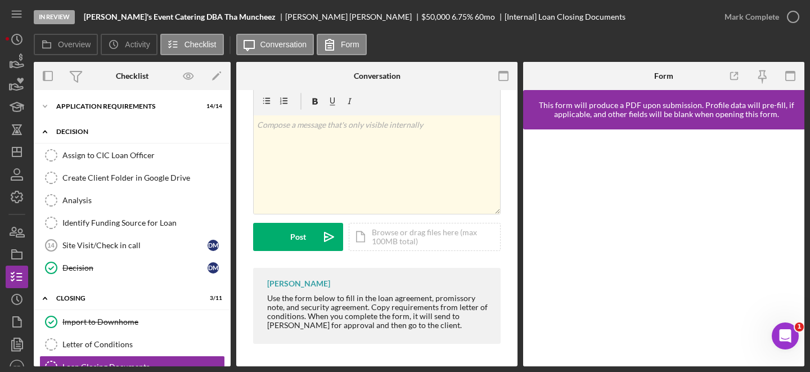
click at [124, 131] on div "Decision" at bounding box center [136, 131] width 160 height 7
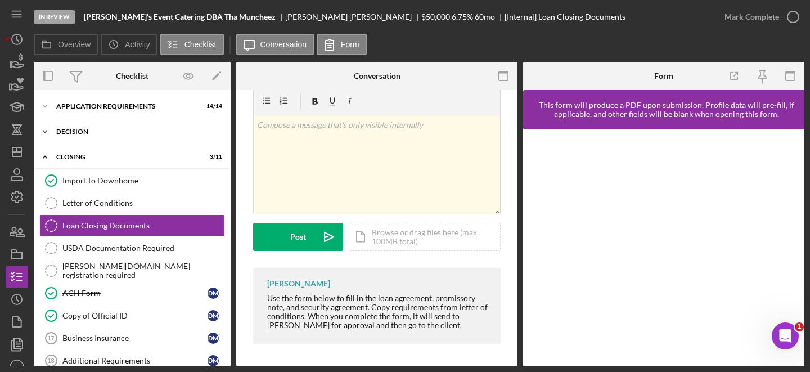
click at [65, 129] on div "Decision" at bounding box center [136, 131] width 160 height 7
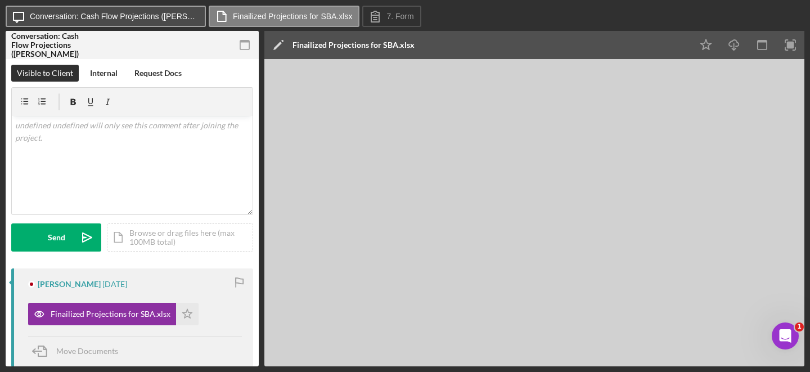
click at [160, 15] on label "Conversation: Cash Flow Projections (Andrew S.)" at bounding box center [114, 16] width 169 height 9
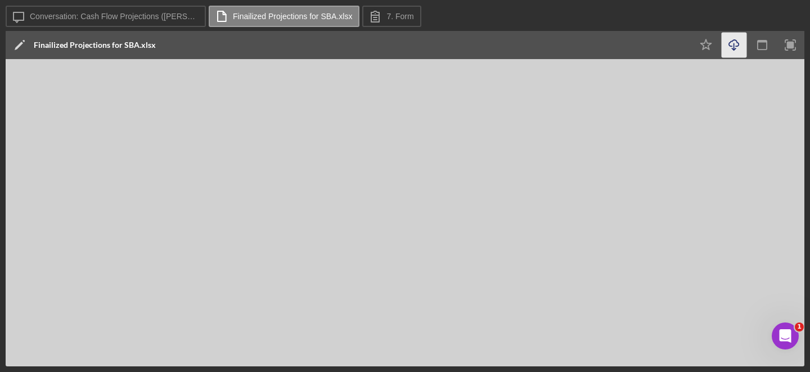
click at [737, 53] on icon "Icon/Download" at bounding box center [734, 45] width 25 height 25
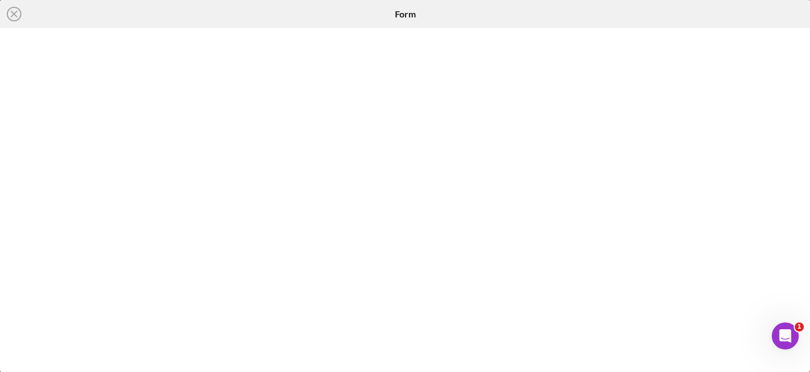
click at [658, 0] on html "1 Icon/Close Form" at bounding box center [405, 186] width 810 height 372
